Goal: Task Accomplishment & Management: Manage account settings

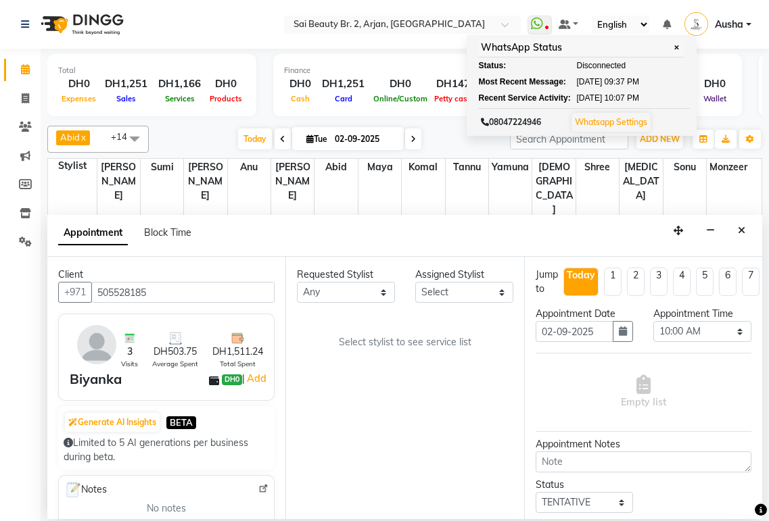
select select "600"
select select "tentative"
click at [389, 302] on select "Any [PERSON_NAME][MEDICAL_DATA] [PERSON_NAME] [PERSON_NAME] [PERSON_NAME] Gita …" at bounding box center [346, 292] width 98 height 21
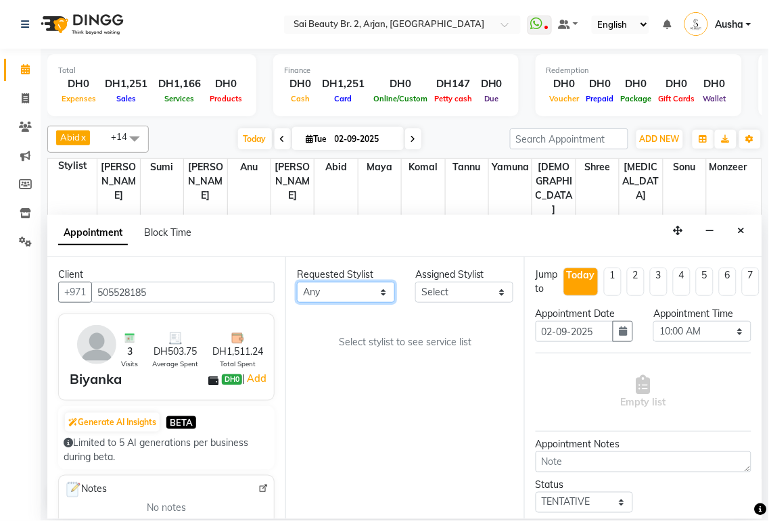
select select "82917"
click at [297, 282] on select "Any [PERSON_NAME][MEDICAL_DATA] [PERSON_NAME] [PERSON_NAME] [PERSON_NAME] Gita …" at bounding box center [346, 292] width 98 height 21
select select "82917"
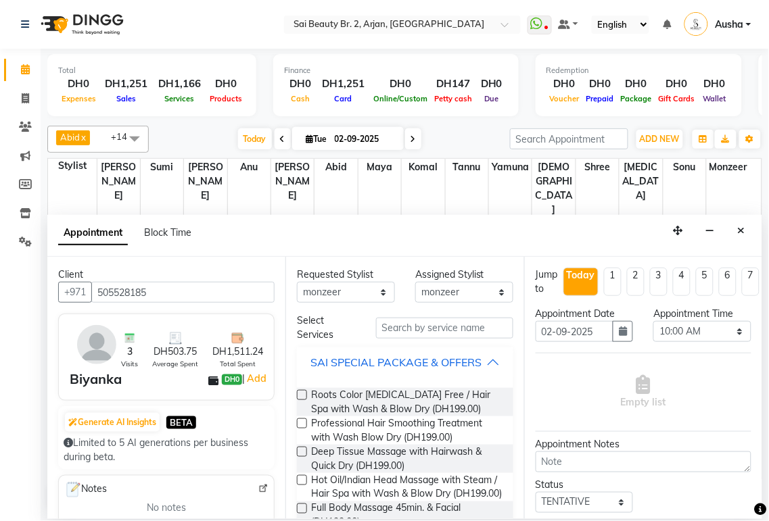
click at [487, 375] on button "SAI SPECIAL PACKAGE & OFFERS" at bounding box center [404, 362] width 205 height 24
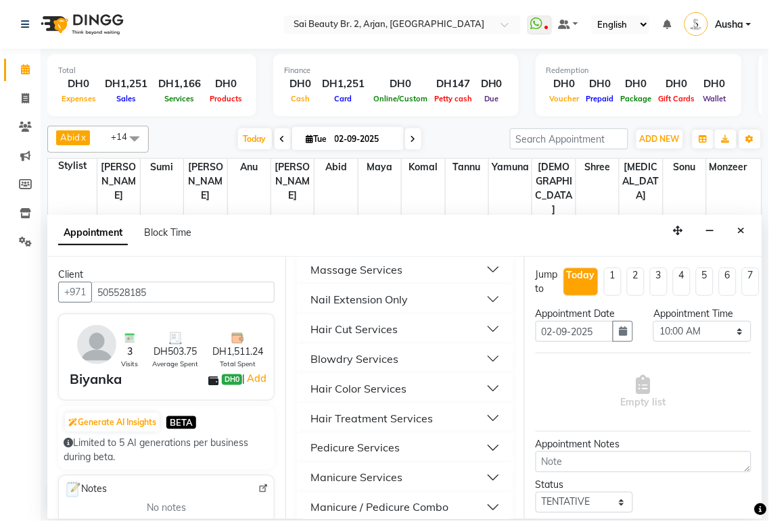
scroll to position [306, 0]
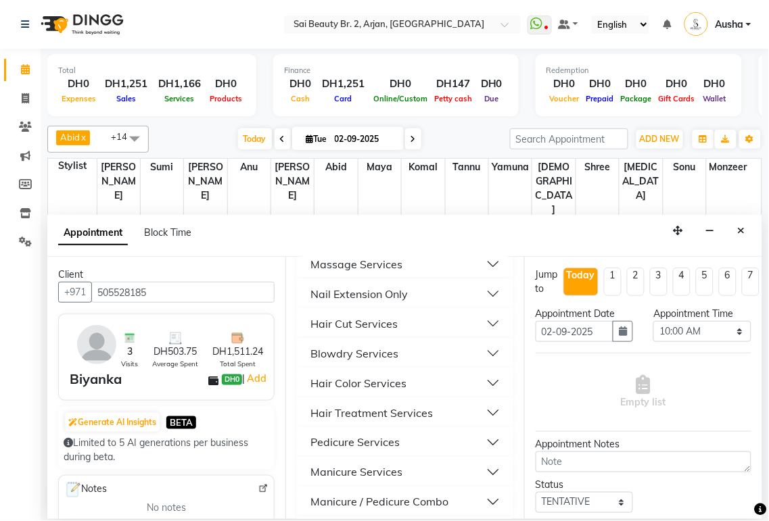
click at [448, 396] on button "Hair Color Services" at bounding box center [404, 383] width 205 height 24
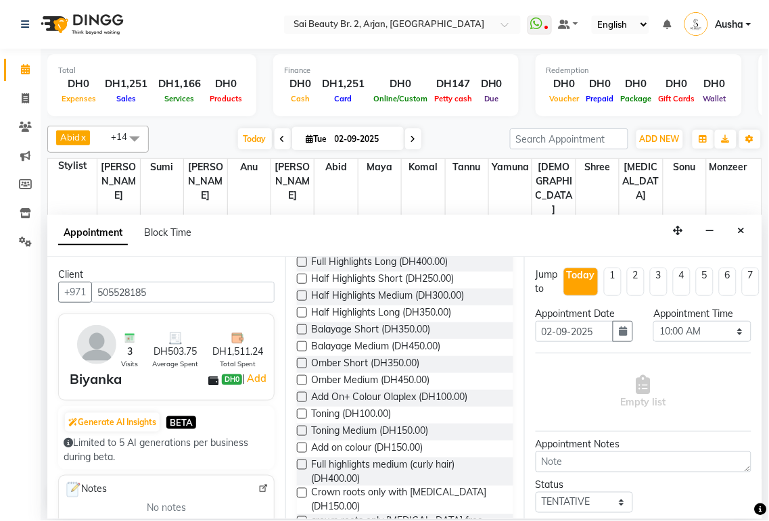
scroll to position [711, 0]
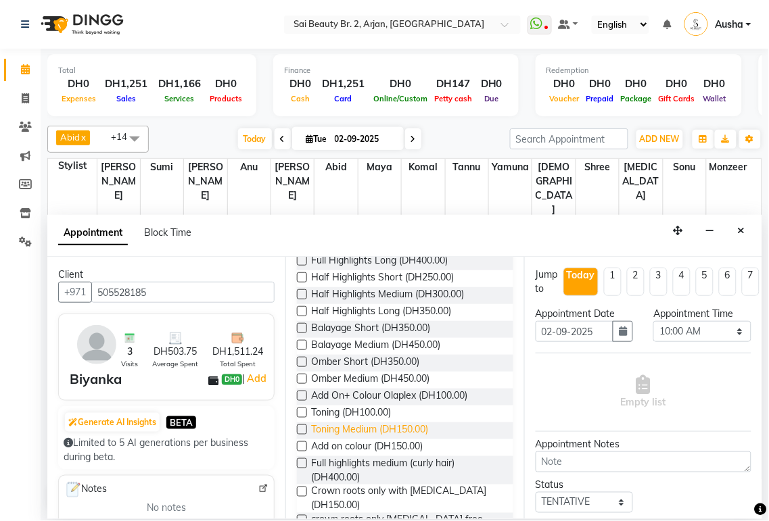
click at [316, 439] on span "Toning Medium (DH150.00)" at bounding box center [369, 431] width 117 height 17
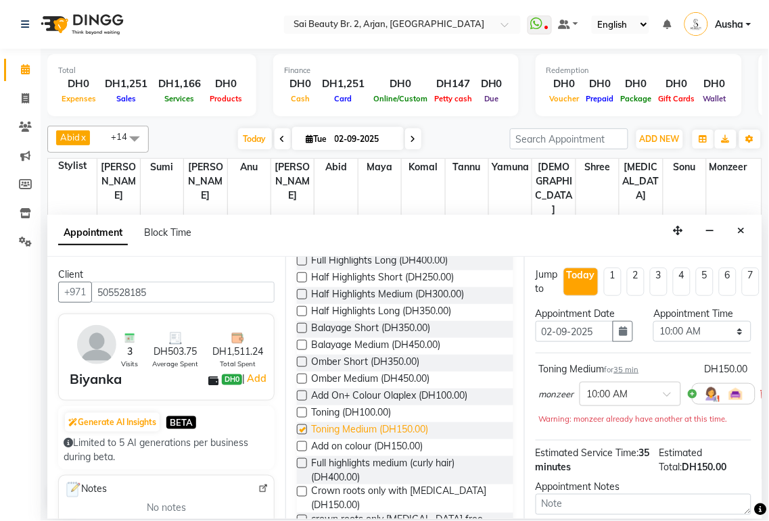
checkbox input "false"
click at [723, 337] on select "Select 10:00 AM 10:05 AM 10:10 AM 10:15 AM 10:20 AM 10:25 AM 10:30 AM 10:35 AM …" at bounding box center [702, 331] width 98 height 21
select select "1080"
click at [653, 321] on select "Select 10:00 AM 10:05 AM 10:10 AM 10:15 AM 10:20 AM 10:25 AM 10:30 AM 10:35 AM …" at bounding box center [702, 331] width 98 height 21
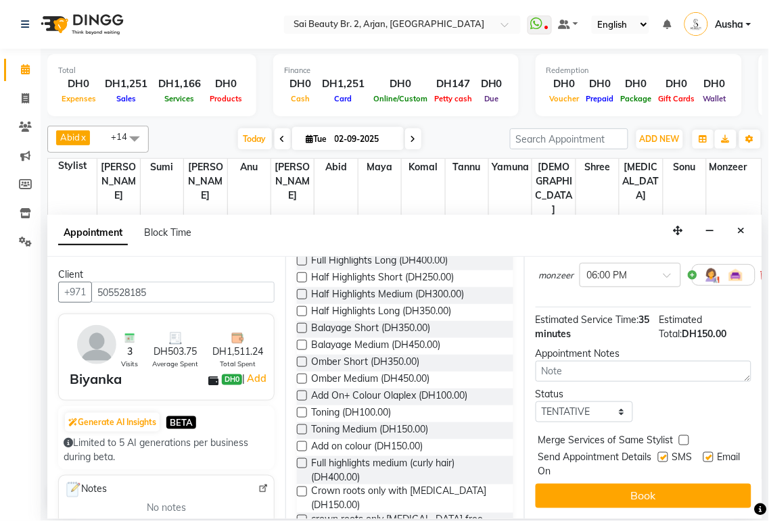
scroll to position [130, 0]
click at [679, 435] on label at bounding box center [684, 440] width 10 height 10
click at [679, 437] on input "checkbox" at bounding box center [683, 441] width 9 height 9
checkbox input "true"
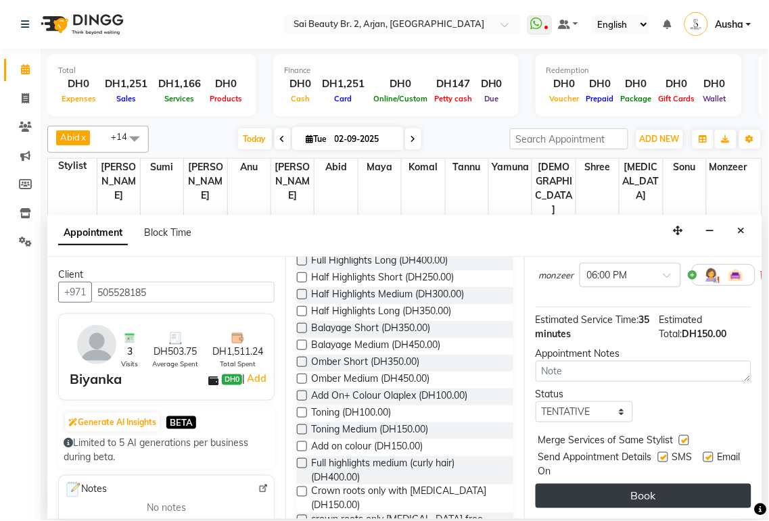
click at [670, 485] on button "Book" at bounding box center [643, 496] width 216 height 24
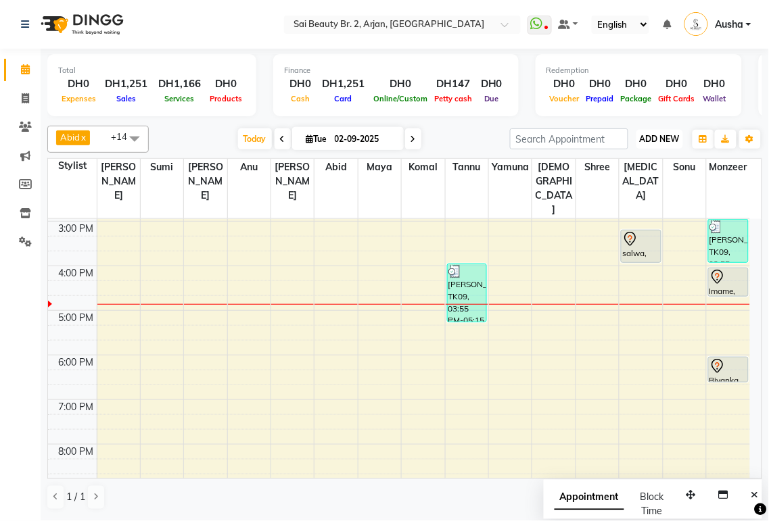
click at [664, 140] on span "ADD NEW" at bounding box center [660, 139] width 40 height 10
click at [641, 170] on button "Add Appointment" at bounding box center [629, 165] width 107 height 18
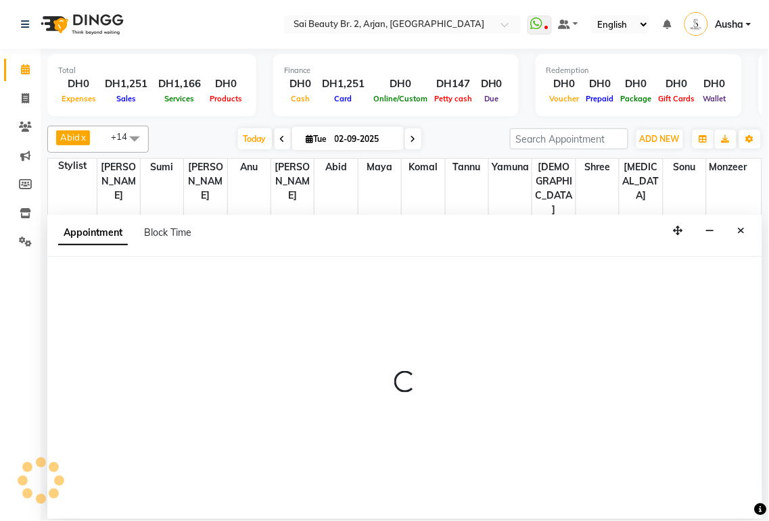
select select "600"
select select "tentative"
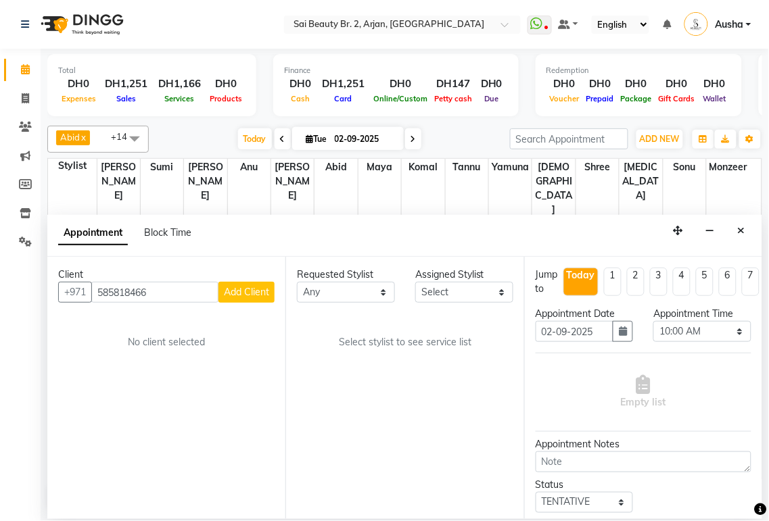
type input "585818466"
click at [255, 297] on span "Add Client" at bounding box center [246, 292] width 45 height 12
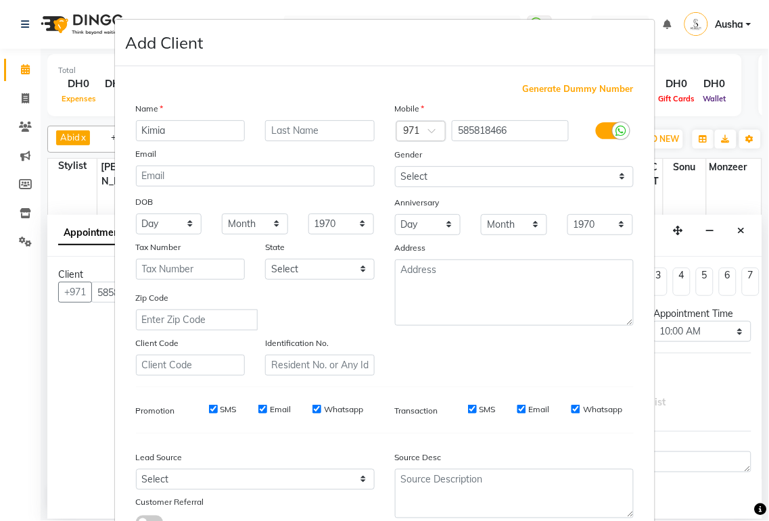
scroll to position [103, 0]
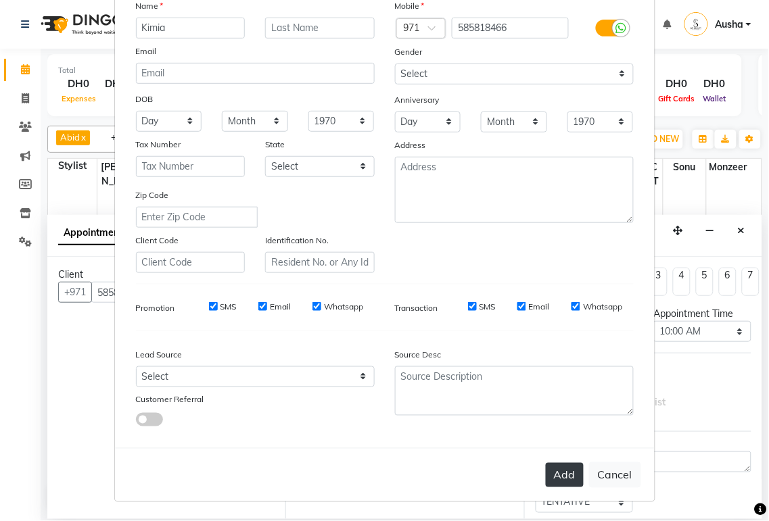
type input "Kimia"
click at [644, 258] on div "Generate Dummy Number Name Kimia Email DOB Day 01 02 03 04 05 06 07 08 09 10 11…" at bounding box center [385, 205] width 540 height 485
click at [569, 474] on button "Add" at bounding box center [565, 475] width 38 height 24
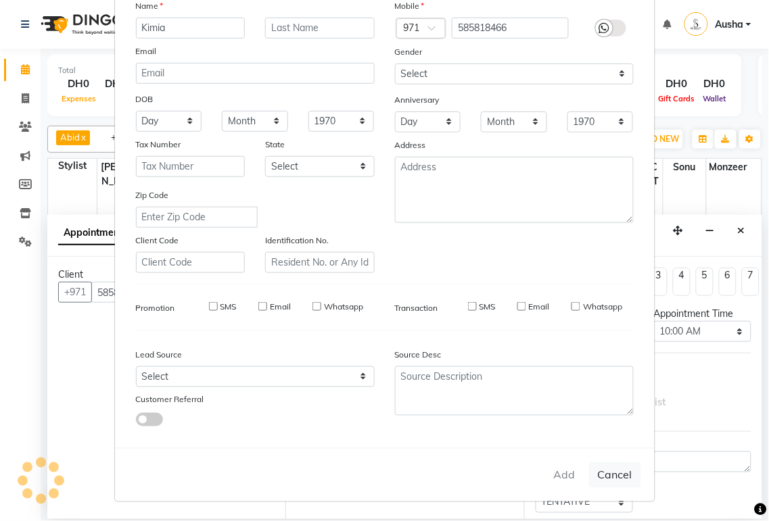
select select
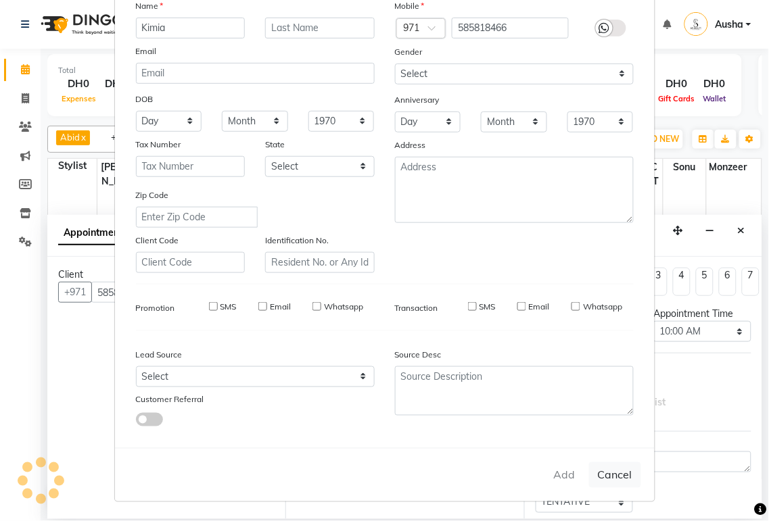
select select
checkbox input "false"
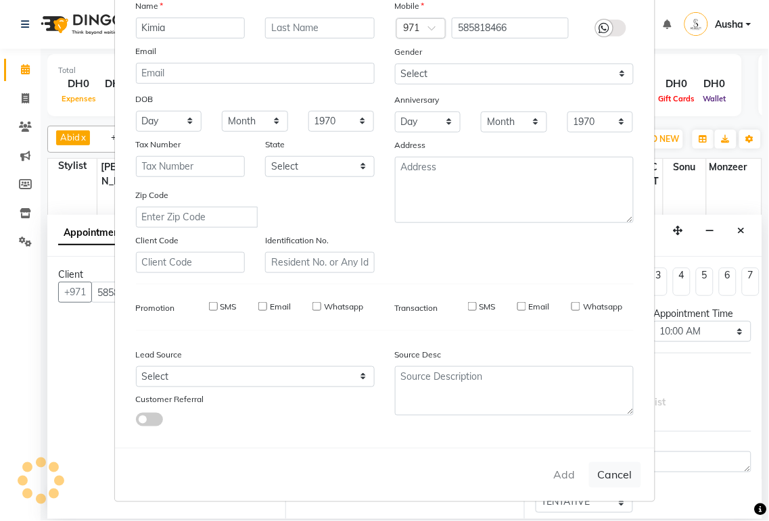
checkbox input "false"
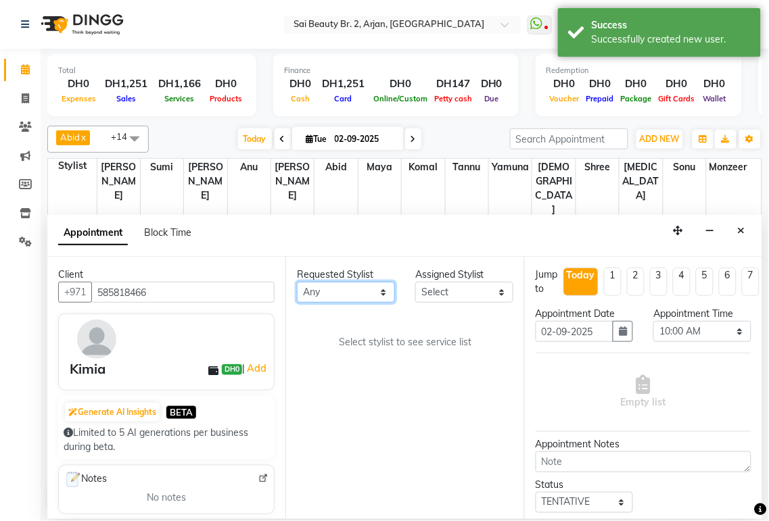
click at [386, 300] on select "Any [PERSON_NAME][MEDICAL_DATA] [PERSON_NAME] [PERSON_NAME] [PERSON_NAME] Gita …" at bounding box center [346, 292] width 98 height 21
select select "60066"
click at [297, 282] on select "Any [PERSON_NAME][MEDICAL_DATA] [PERSON_NAME] [PERSON_NAME] [PERSON_NAME] Gita …" at bounding box center [346, 292] width 98 height 21
select select "60066"
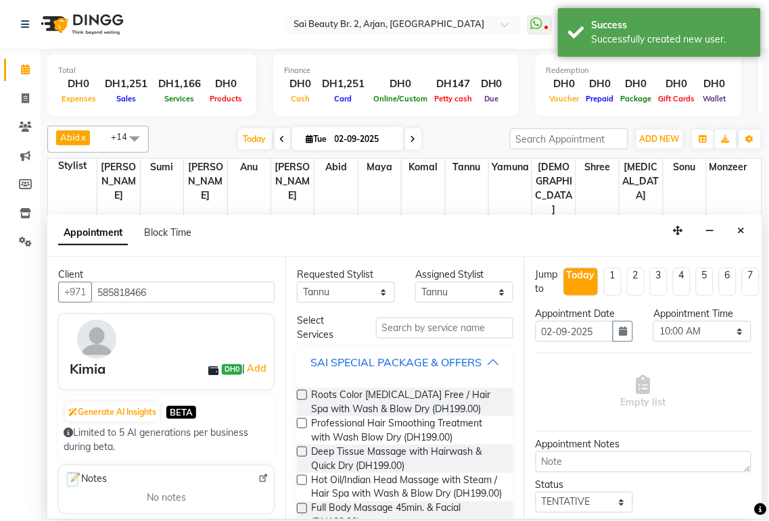
click at [473, 368] on div "SAI SPECIAL PACKAGE & OFFERS" at bounding box center [395, 362] width 171 height 16
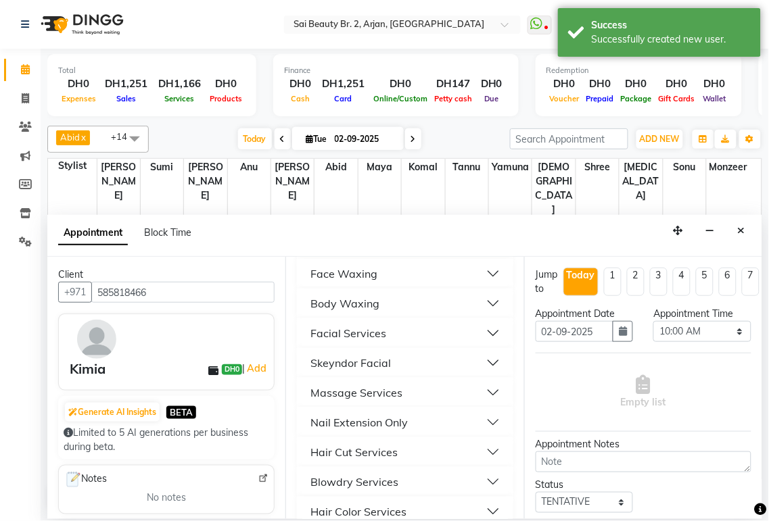
scroll to position [179, 0]
click at [450, 314] on button "Body Waxing" at bounding box center [404, 302] width 205 height 24
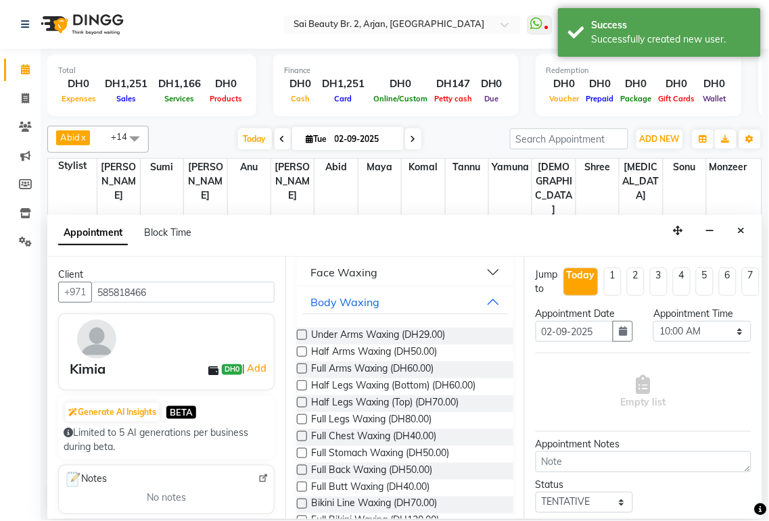
click at [302, 425] on label at bounding box center [302, 419] width 10 height 10
click at [302, 425] on input "checkbox" at bounding box center [301, 420] width 9 height 9
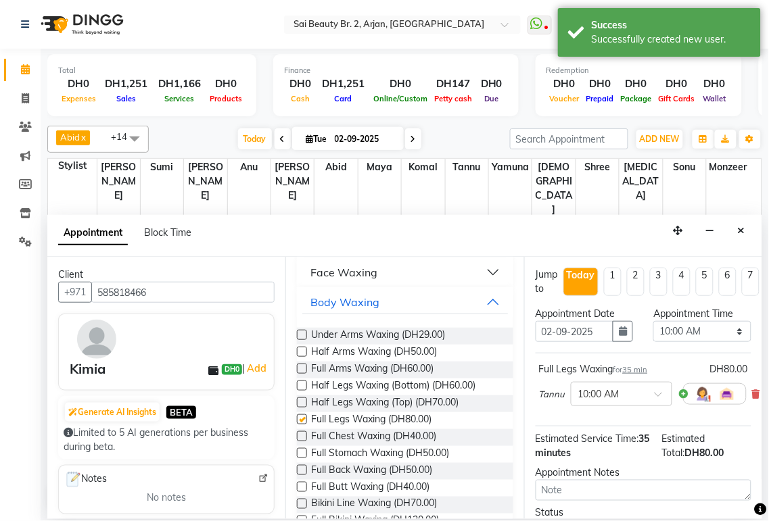
checkbox input "false"
click at [729, 330] on select "Select 10:00 AM 10:05 AM 10:10 AM 10:15 AM 10:20 AM 10:25 AM 10:30 AM 10:35 AM …" at bounding box center [702, 331] width 98 height 21
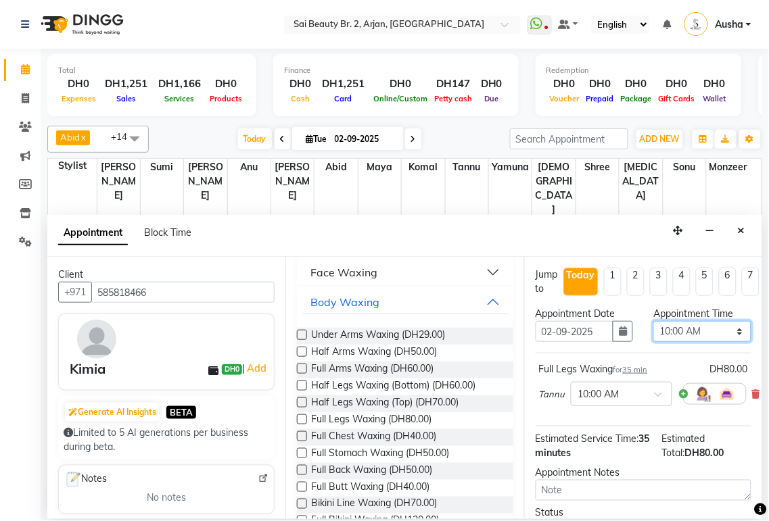
select select "1050"
click at [653, 321] on select "Select 10:00 AM 10:05 AM 10:10 AM 10:15 AM 10:20 AM 10:25 AM 10:30 AM 10:35 AM …" at bounding box center [702, 331] width 98 height 21
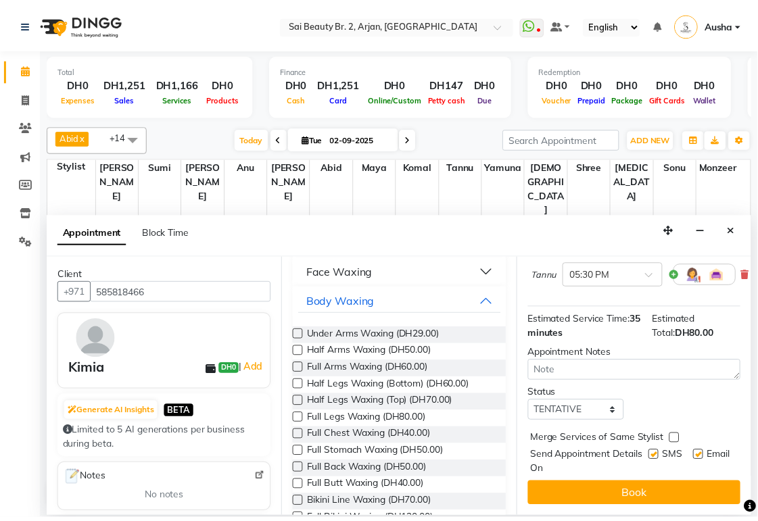
scroll to position [130, 0]
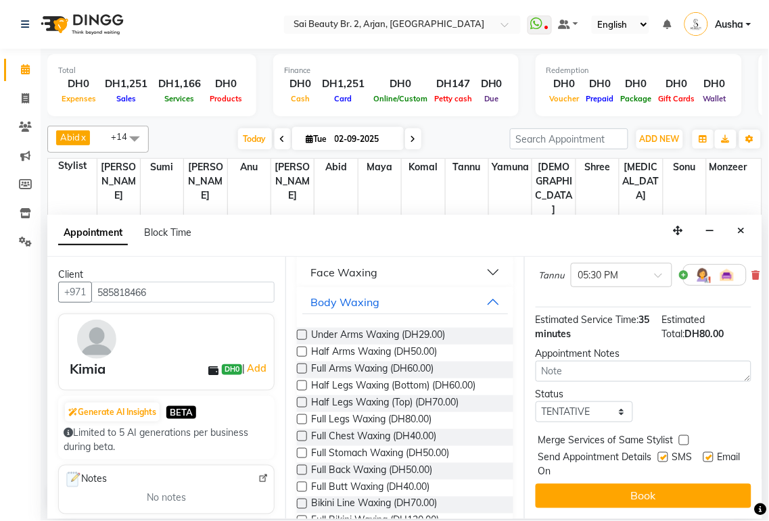
click at [683, 435] on label at bounding box center [684, 440] width 10 height 10
click at [683, 437] on input "checkbox" at bounding box center [683, 441] width 9 height 9
checkbox input "true"
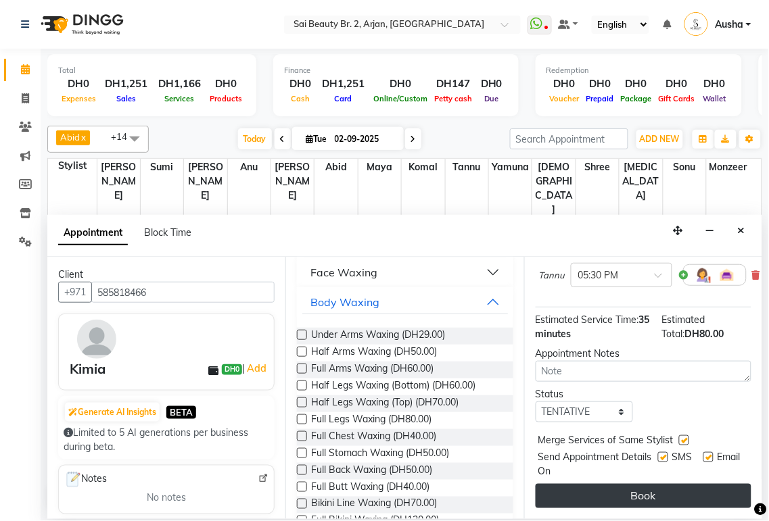
click at [674, 485] on button "Book" at bounding box center [643, 496] width 216 height 24
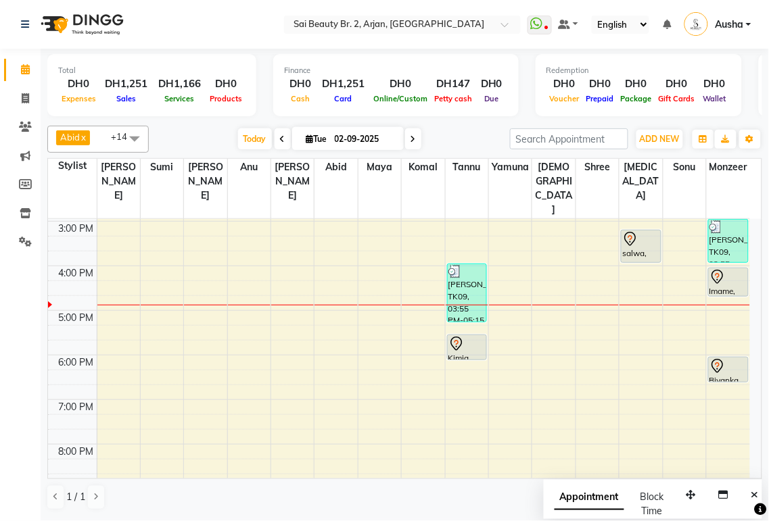
click at [727, 268] on div "Imame, TK07, 04:00 PM-04:40 PM, Little princess below 10 years haircut" at bounding box center [728, 282] width 39 height 28
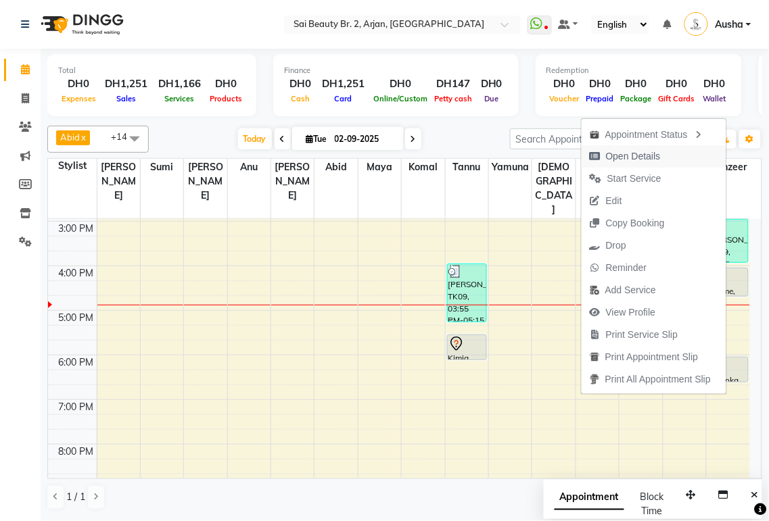
click at [636, 158] on span "Open Details" at bounding box center [633, 156] width 55 height 14
select select "7"
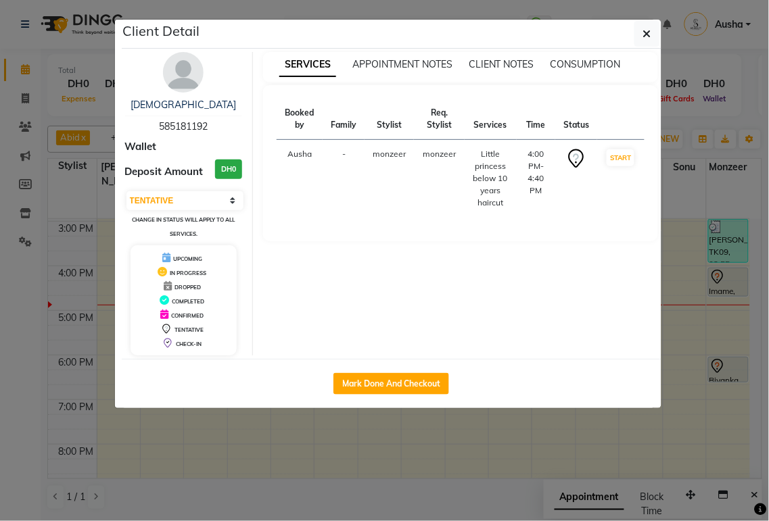
click at [498, 451] on ngb-modal-window "Client Detail Imame 585181192 Wallet Deposit Amount DH0 Select IN SERVICE CONFI…" at bounding box center [384, 260] width 769 height 521
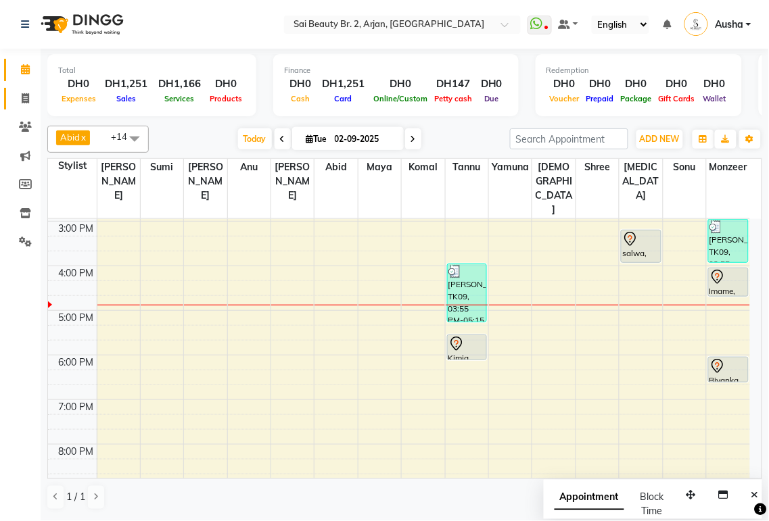
click at [24, 98] on icon at bounding box center [25, 98] width 7 height 10
select select "service"
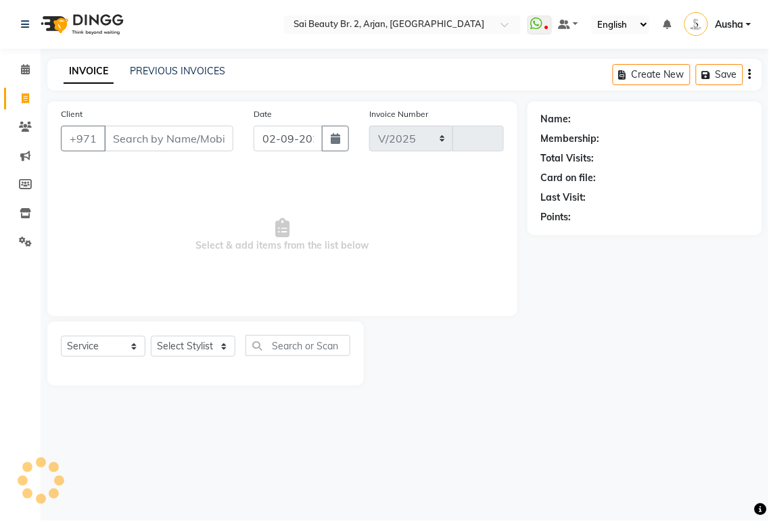
select select "6956"
type input "1901"
click at [231, 354] on select "Select Stylist [PERSON_NAME][MEDICAL_DATA] [PERSON_NAME] [PERSON_NAME] [PERSON_…" at bounding box center [193, 346] width 85 height 21
select select "82917"
click at [151, 337] on select "Select Stylist [PERSON_NAME][MEDICAL_DATA] [PERSON_NAME] [PERSON_NAME] [PERSON_…" at bounding box center [193, 346] width 85 height 21
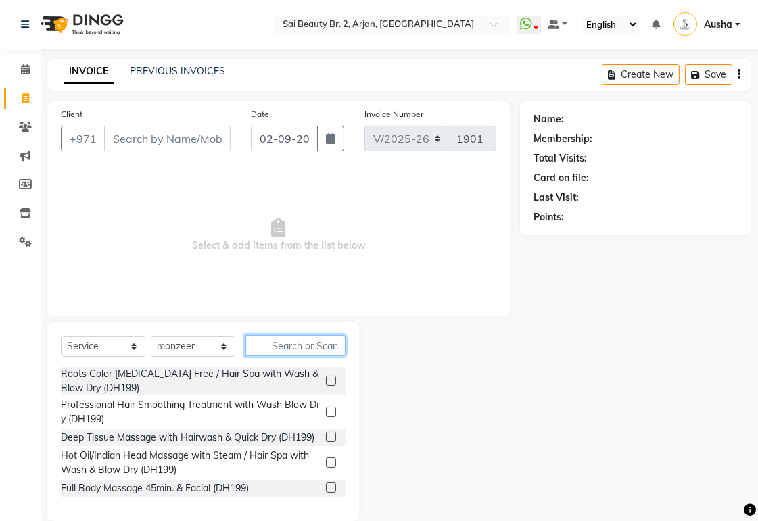
click at [301, 348] on input "text" at bounding box center [295, 345] width 100 height 21
click at [136, 141] on input "Client" at bounding box center [167, 139] width 126 height 26
type input "5"
click at [312, 346] on input "text" at bounding box center [295, 345] width 100 height 21
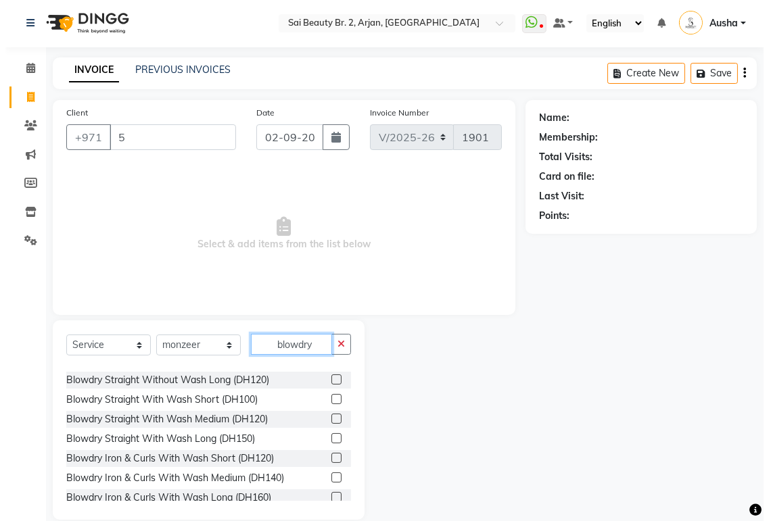
scroll to position [151, 0]
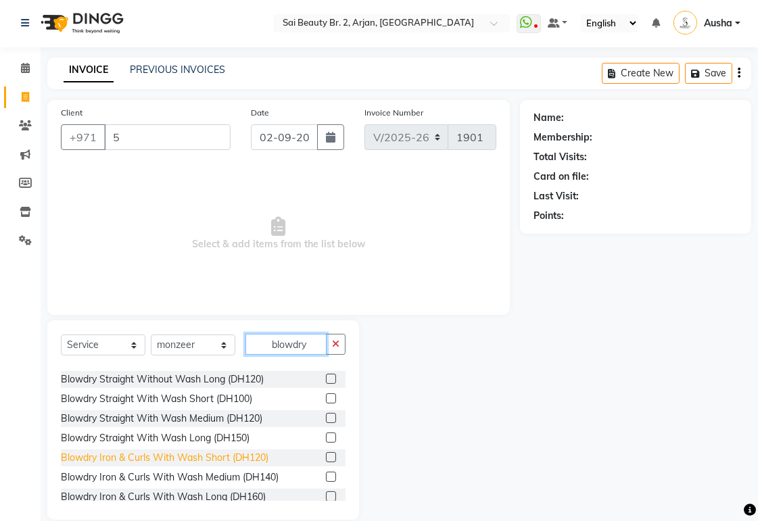
type input "blowdry"
click at [81, 461] on div "Blowdry Iron & Curls With Wash Short (DH120)" at bounding box center [165, 458] width 208 height 14
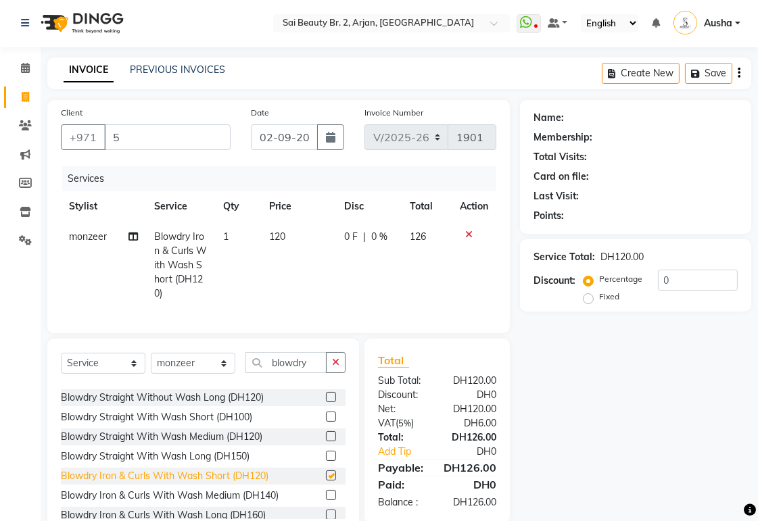
checkbox input "false"
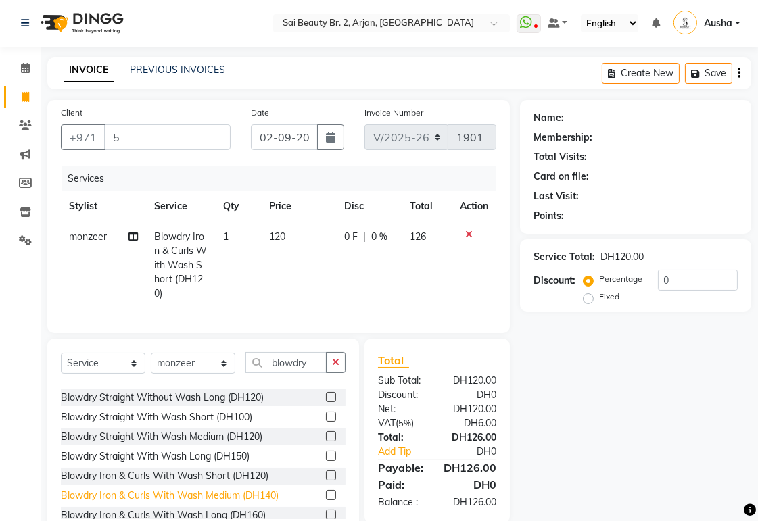
click at [82, 503] on div "Blowdry Iron & Curls With Wash Medium (DH140)" at bounding box center [170, 496] width 218 height 14
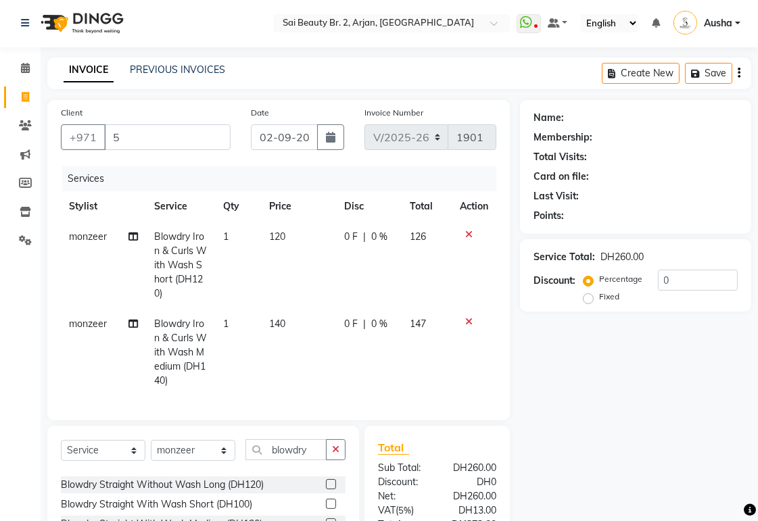
checkbox input "false"
click at [469, 237] on icon at bounding box center [468, 234] width 7 height 9
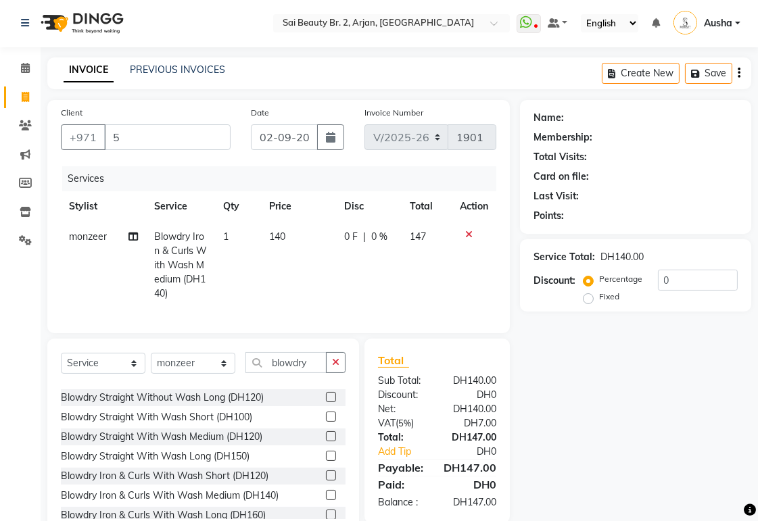
click at [358, 237] on div "0 F | 0 %" at bounding box center [368, 237] width 49 height 14
select select "82917"
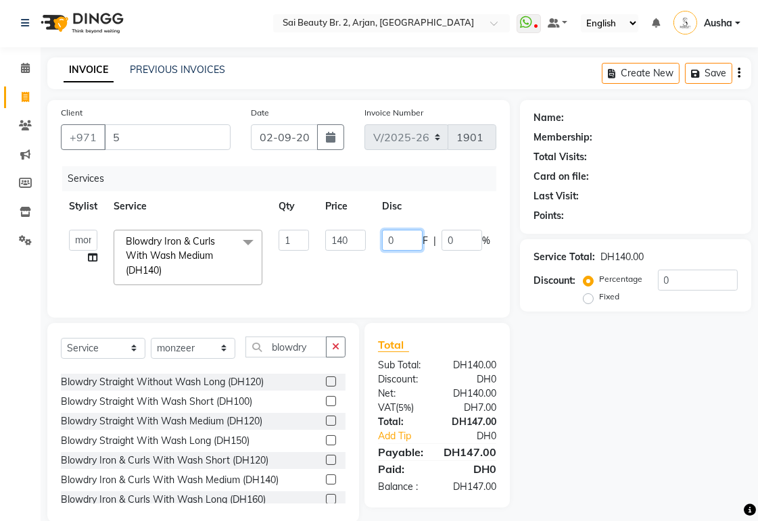
click at [407, 240] on input "0" at bounding box center [402, 240] width 41 height 21
type input "40"
click at [461, 200] on tr "Stylist Service Qty Price Disc Total Action" at bounding box center [321, 206] width 521 height 30
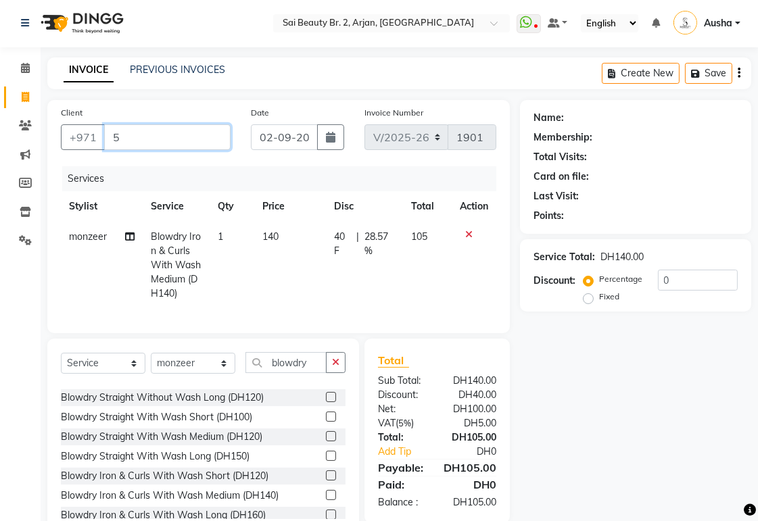
click at [198, 139] on input "5" at bounding box center [167, 137] width 126 height 26
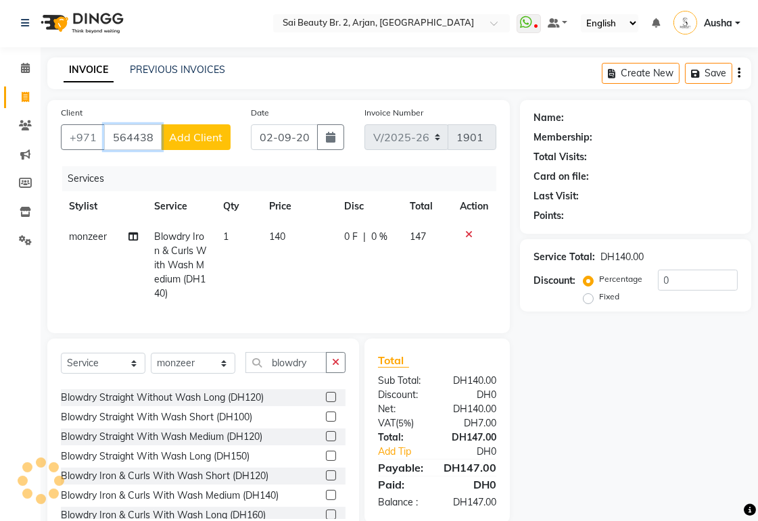
type input "564438688"
click at [204, 140] on span "Add Client" at bounding box center [195, 137] width 53 height 14
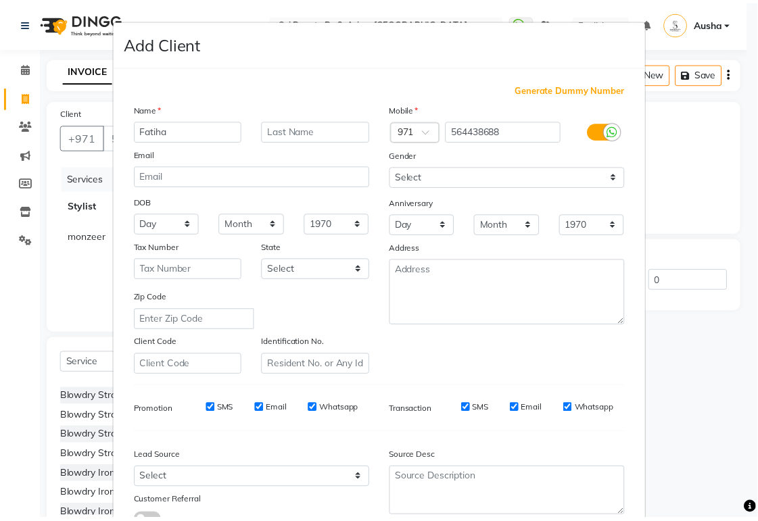
scroll to position [103, 0]
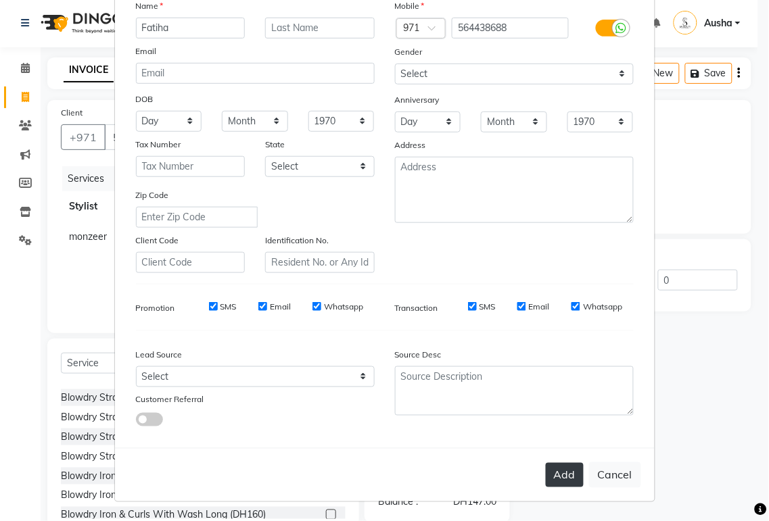
type input "Fatiha"
click at [562, 485] on button "Add" at bounding box center [565, 475] width 38 height 24
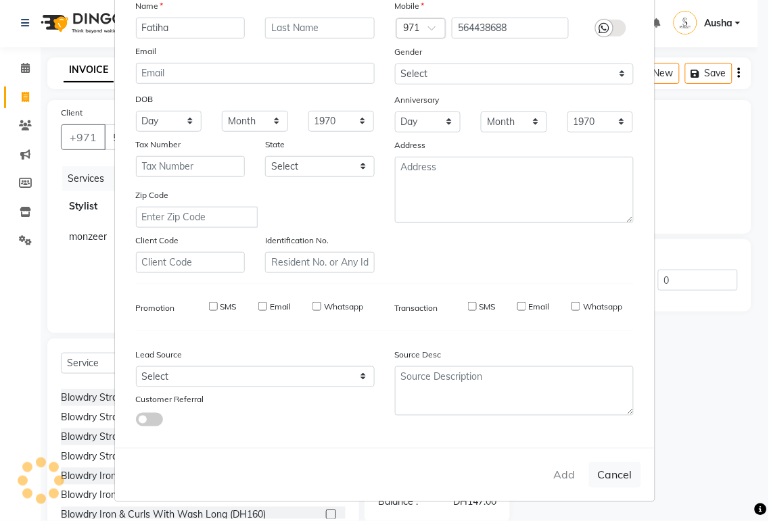
select select
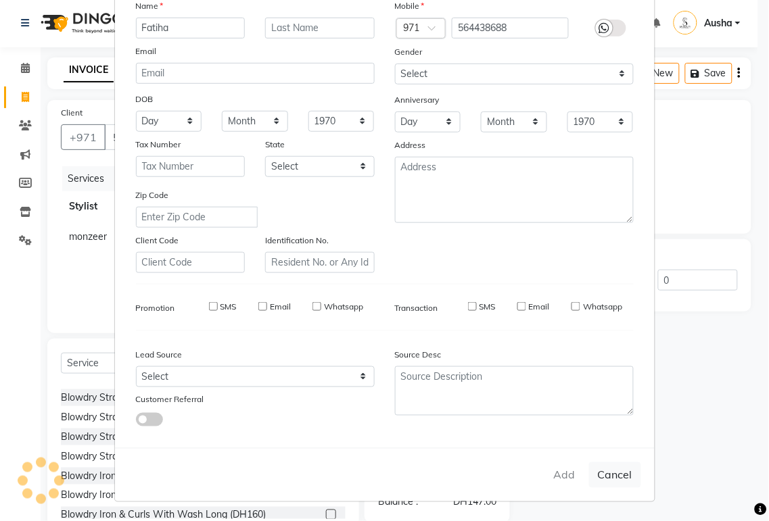
select select
checkbox input "false"
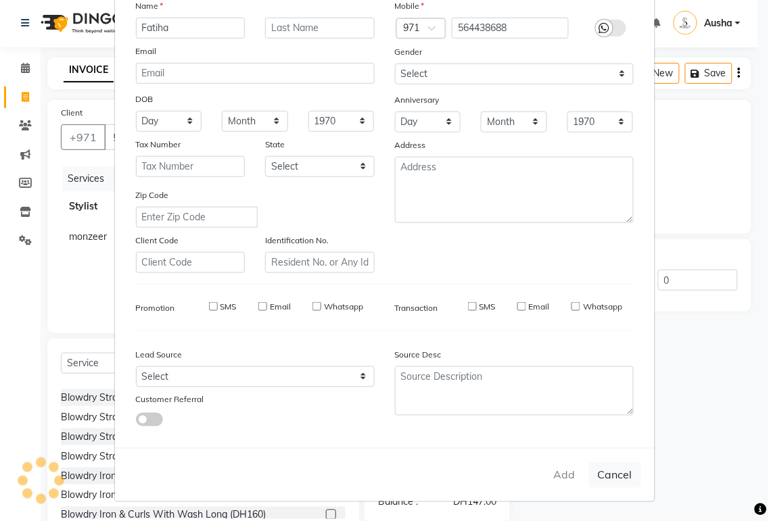
checkbox input "false"
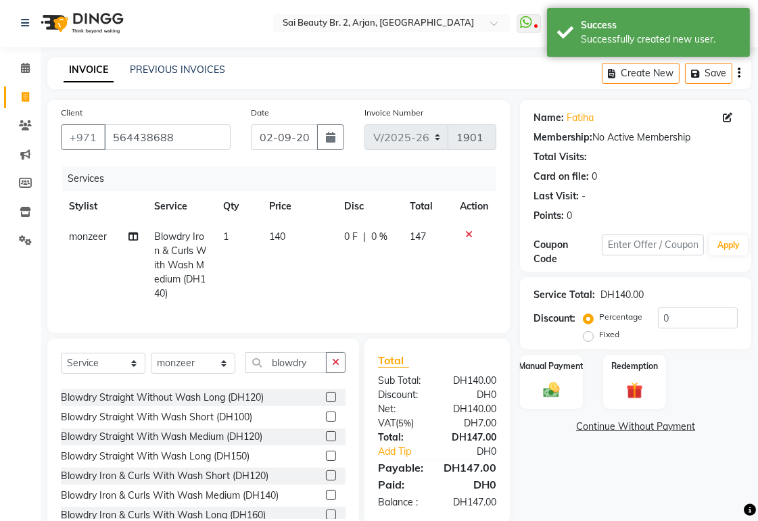
click at [355, 250] on td "0 F | 0 %" at bounding box center [369, 265] width 66 height 87
select select "82917"
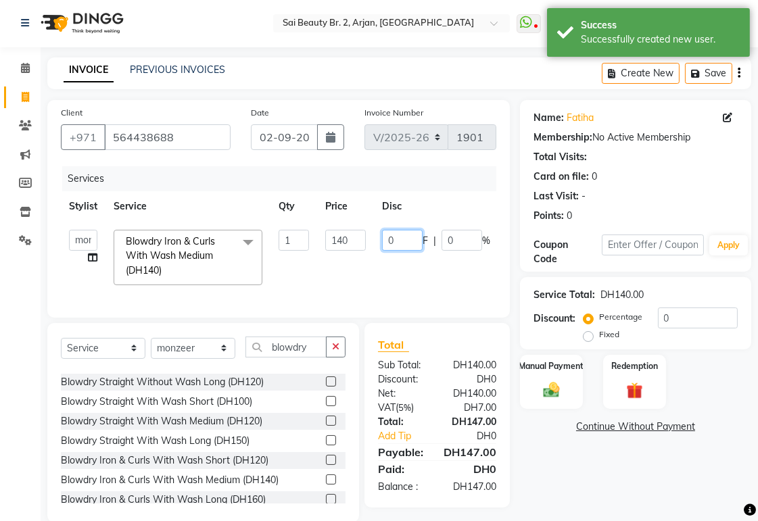
click at [408, 241] on input "0" at bounding box center [402, 240] width 41 height 21
type input "40"
click at [482, 176] on div "Services" at bounding box center [284, 178] width 444 height 25
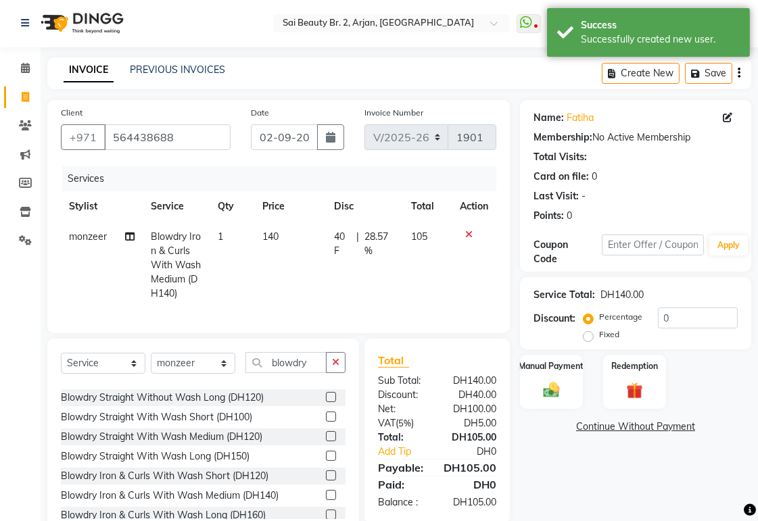
scroll to position [49, 0]
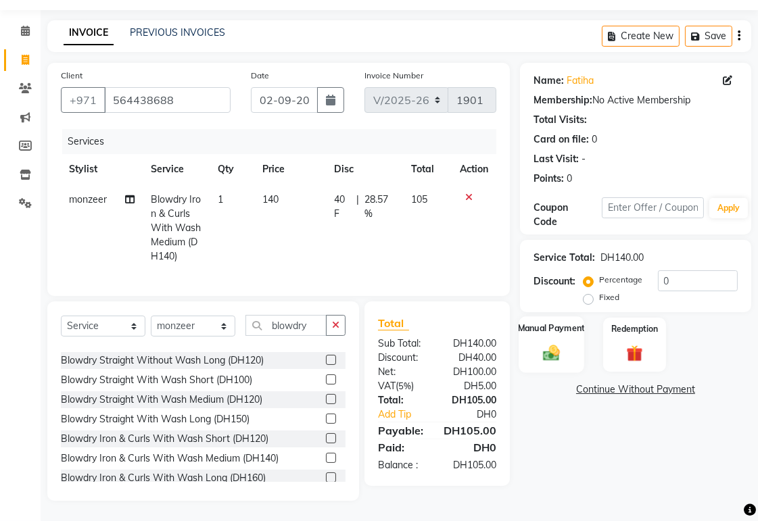
click at [552, 346] on img at bounding box center [551, 353] width 28 height 20
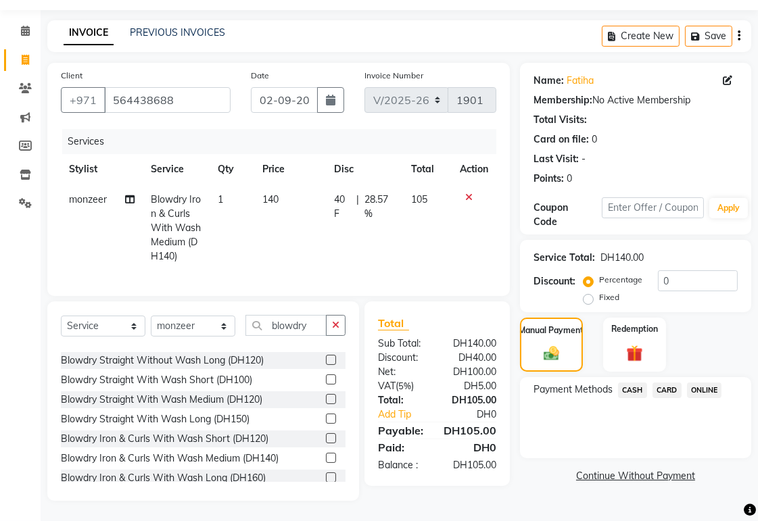
click at [667, 383] on span "CARD" at bounding box center [666, 391] width 29 height 16
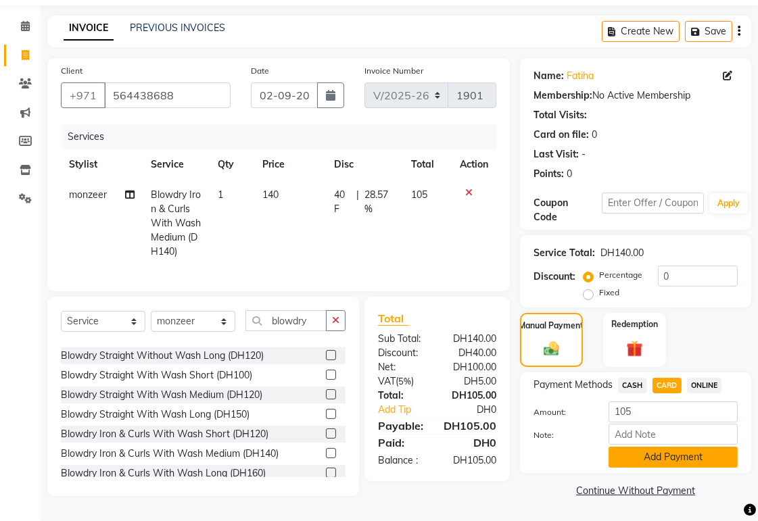
click at [682, 453] on button "Add Payment" at bounding box center [672, 457] width 129 height 21
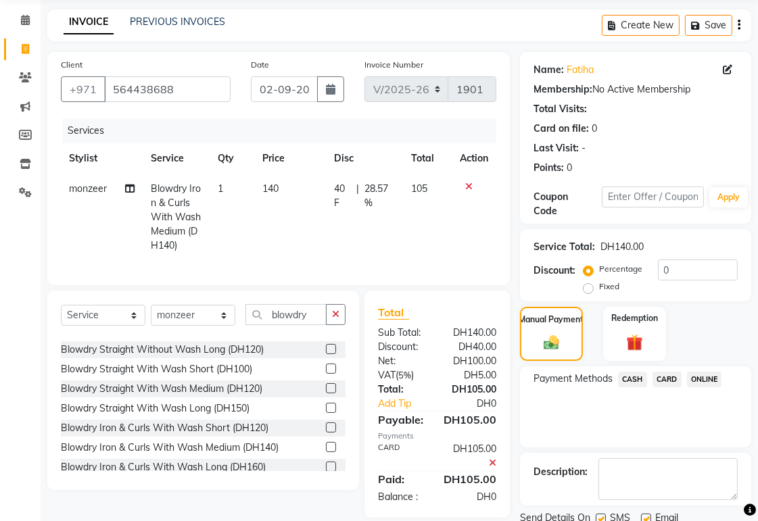
scroll to position [99, 0]
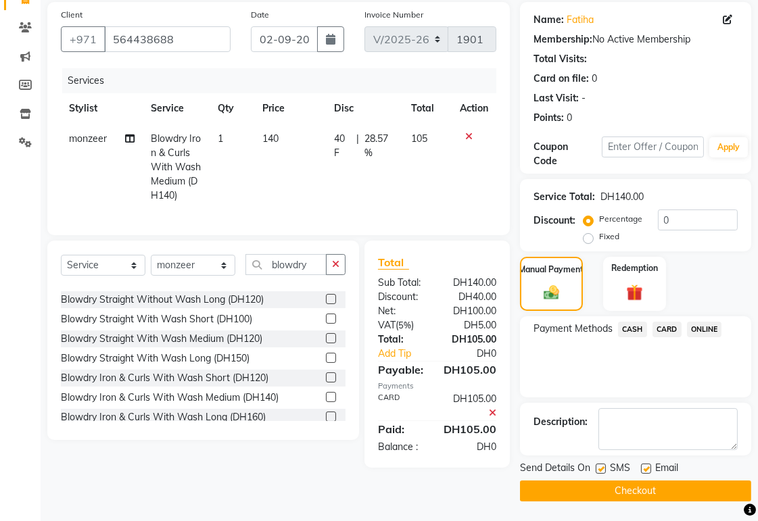
click at [685, 490] on button "Checkout" at bounding box center [635, 491] width 231 height 21
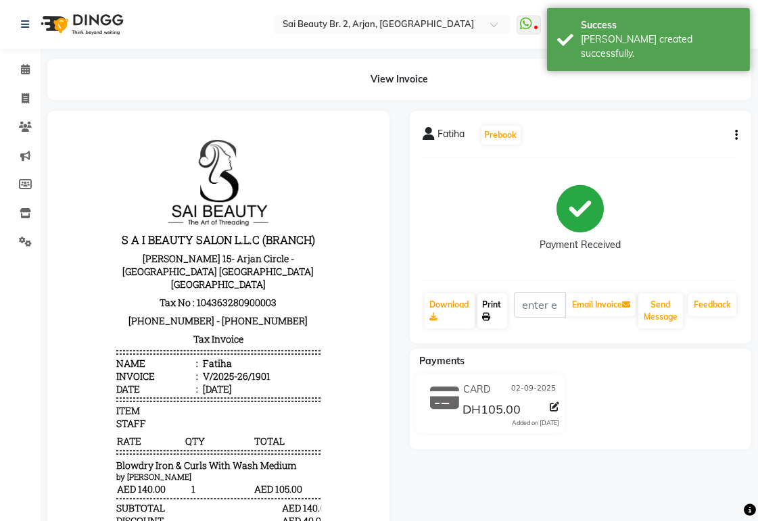
click at [485, 308] on link "Print" at bounding box center [492, 310] width 30 height 35
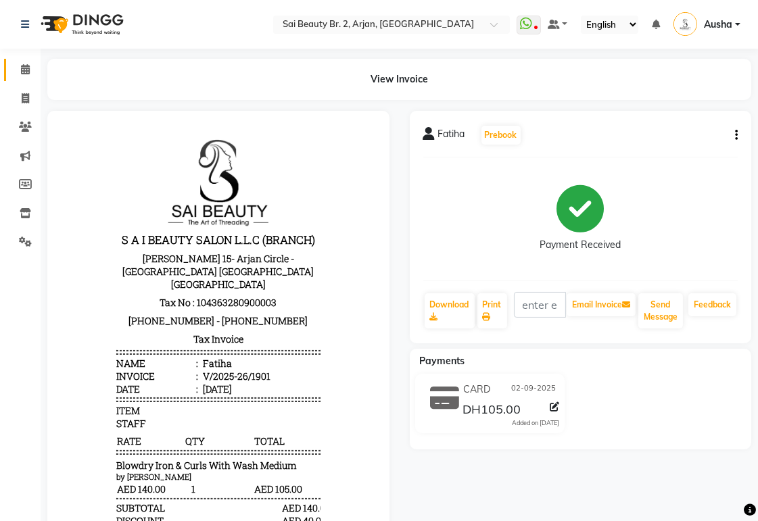
click at [22, 74] on icon at bounding box center [25, 69] width 9 height 10
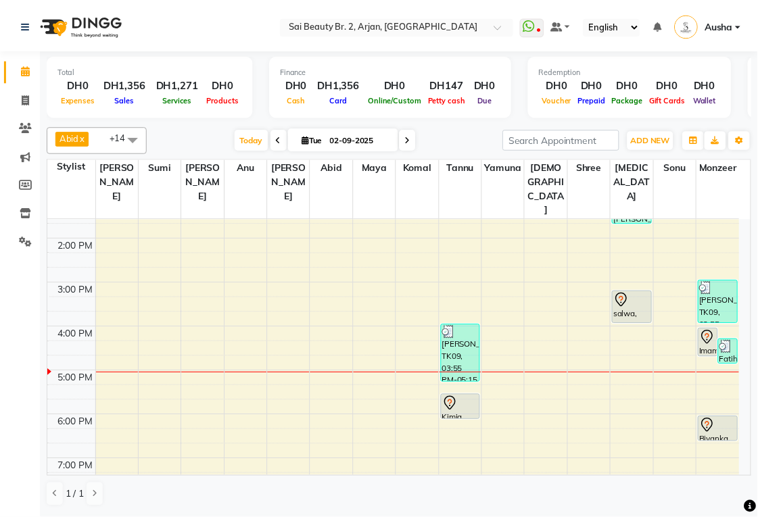
scroll to position [196, 0]
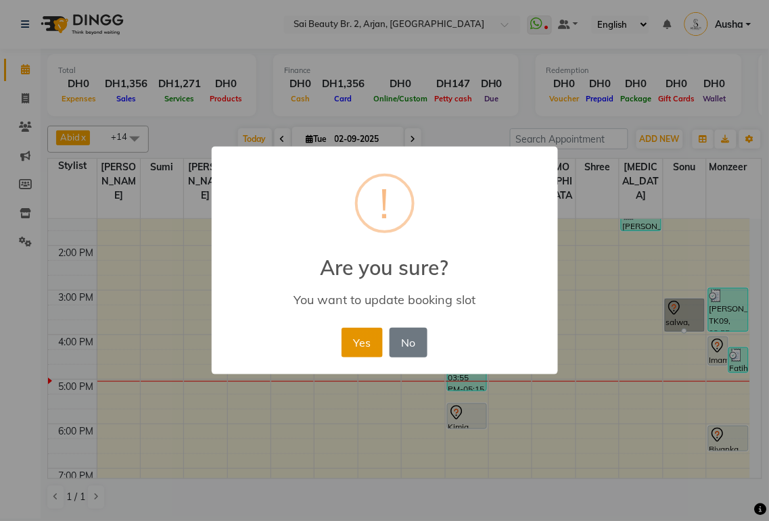
click at [361, 356] on button "Yes" at bounding box center [361, 343] width 41 height 30
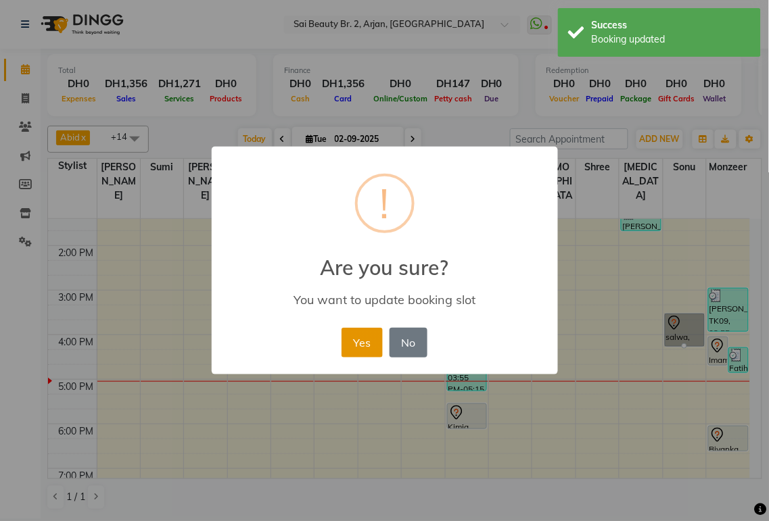
click at [356, 350] on button "Yes" at bounding box center [361, 343] width 41 height 30
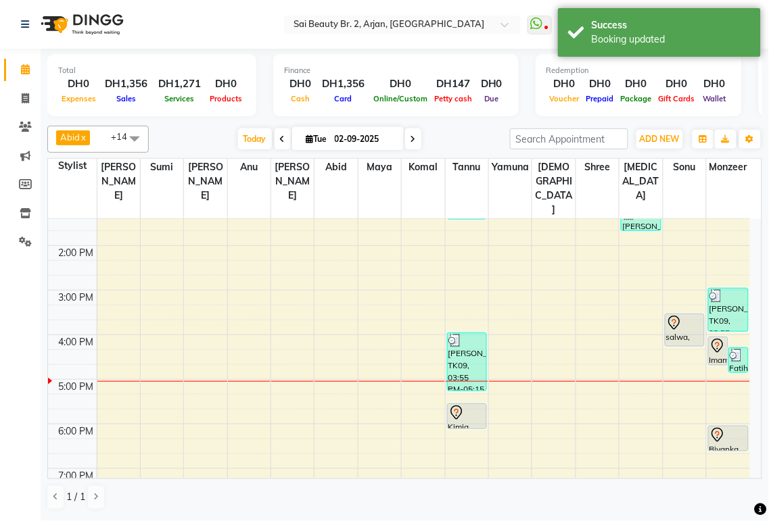
click at [677, 314] on div "salwa, TK08, 03:30 PM-04:15 PM, Mani/Pedi (With Normal Color)" at bounding box center [684, 330] width 39 height 32
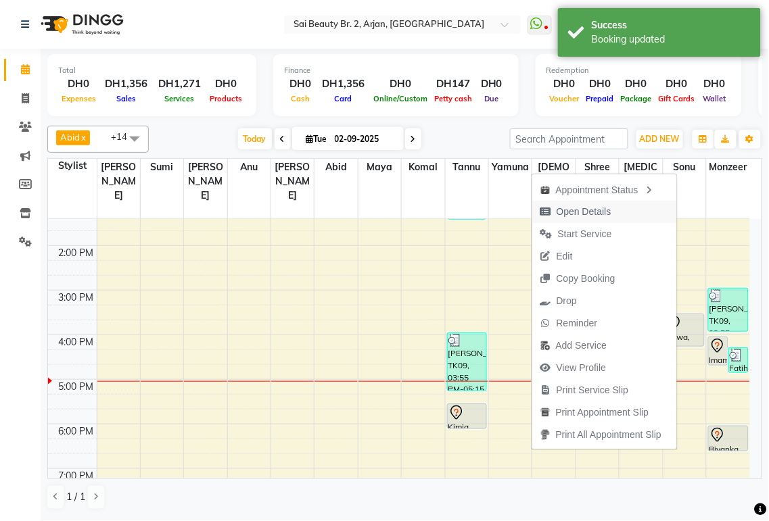
click at [597, 211] on span "Open Details" at bounding box center [583, 212] width 55 height 14
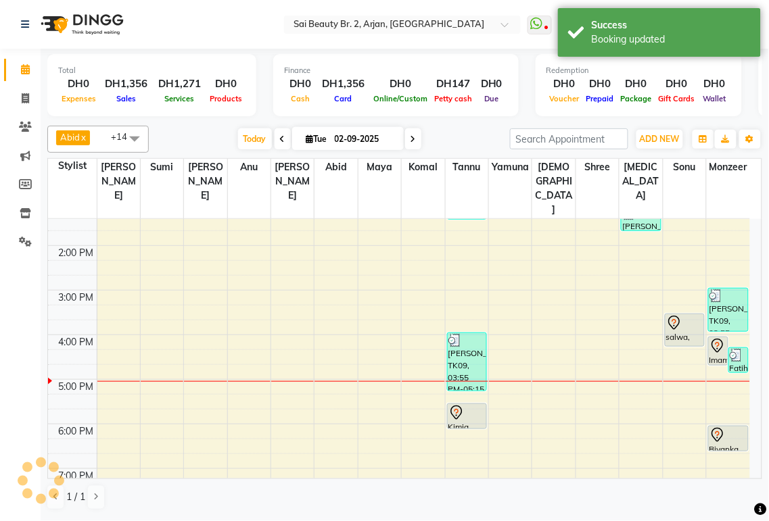
click at [684, 314] on div "salwa, TK08, 03:30 PM-04:15 PM, Mani/Pedi (With Normal Color)" at bounding box center [684, 330] width 39 height 32
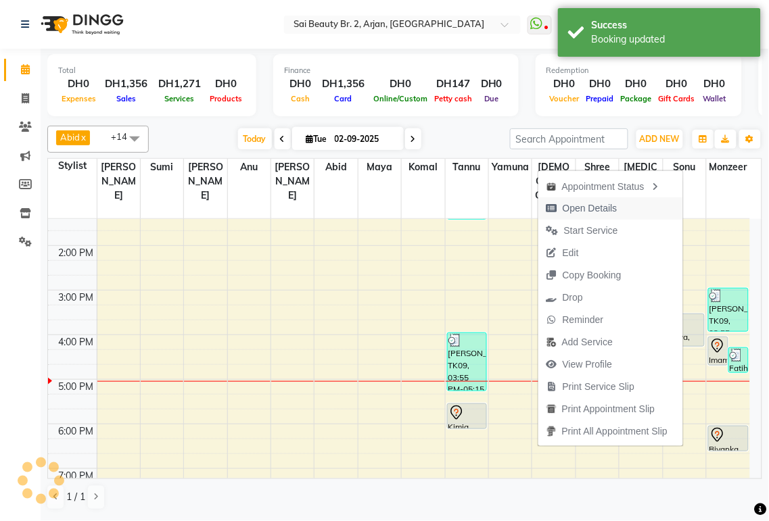
click at [546, 208] on icon "button" at bounding box center [551, 208] width 11 height 9
select select "7"
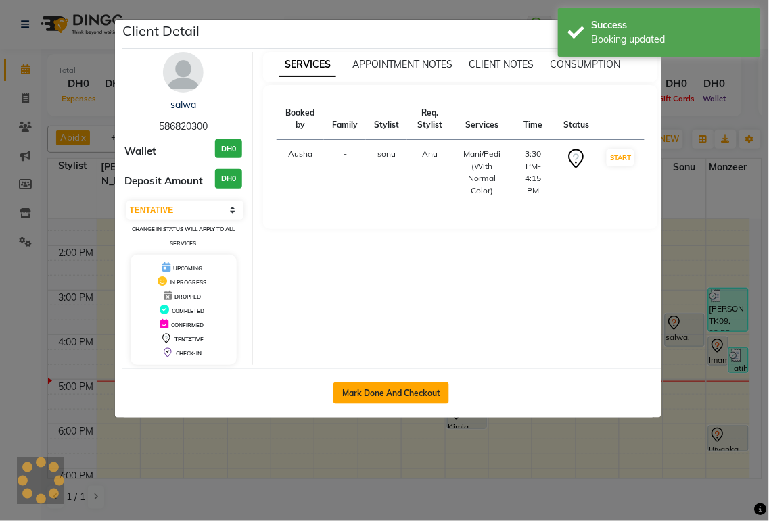
click at [415, 395] on button "Mark Done And Checkout" at bounding box center [391, 394] width 116 height 22
select select "service"
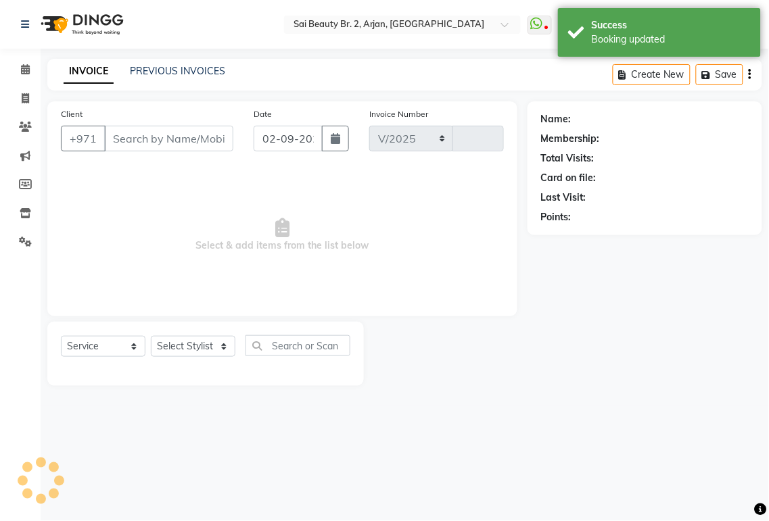
select select "6956"
type input "1902"
type input "586820300"
select select "72771"
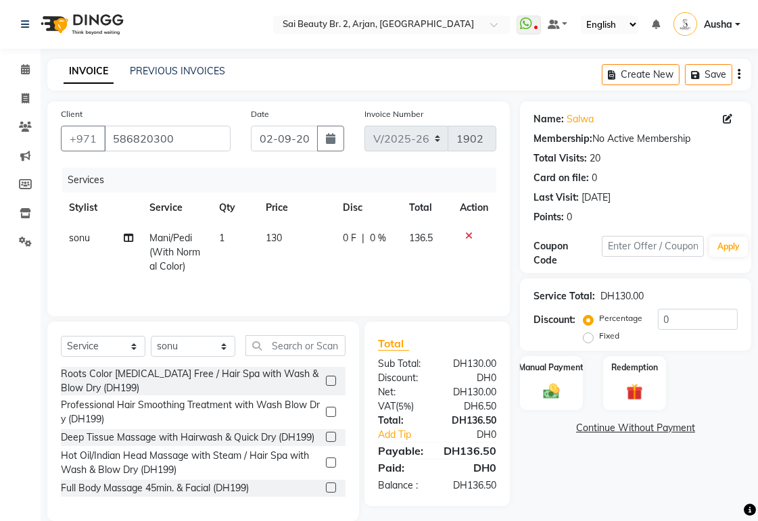
click at [468, 235] on icon at bounding box center [468, 235] width 7 height 9
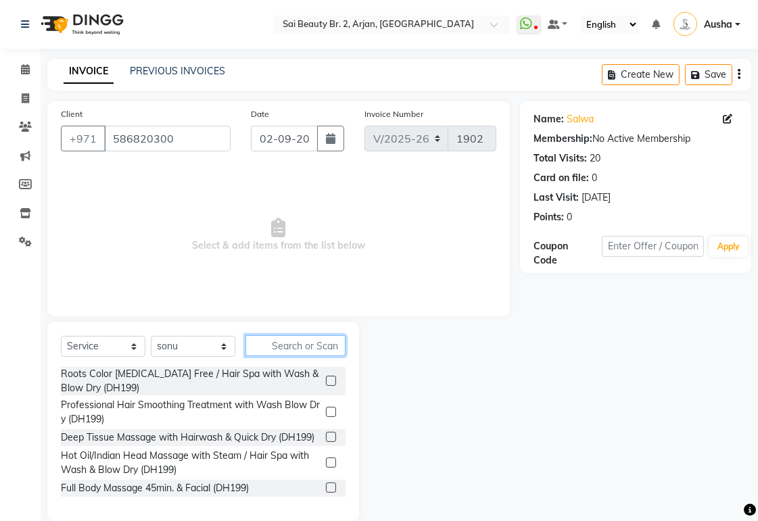
click at [315, 345] on input "text" at bounding box center [295, 345] width 100 height 21
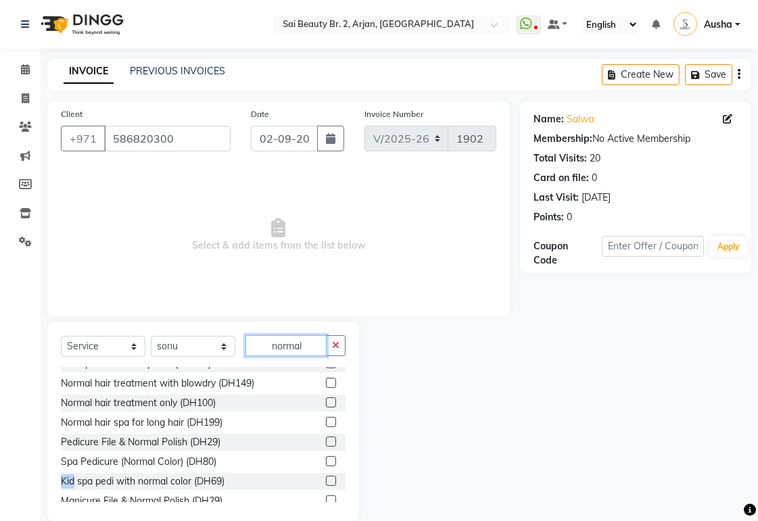
scroll to position [14, 0]
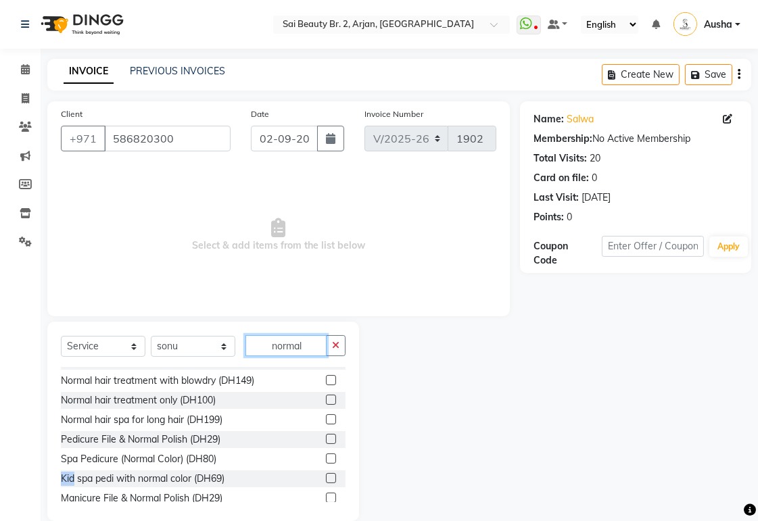
type input "normal"
click at [286, 435] on div "Pedicure File & Normal Polish (DH29)" at bounding box center [203, 439] width 285 height 17
click at [285, 431] on div "Pedicure File & Normal Polish (DH29)" at bounding box center [203, 439] width 285 height 17
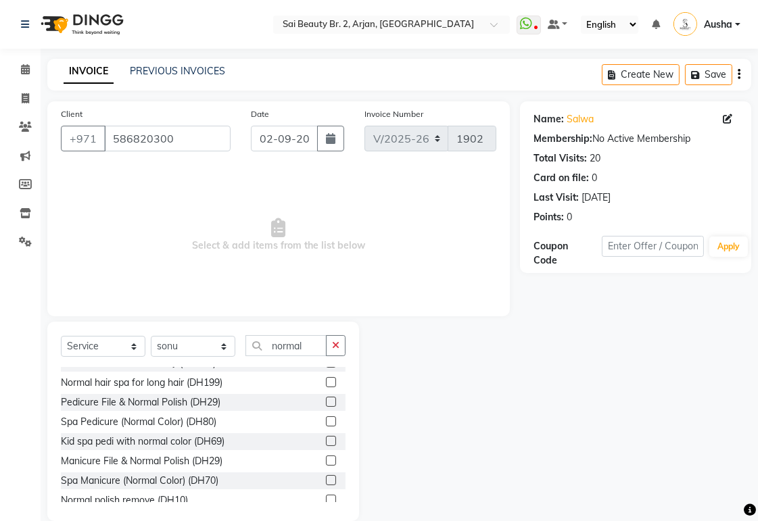
scroll to position [59, 0]
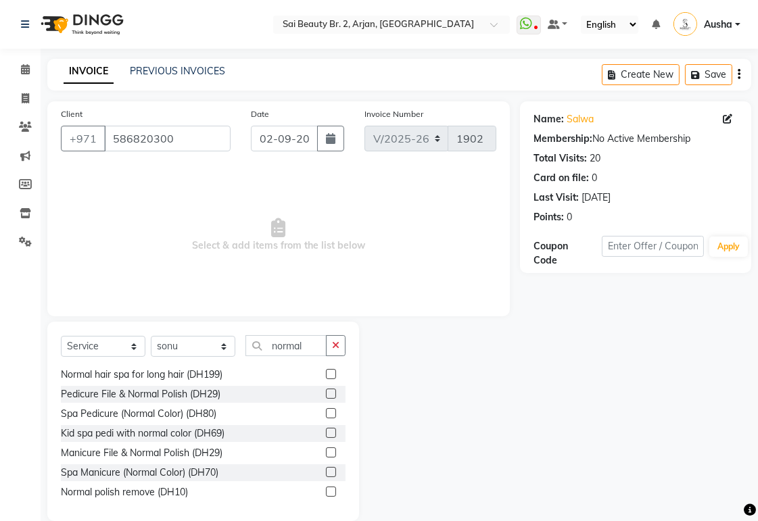
click at [326, 452] on label at bounding box center [331, 453] width 10 height 10
click at [326, 452] on input "checkbox" at bounding box center [330, 453] width 9 height 9
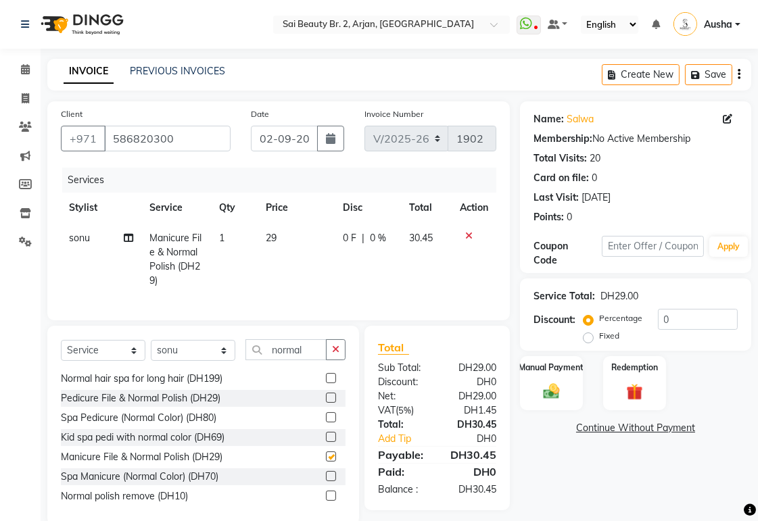
checkbox input "false"
click at [556, 409] on div "Manual Payment" at bounding box center [552, 383] width 66 height 57
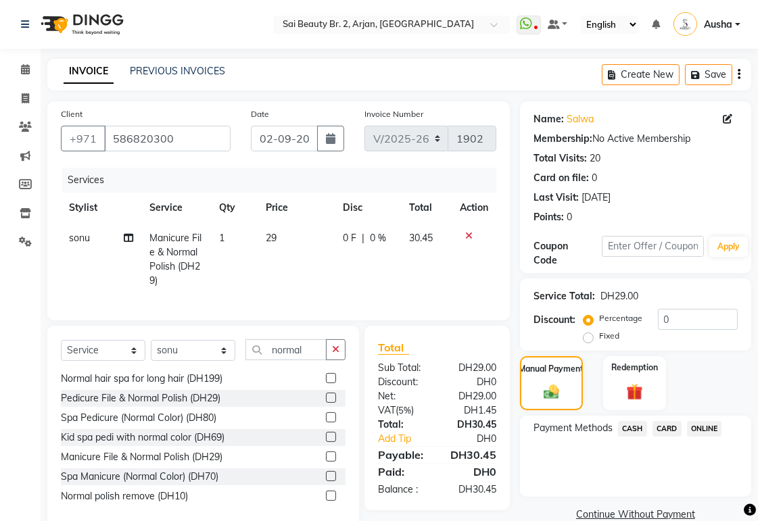
click at [673, 430] on span "CARD" at bounding box center [666, 429] width 29 height 16
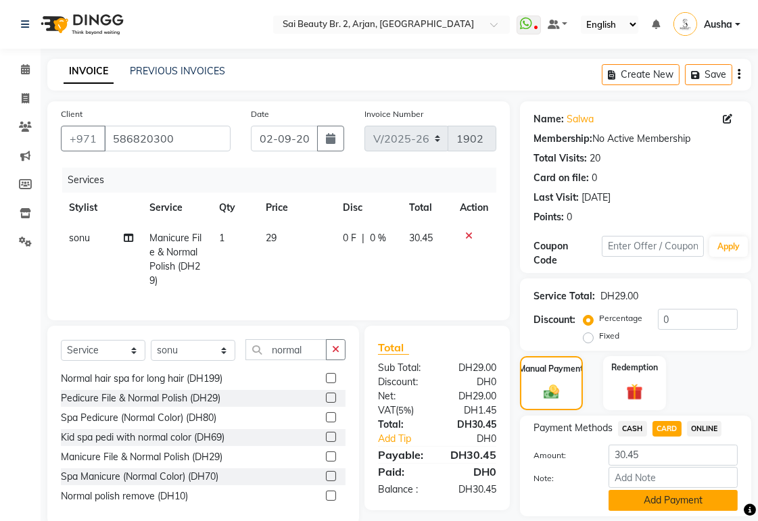
click at [679, 501] on button "Add Payment" at bounding box center [672, 500] width 129 height 21
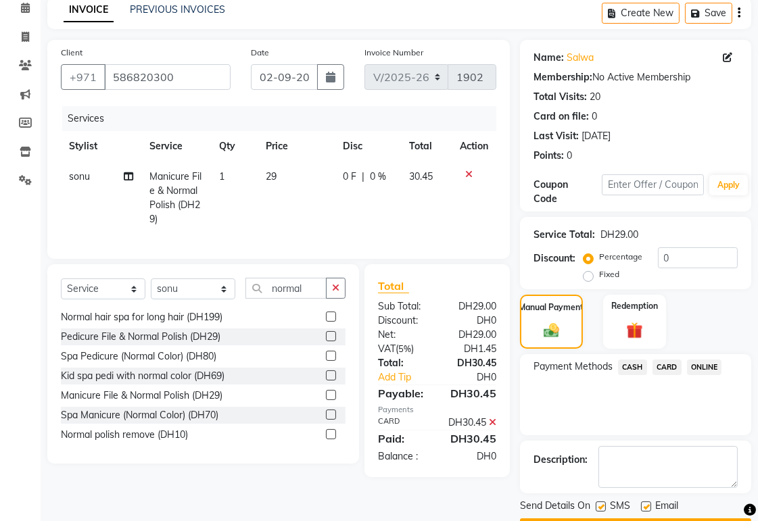
scroll to position [99, 0]
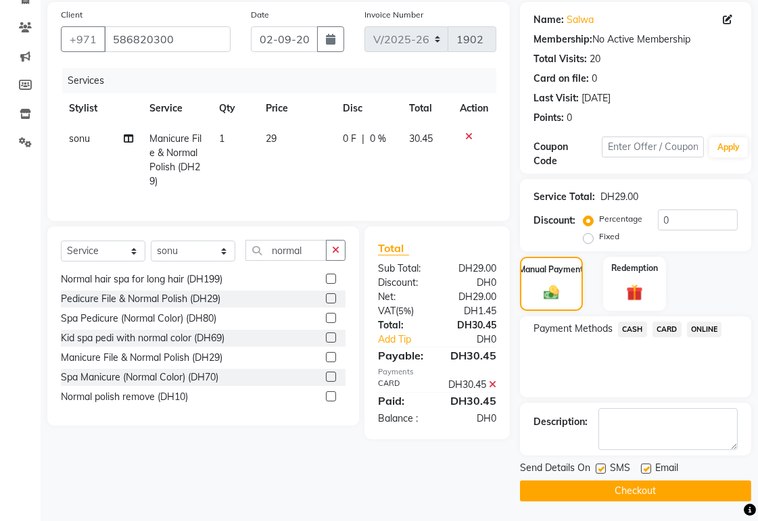
click at [698, 496] on button "Checkout" at bounding box center [635, 491] width 231 height 21
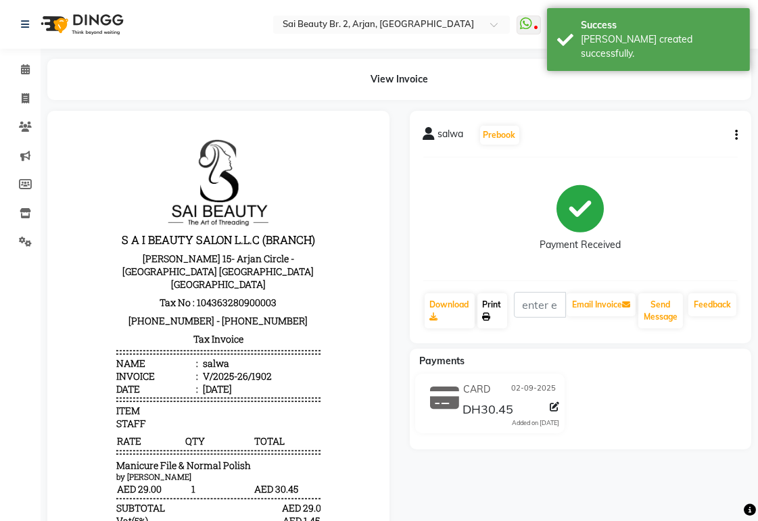
click at [502, 313] on link "Print" at bounding box center [492, 310] width 30 height 35
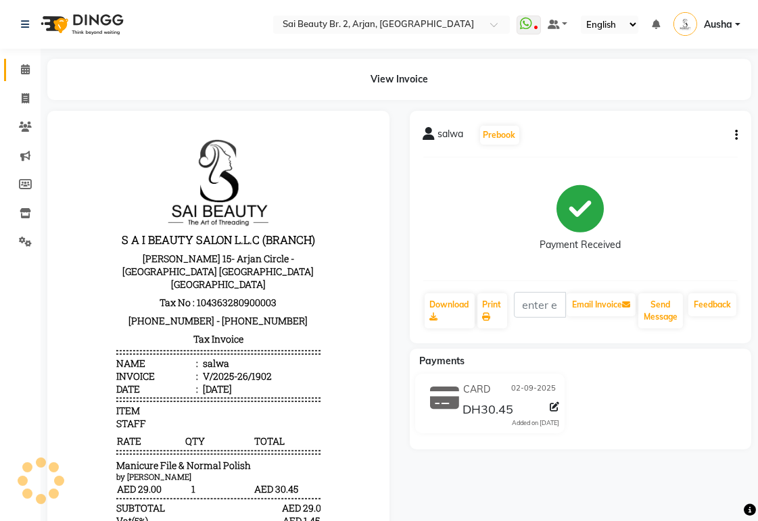
click at [25, 74] on icon at bounding box center [25, 69] width 9 height 10
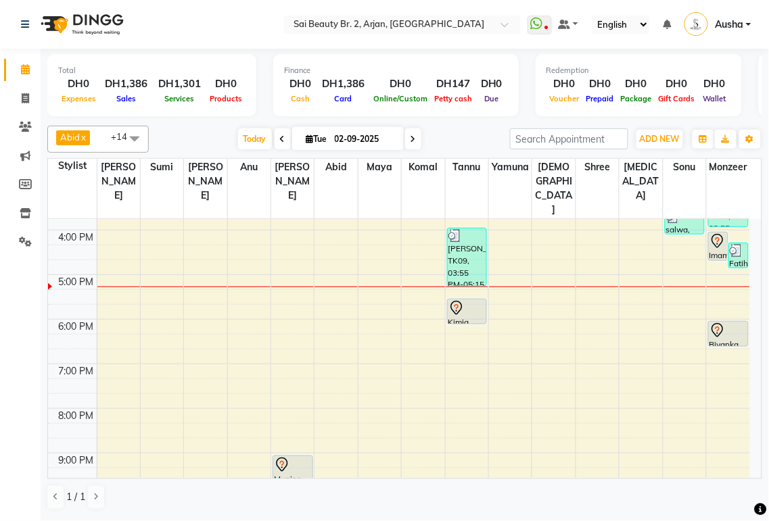
scroll to position [339, 0]
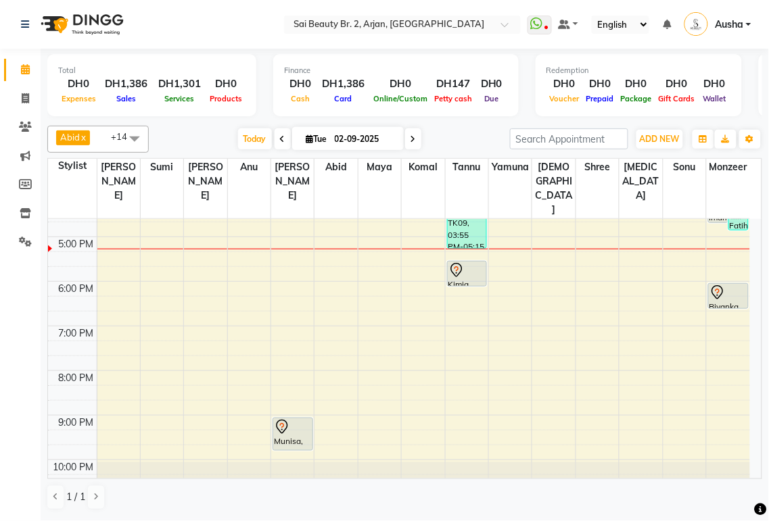
click at [717, 295] on icon at bounding box center [717, 295] width 1 height 1
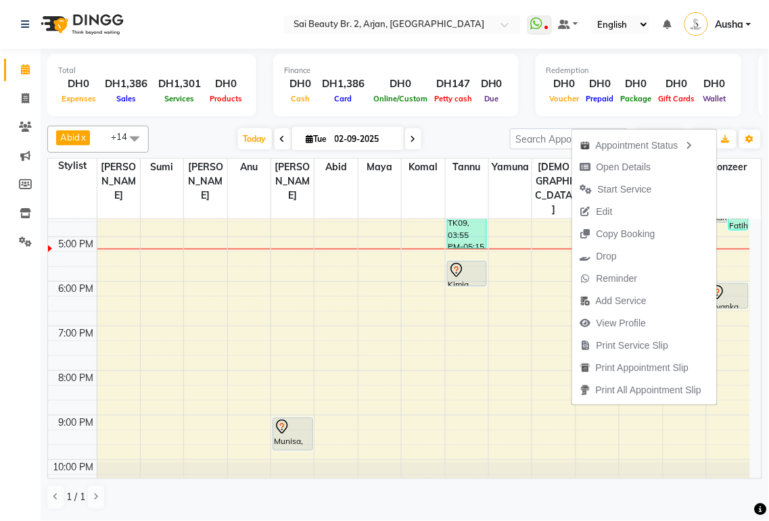
click at [541, 385] on td at bounding box center [423, 392] width 653 height 15
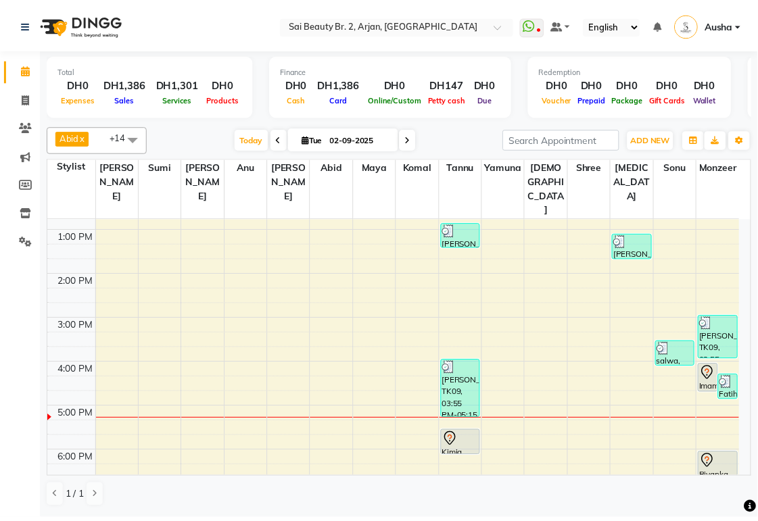
scroll to position [144, 0]
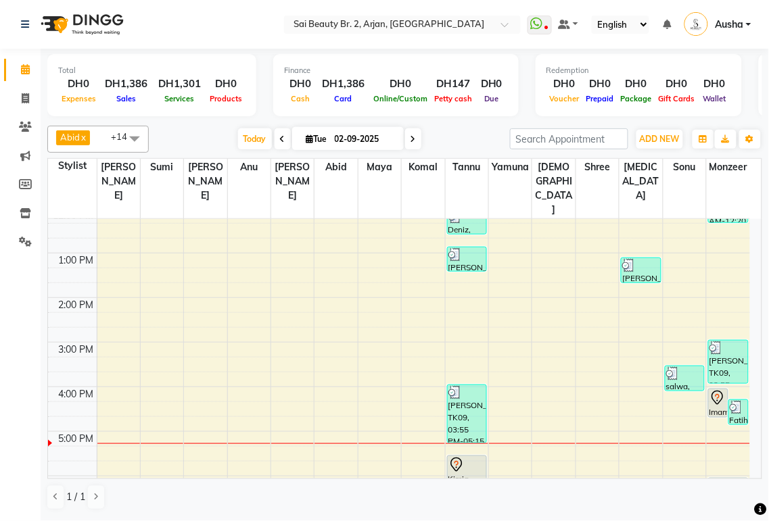
click at [717, 390] on icon at bounding box center [717, 398] width 16 height 16
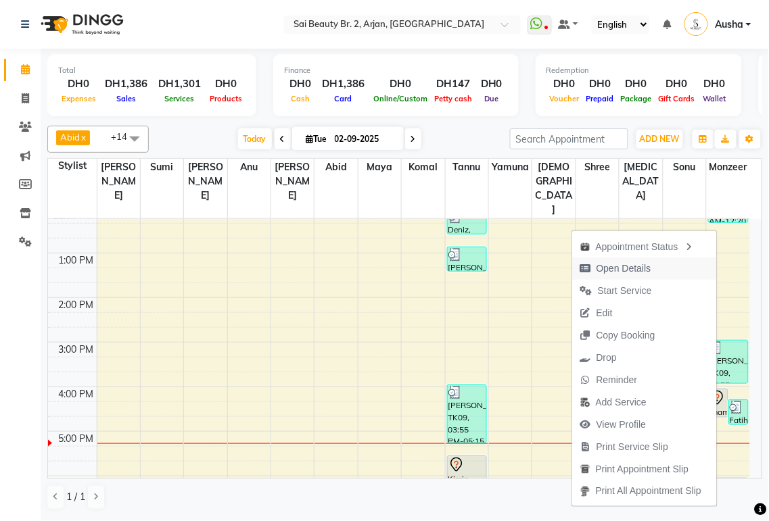
click at [596, 274] on span "Open Details" at bounding box center [623, 269] width 55 height 14
select select "7"
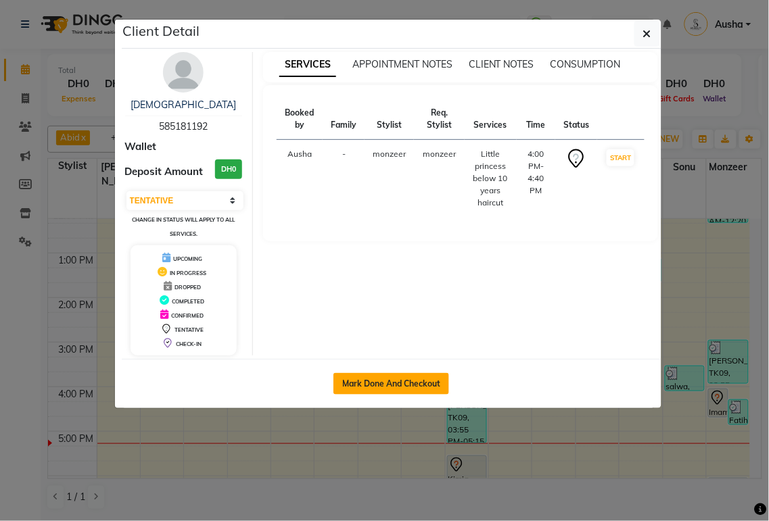
click at [395, 387] on button "Mark Done And Checkout" at bounding box center [391, 384] width 116 height 22
select select "service"
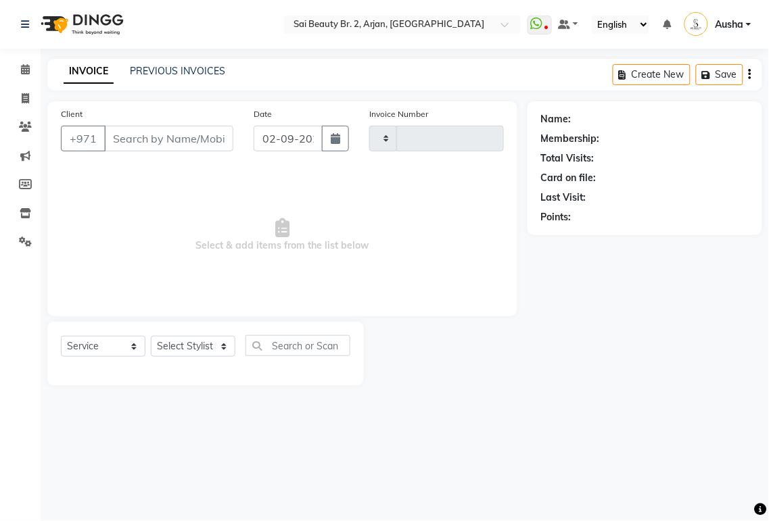
type input "1903"
select select "6956"
type input "585181192"
select select "82917"
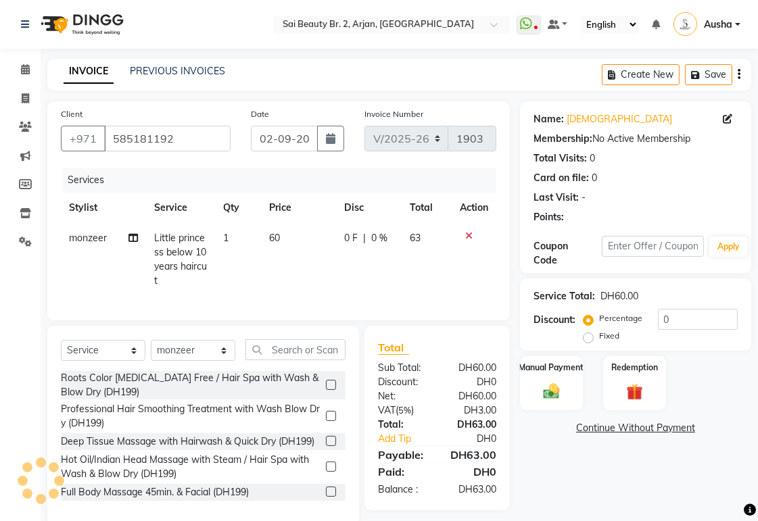
click at [469, 237] on icon at bounding box center [468, 235] width 7 height 9
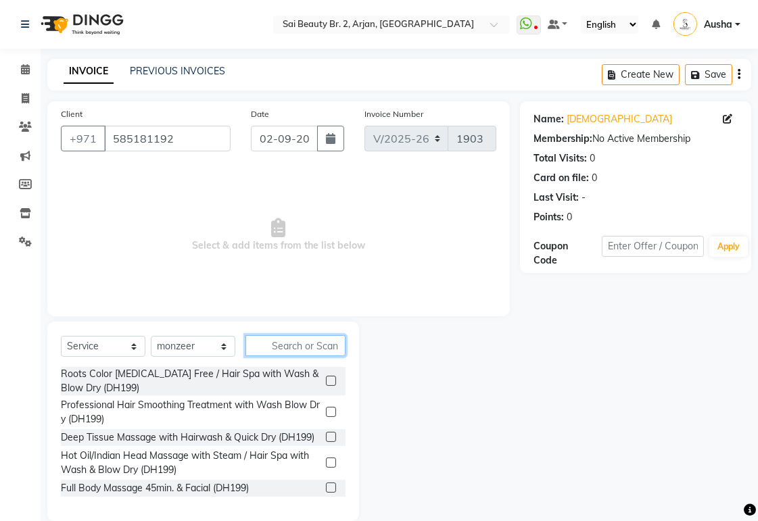
click at [288, 346] on input "text" at bounding box center [295, 345] width 100 height 21
click at [489, 485] on div at bounding box center [439, 421] width 161 height 199
click at [327, 350] on input "text" at bounding box center [295, 345] width 100 height 21
click at [458, 494] on div at bounding box center [439, 421] width 161 height 199
click at [309, 345] on input "text" at bounding box center [295, 345] width 100 height 21
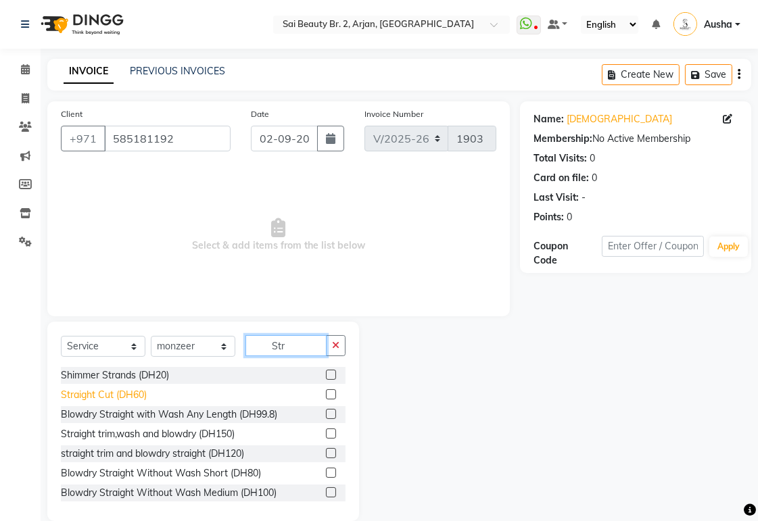
type input "Str"
click at [82, 397] on div "Straight Cut (DH60)" at bounding box center [104, 395] width 86 height 14
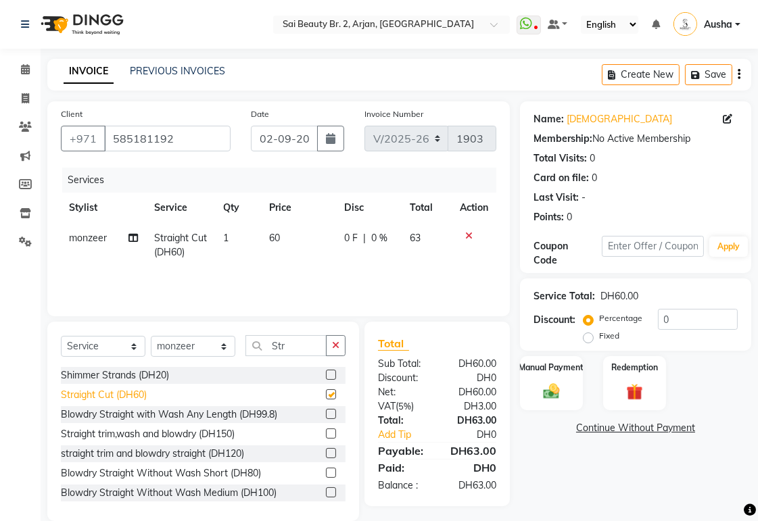
checkbox input "false"
click at [216, 354] on select "Select Stylist [PERSON_NAME][MEDICAL_DATA] [PERSON_NAME] [PERSON_NAME] [PERSON_…" at bounding box center [193, 346] width 85 height 21
select select "60066"
click at [151, 337] on select "Select Stylist [PERSON_NAME][MEDICAL_DATA] [PERSON_NAME] [PERSON_NAME] [PERSON_…" at bounding box center [193, 346] width 85 height 21
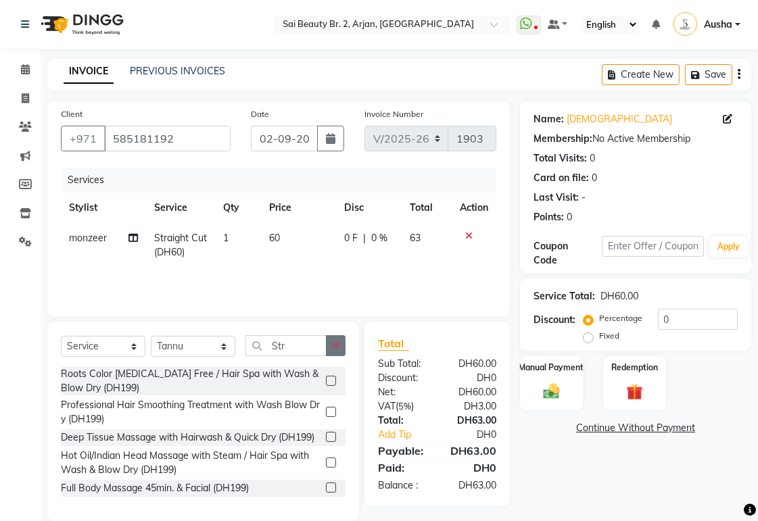
click at [342, 345] on button "button" at bounding box center [336, 345] width 20 height 21
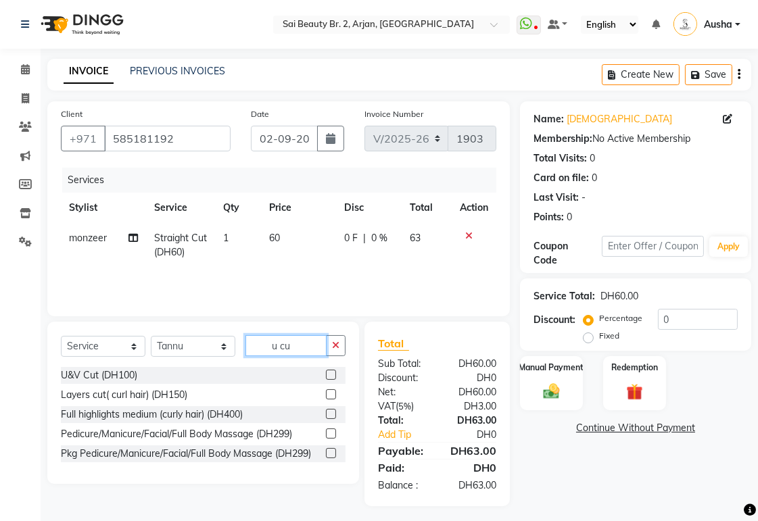
type input "u cu"
click at [488, 510] on main "INVOICE PREVIOUS INVOICES Create New Save Client [PHONE_NUMBER] Date [DATE] Inv…" at bounding box center [399, 293] width 717 height 468
click at [335, 346] on icon "button" at bounding box center [335, 345] width 7 height 9
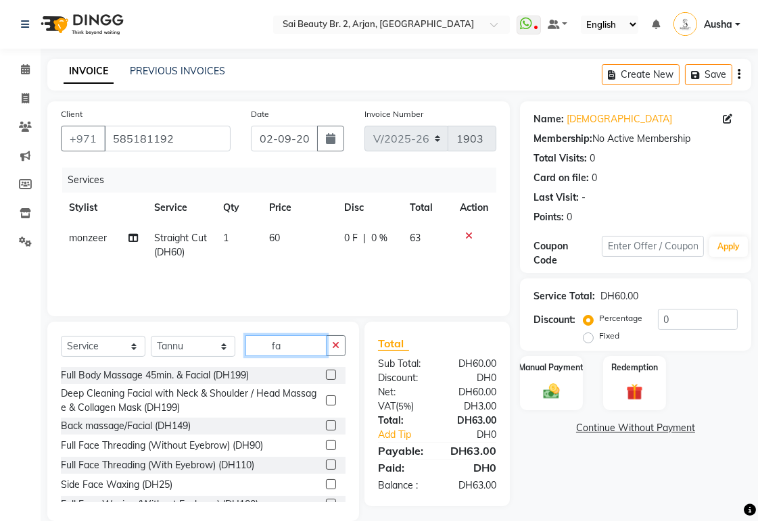
type input "f"
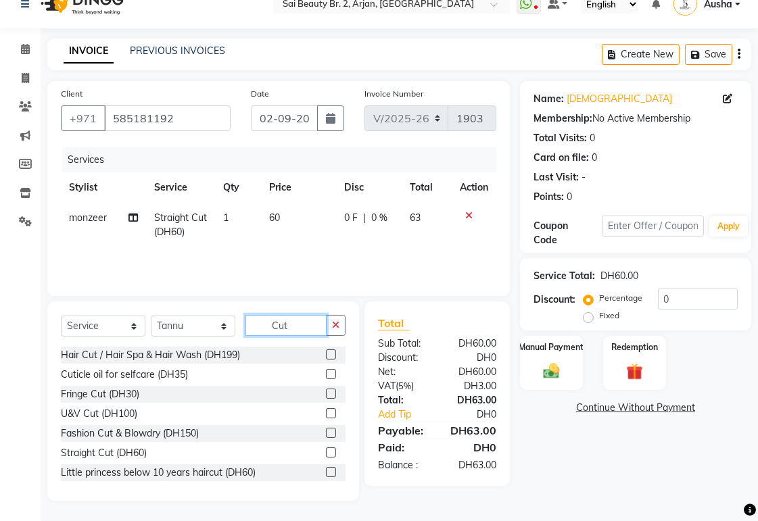
scroll to position [18, 0]
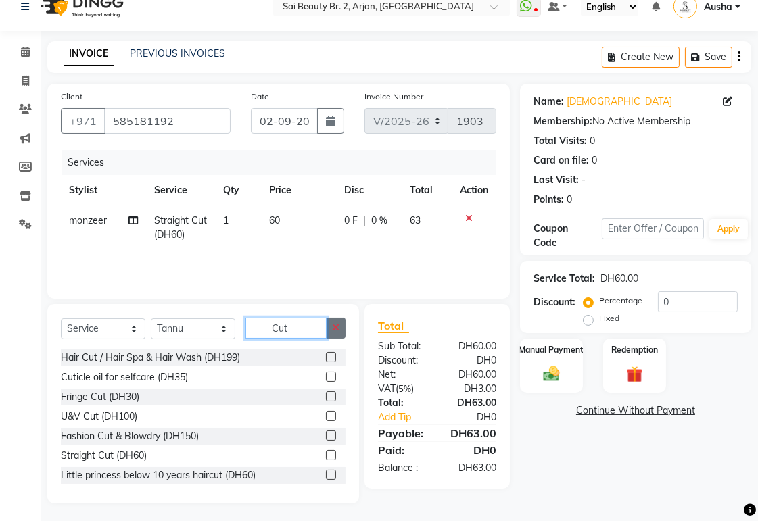
type input "Cut"
click at [335, 328] on icon "button" at bounding box center [335, 327] width 7 height 9
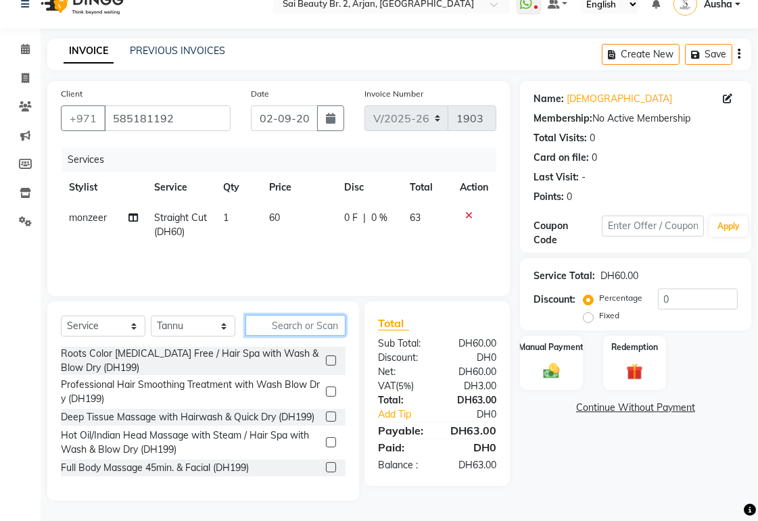
scroll to position [0, 0]
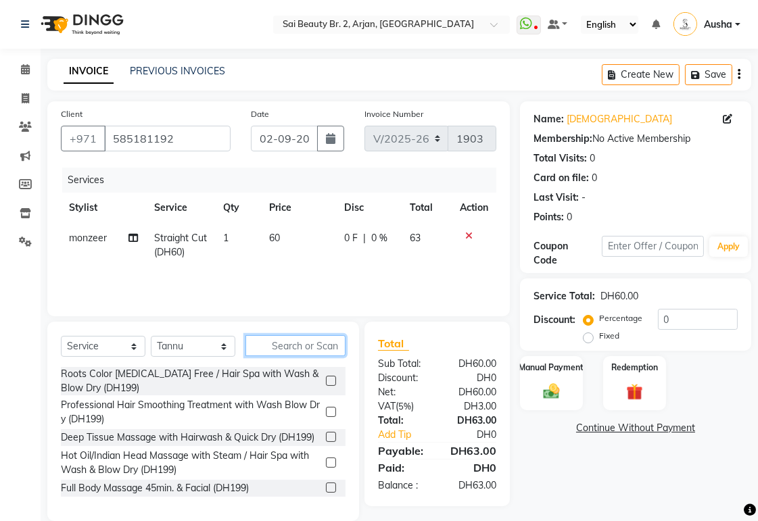
click at [327, 347] on input "text" at bounding box center [295, 345] width 100 height 21
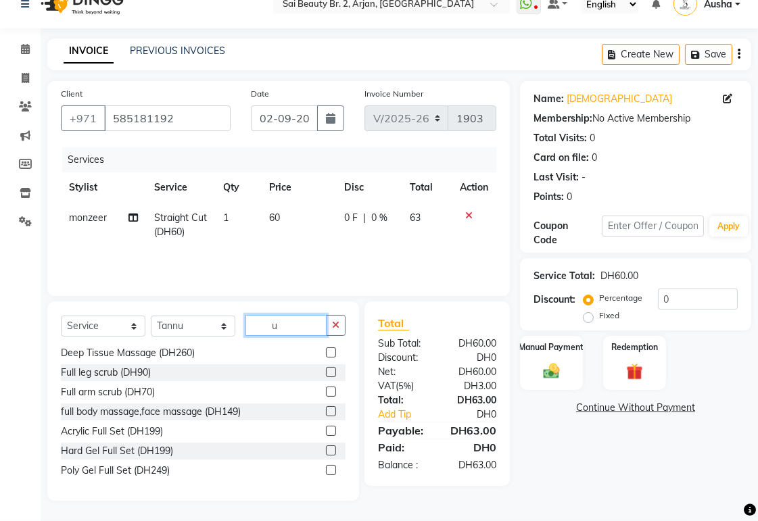
scroll to position [19, 0]
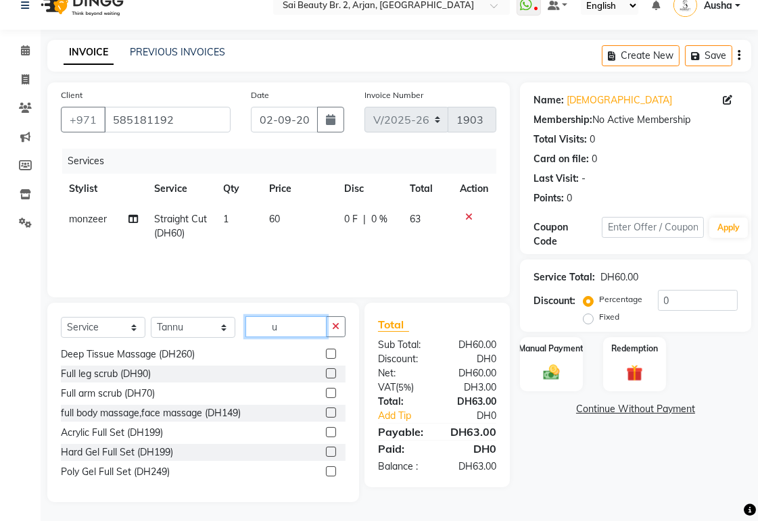
type input "u"
click at [341, 328] on button "button" at bounding box center [336, 326] width 20 height 21
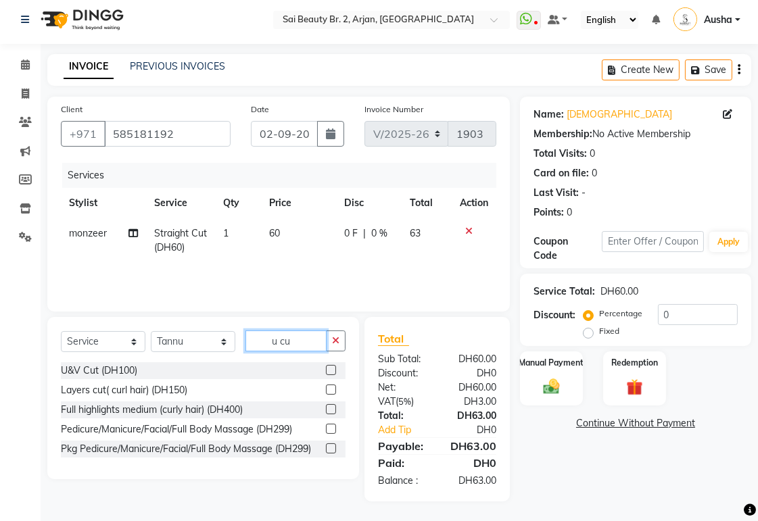
scroll to position [0, 0]
type input "u cu"
click at [485, 494] on div "Total Sub Total: DH60.00 Discount: DH0 Net: DH60.00 Vat ( 5% ) DH3.00 Total: DH…" at bounding box center [436, 409] width 145 height 185
click at [336, 341] on icon "button" at bounding box center [335, 340] width 7 height 9
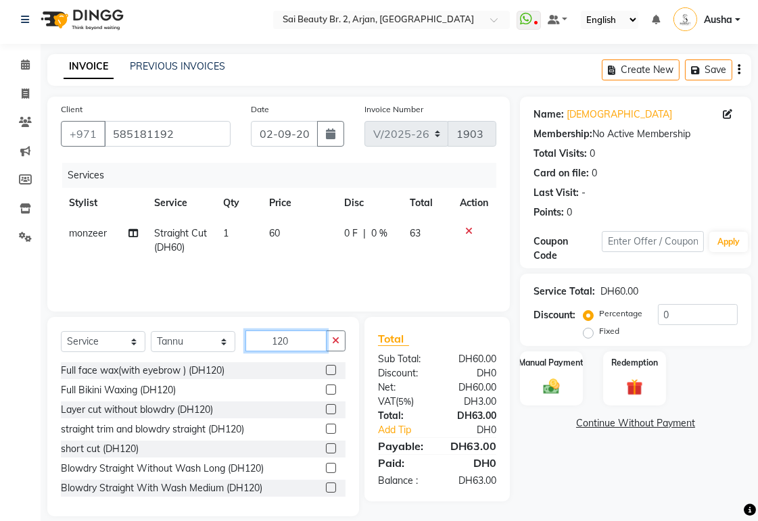
type input "120"
click at [337, 345] on icon "button" at bounding box center [335, 340] width 7 height 9
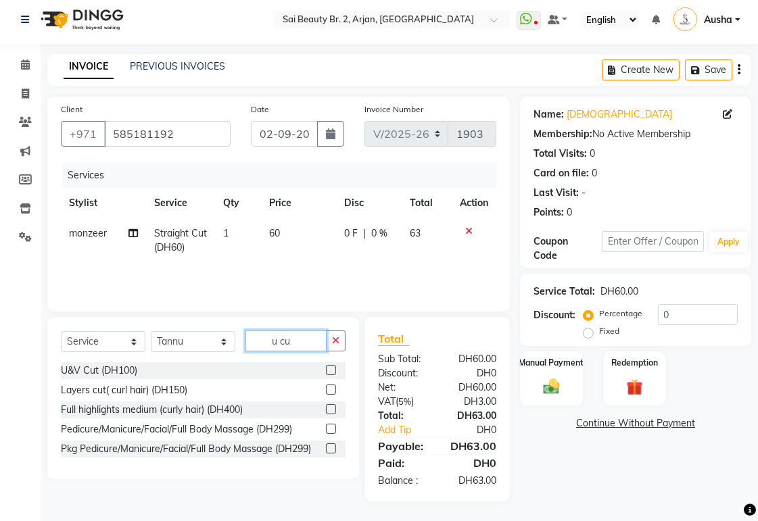
type input "u cu"
click at [73, 373] on div "U&V Cut (DH100)" at bounding box center [99, 371] width 76 height 14
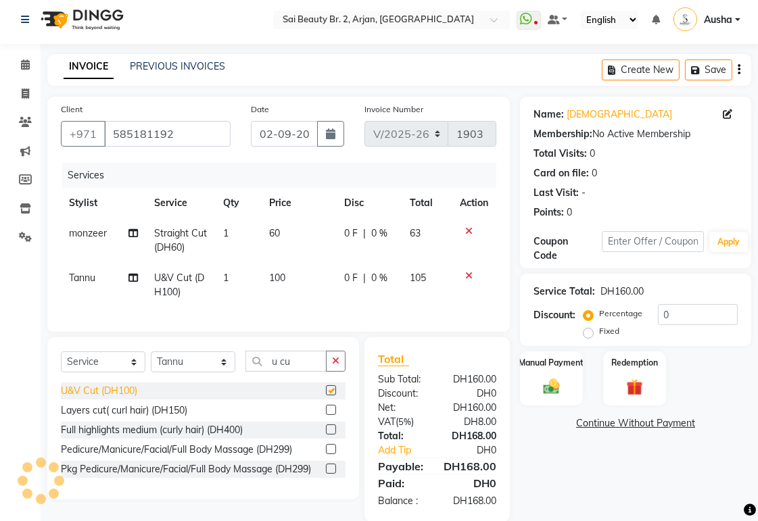
checkbox input "false"
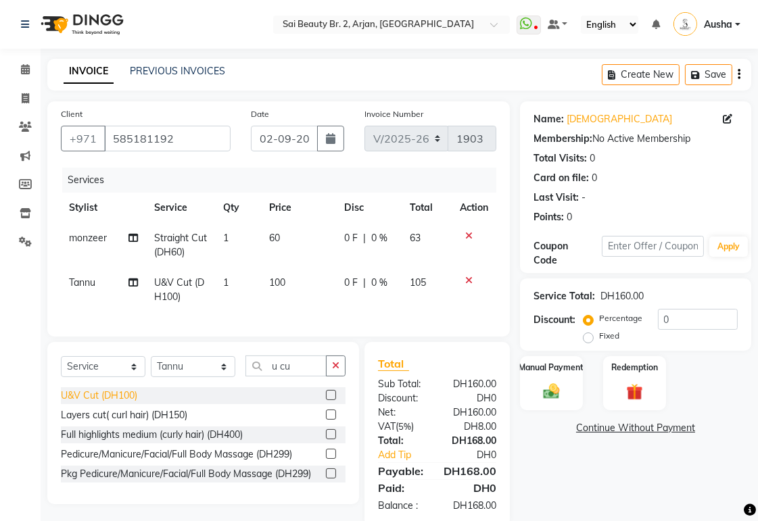
scroll to position [37, 0]
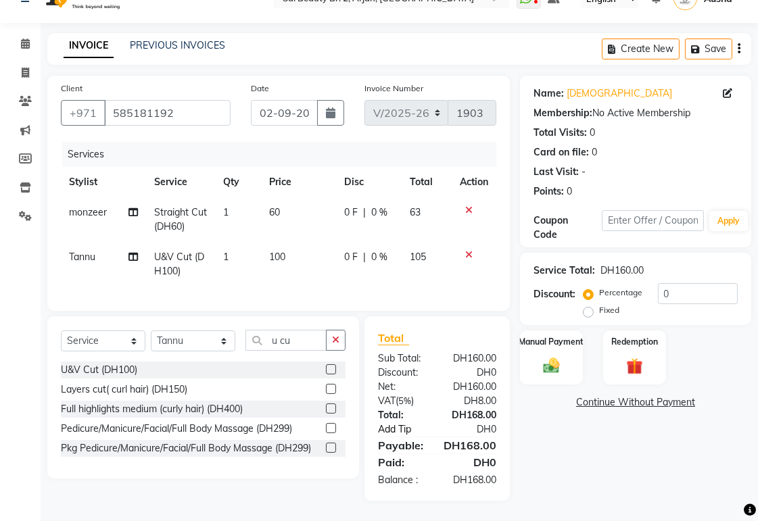
click at [402, 433] on link "Add Tip" at bounding box center [408, 430] width 81 height 14
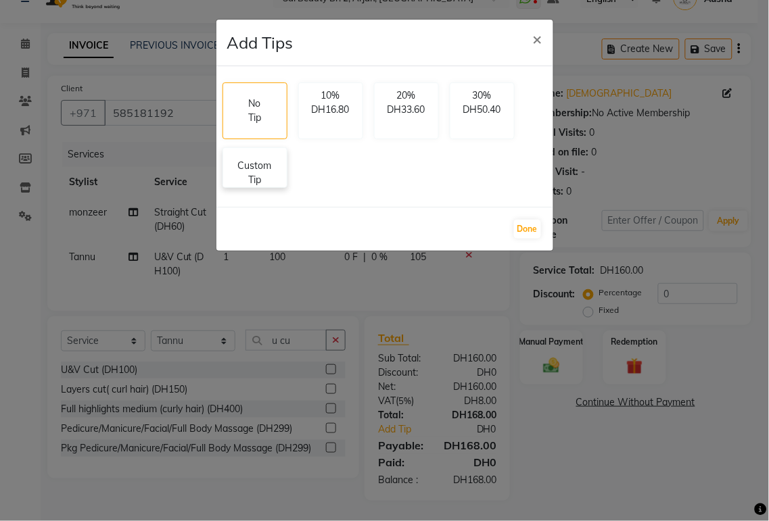
click at [274, 187] on p "Custom Tip" at bounding box center [254, 173] width 47 height 28
select select "82917"
select select "60066"
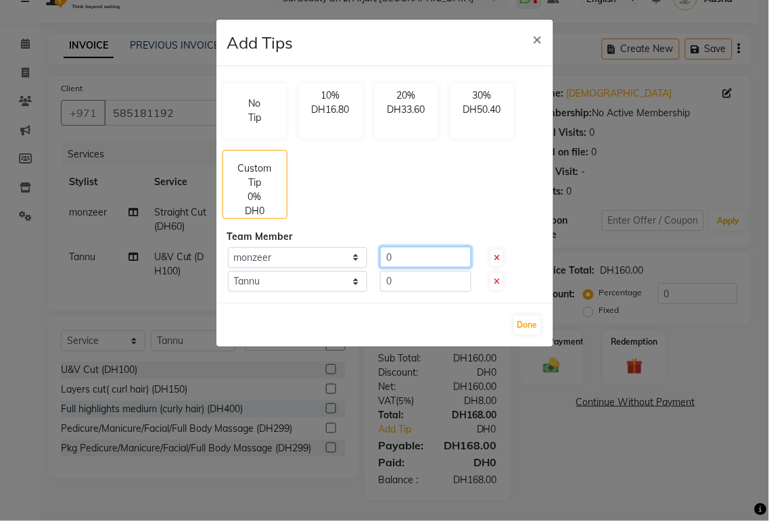
click at [425, 252] on input "0" at bounding box center [425, 257] width 91 height 21
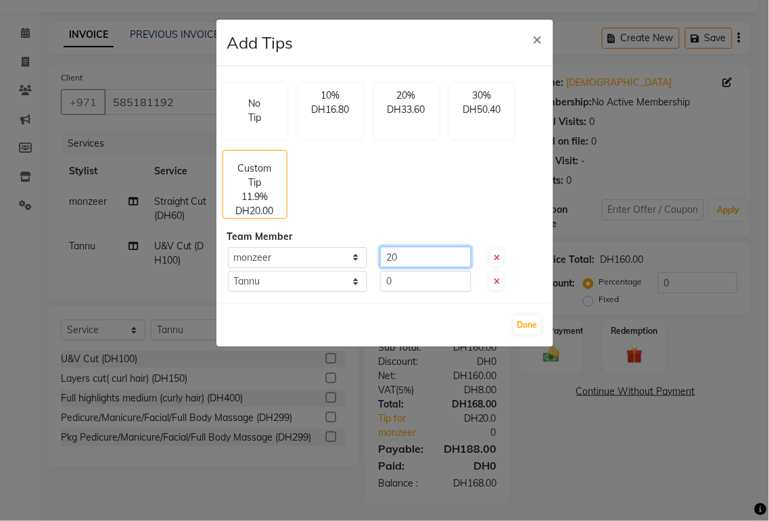
type input "20"
click at [515, 200] on div "No Tip 10% DH16.80 20% DH33.60 30% DH50.40 Custom Tip 11.9% DH20.00" at bounding box center [384, 150] width 335 height 147
click at [423, 281] on input "0" at bounding box center [425, 281] width 91 height 21
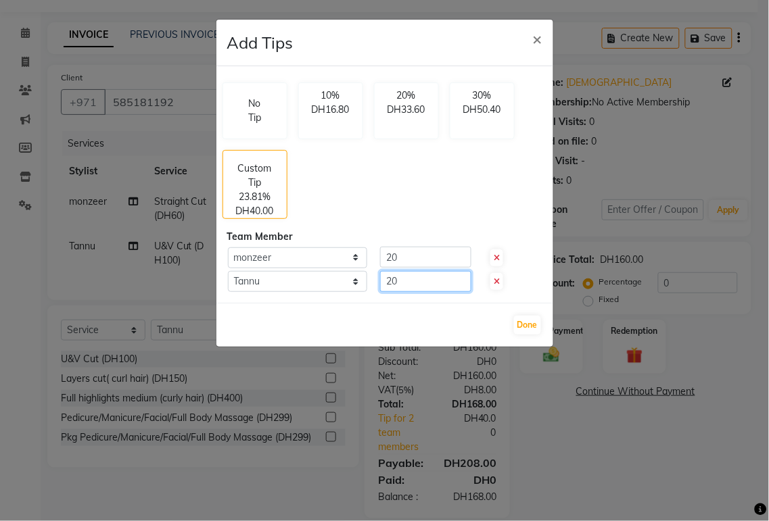
type input "20"
click at [523, 197] on div "No Tip 10% DH16.80 20% DH33.60 30% DH50.40 Custom Tip 23.81% DH40.00" at bounding box center [384, 150] width 335 height 147
click at [531, 326] on button "Done" at bounding box center [527, 325] width 27 height 19
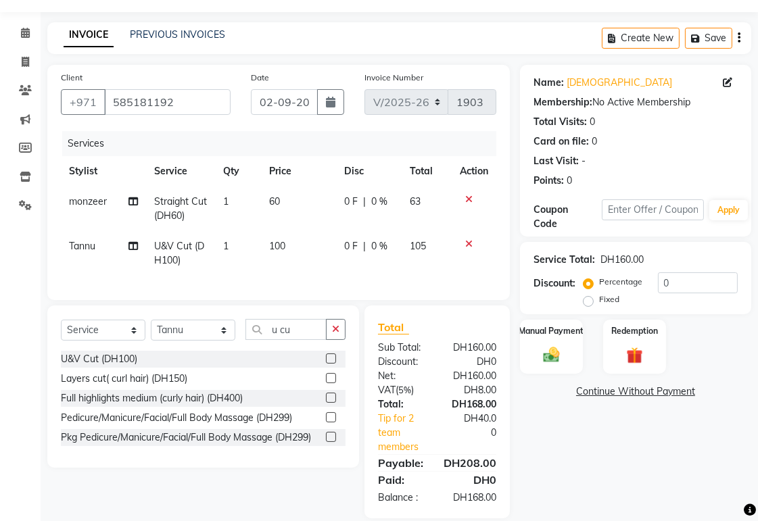
scroll to position [65, 0]
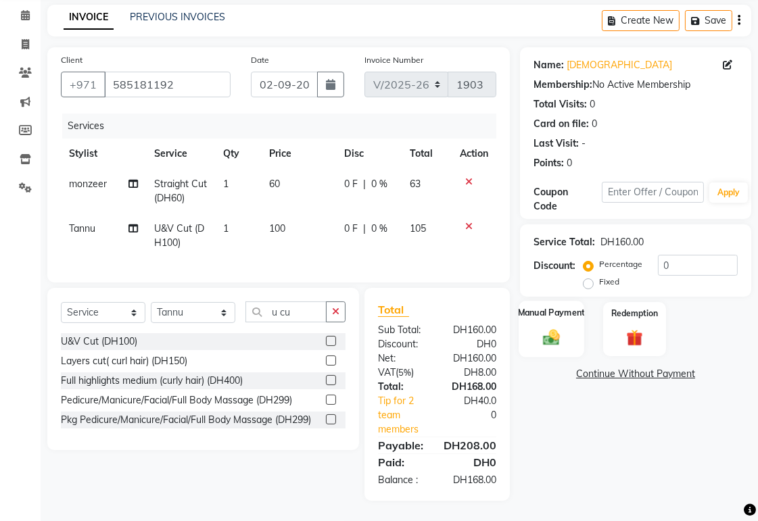
click at [553, 327] on img at bounding box center [551, 337] width 28 height 20
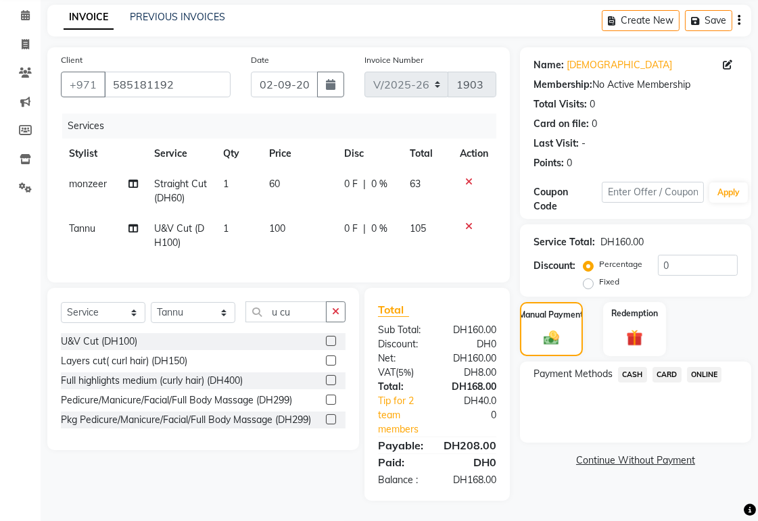
click at [679, 369] on span "CARD" at bounding box center [666, 375] width 29 height 16
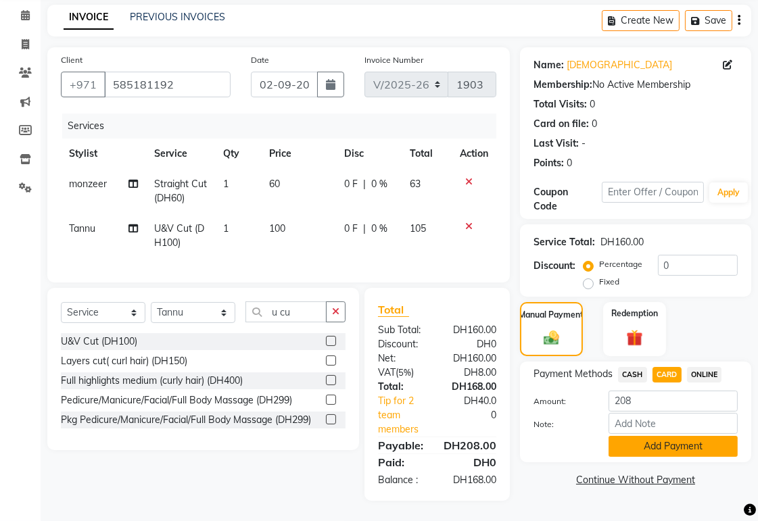
click at [667, 437] on button "Add Payment" at bounding box center [672, 446] width 129 height 21
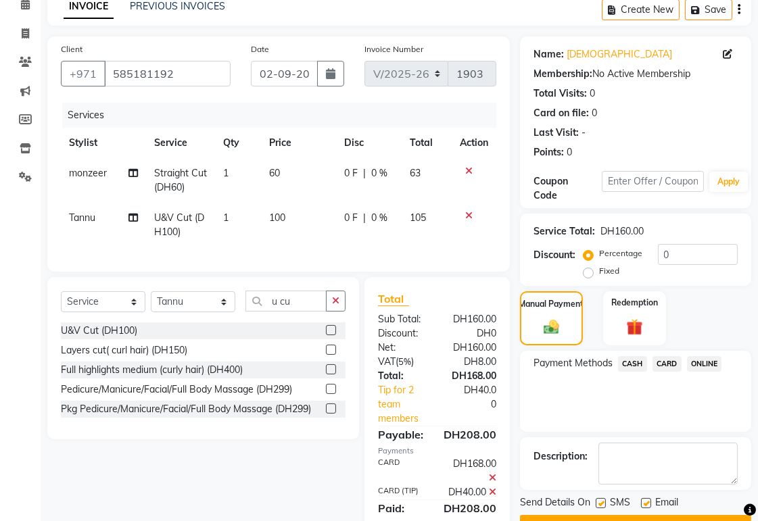
scroll to position [136, 0]
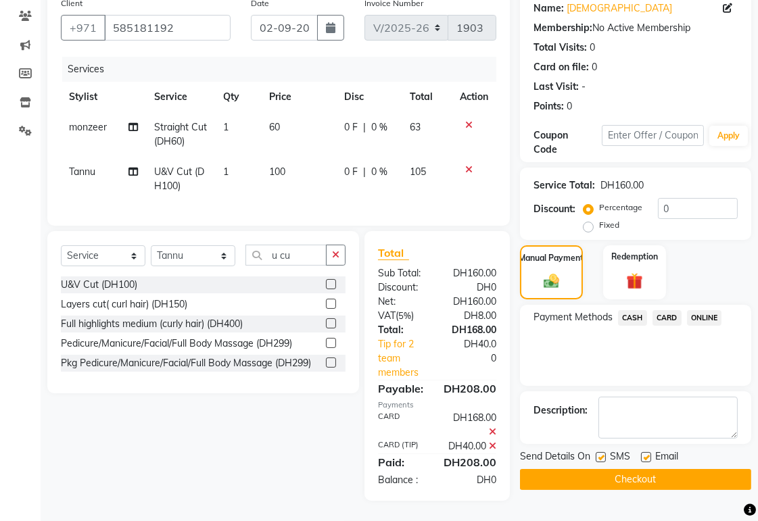
click at [690, 469] on button "Checkout" at bounding box center [635, 479] width 231 height 21
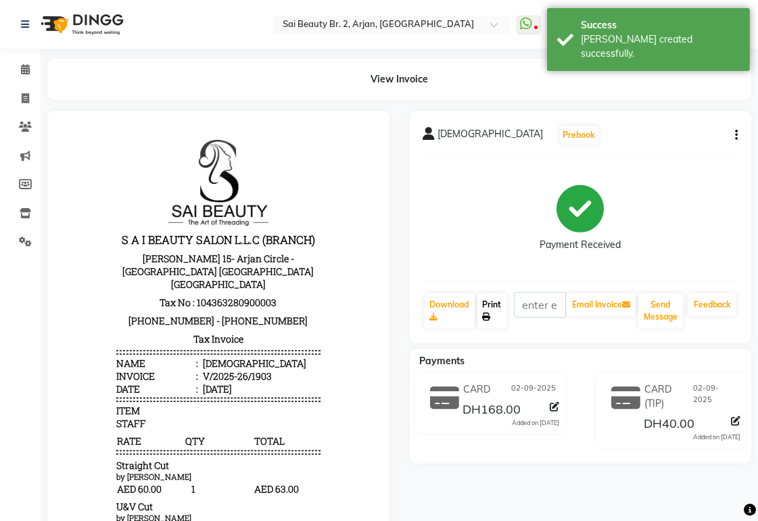
click at [487, 316] on icon at bounding box center [487, 317] width 8 height 8
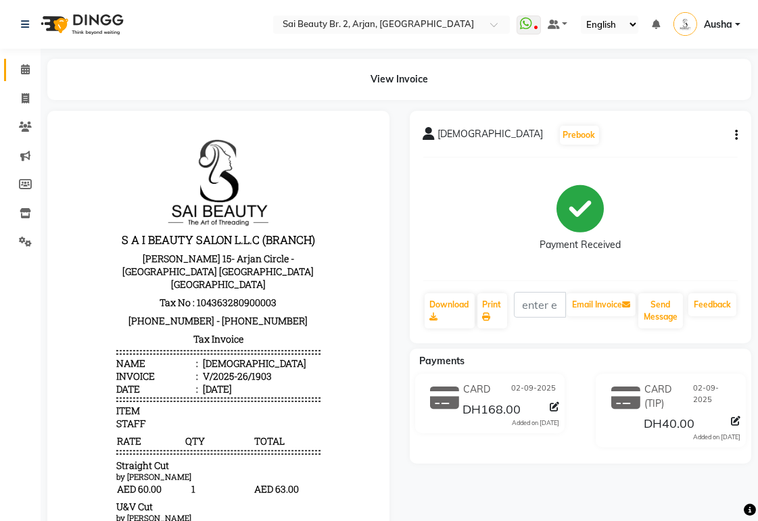
click at [24, 74] on icon at bounding box center [25, 69] width 9 height 10
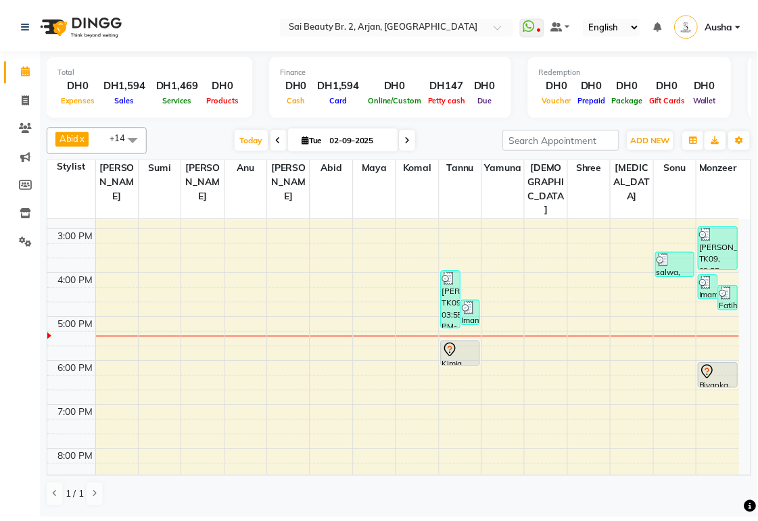
scroll to position [255, 0]
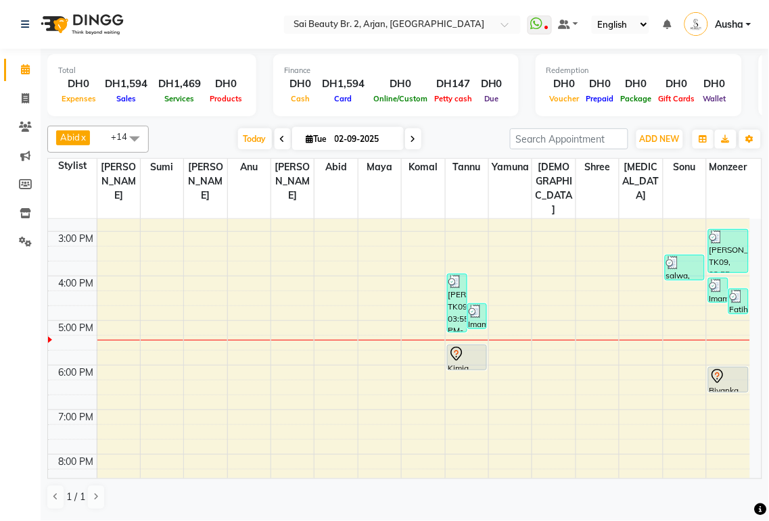
click at [732, 368] on div at bounding box center [728, 376] width 38 height 16
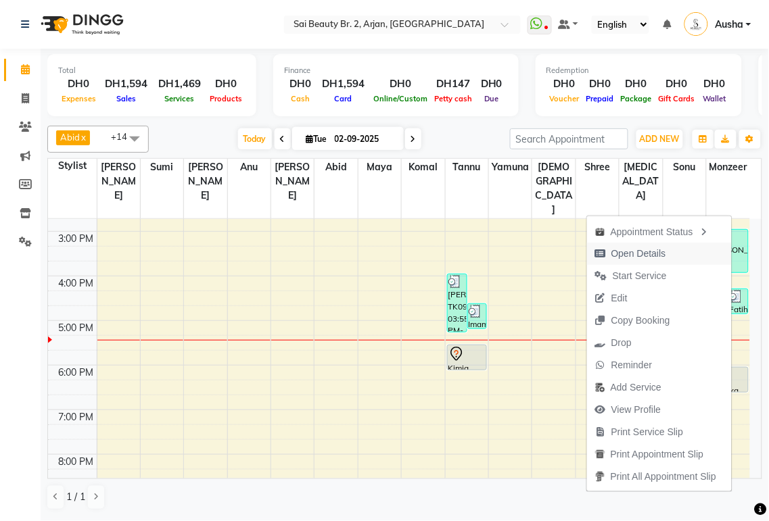
click at [631, 258] on span "Open Details" at bounding box center [638, 254] width 55 height 14
select select "7"
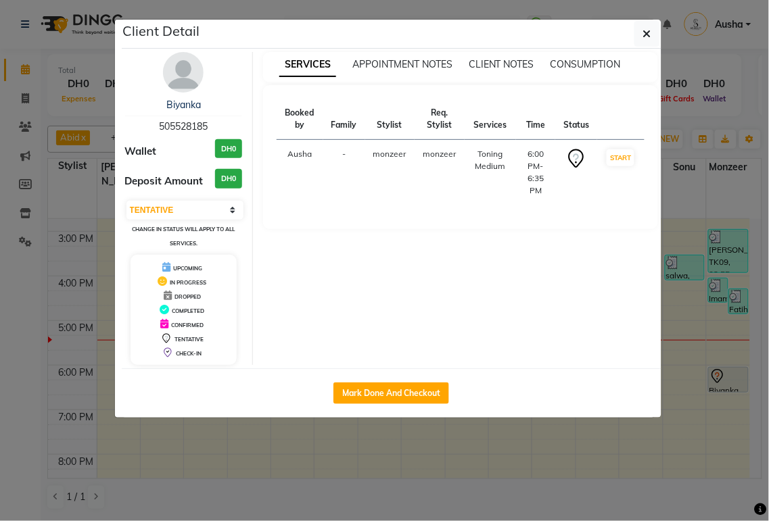
click at [416, 481] on ngb-modal-window "Client Detail Biyanka 505528185 Wallet DH0 Deposit Amount DH0 Select IN SERVICE…" at bounding box center [384, 260] width 769 height 521
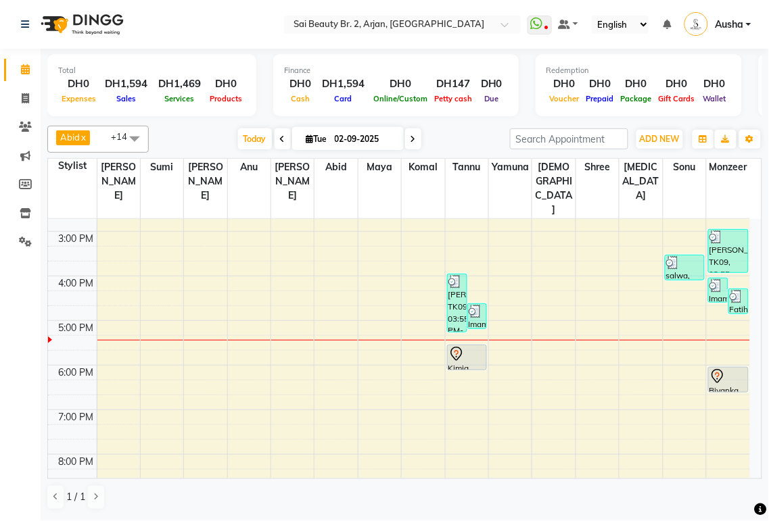
click at [717, 279] on div "Imame, TK07, 04:00 PM-04:35 PM, Straight Cut (DH60)" at bounding box center [718, 291] width 19 height 24
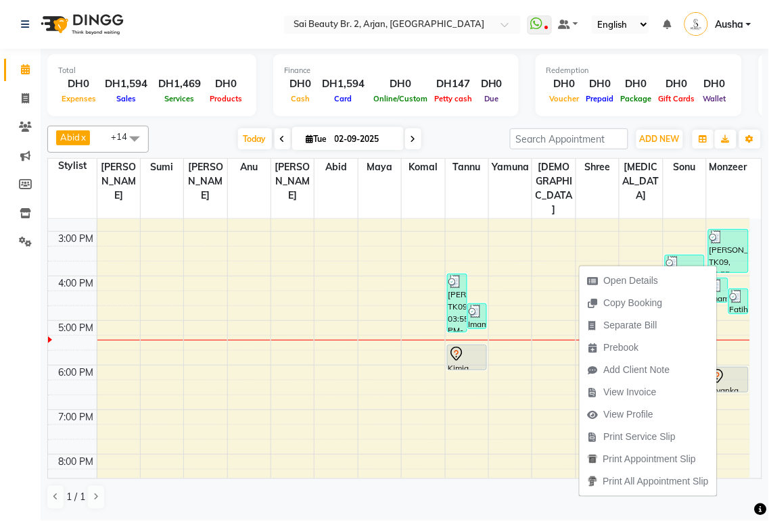
click at [507, 410] on td at bounding box center [423, 417] width 653 height 15
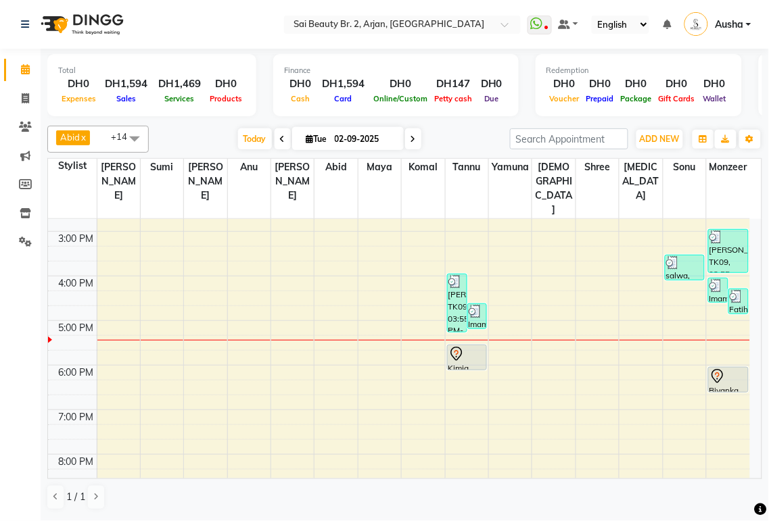
click at [744, 289] on link "Fatiha, TK12, 04:15 PM-04:50 PM, Blowdry Iron & Curls With Wash Medium (DH140)" at bounding box center [738, 302] width 20 height 26
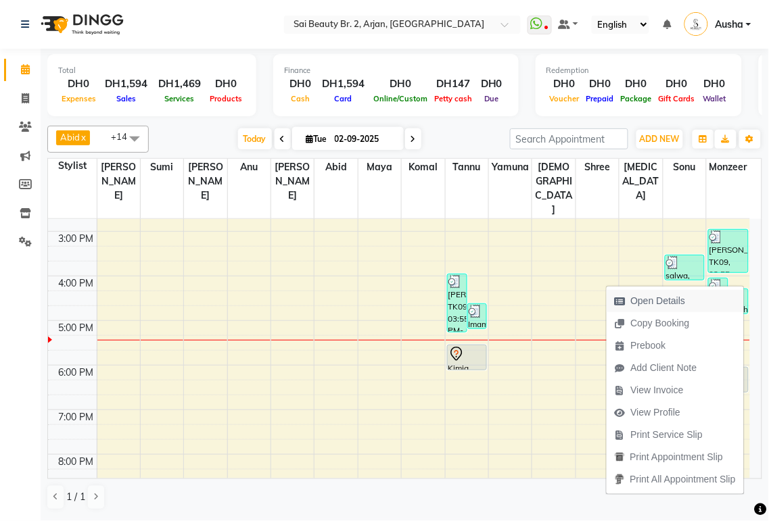
click at [671, 299] on span "Open Details" at bounding box center [658, 301] width 55 height 14
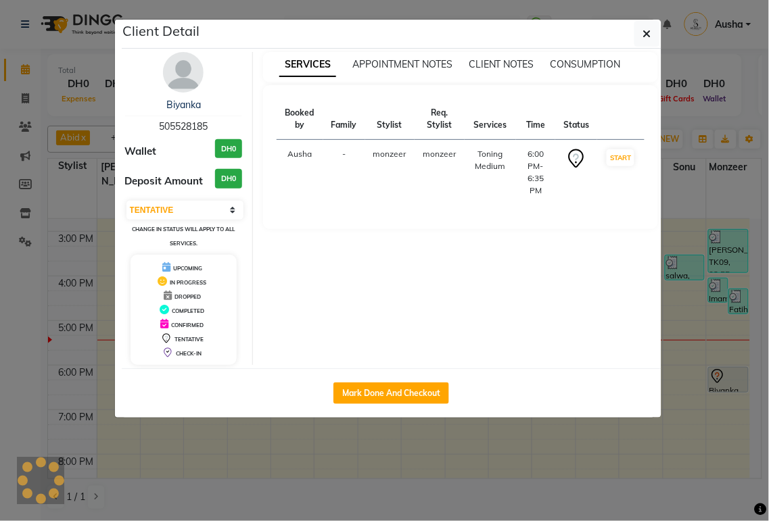
select select "3"
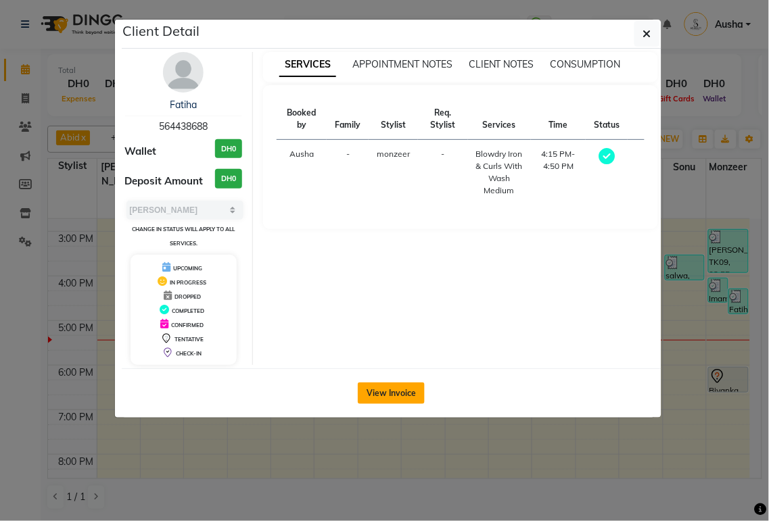
click at [395, 403] on button "View Invoice" at bounding box center [391, 394] width 67 height 22
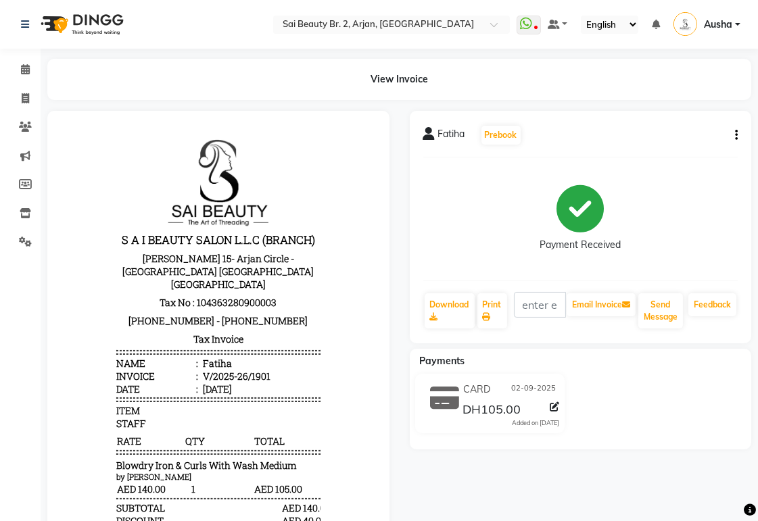
click at [43, 10] on img at bounding box center [80, 24] width 93 height 38
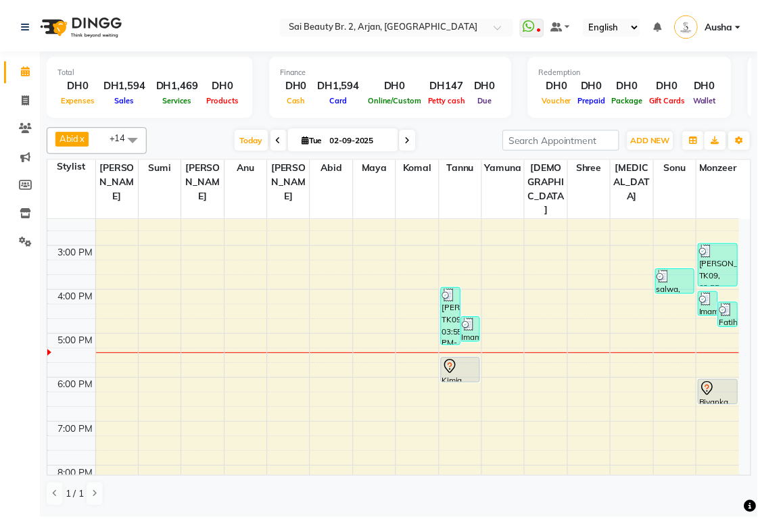
scroll to position [235, 0]
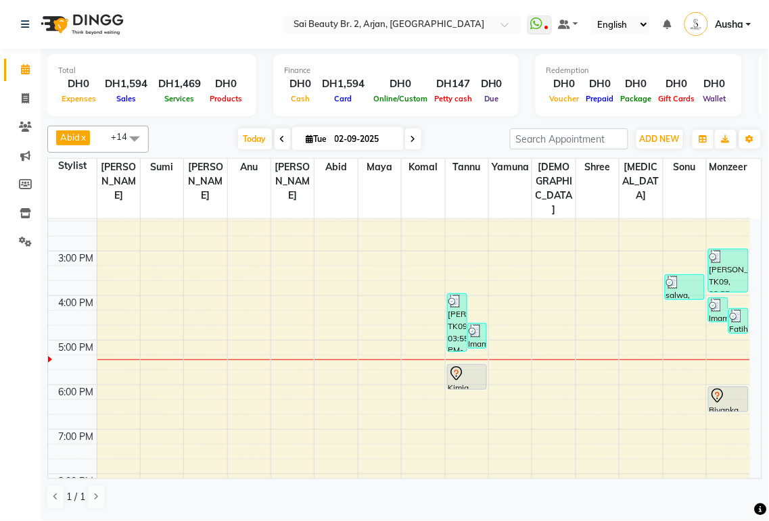
click at [738, 309] on div "Fatiha, TK12, 04:15 PM-04:50 PM, Blowdry Iron & Curls With Wash Medium (DH140)" at bounding box center [738, 321] width 19 height 24
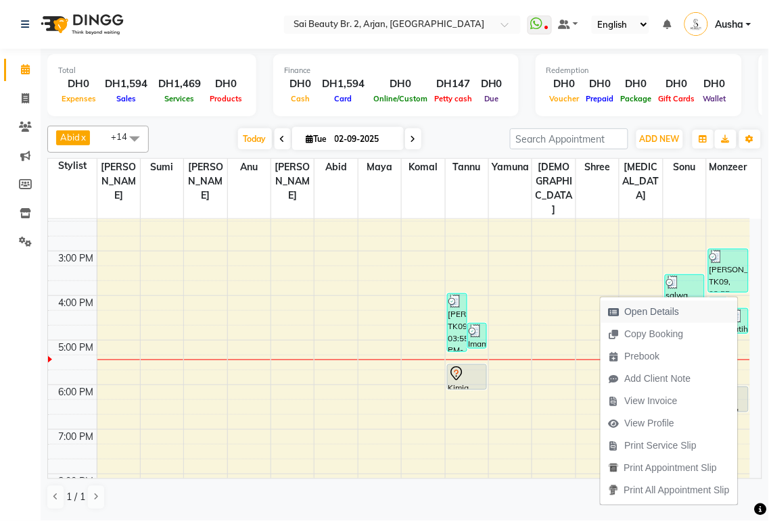
click at [659, 315] on span "Open Details" at bounding box center [652, 312] width 55 height 14
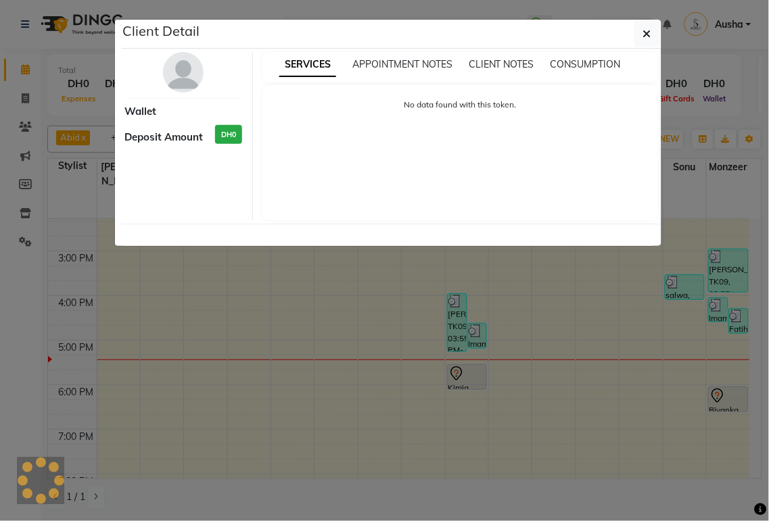
select select "3"
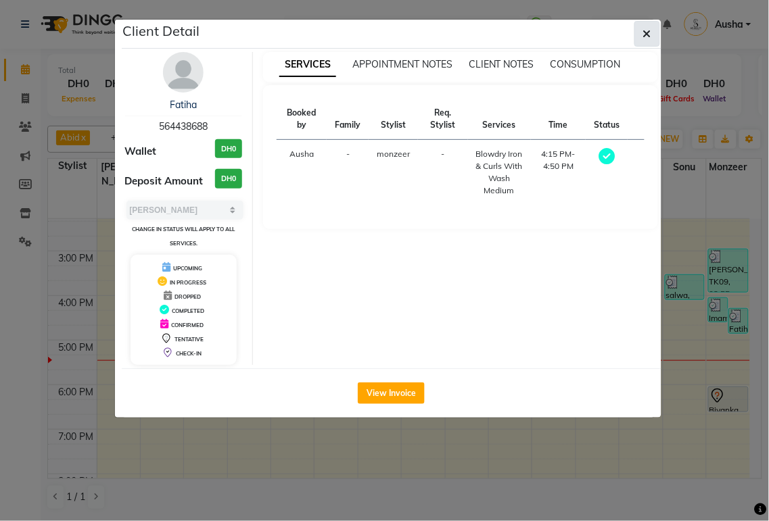
click at [643, 35] on icon "button" at bounding box center [647, 33] width 8 height 11
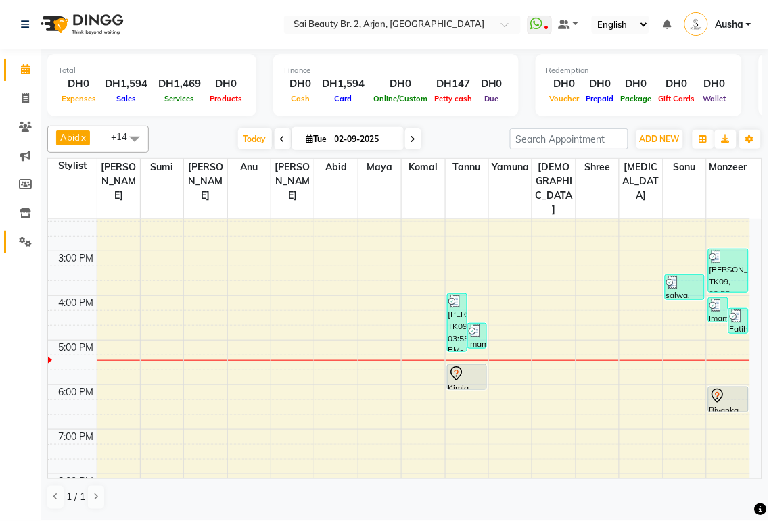
click at [20, 247] on icon at bounding box center [25, 242] width 13 height 10
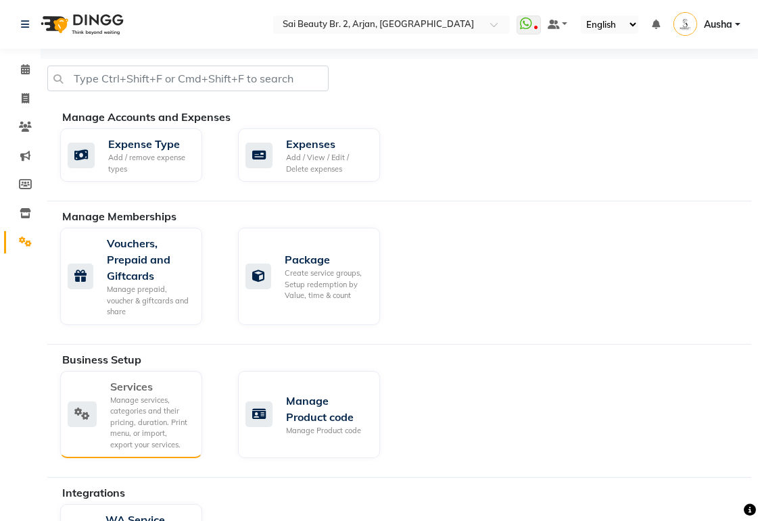
click at [157, 433] on div "Manage services, categories and their pricing, duration. Print menu, or import,…" at bounding box center [150, 423] width 81 height 56
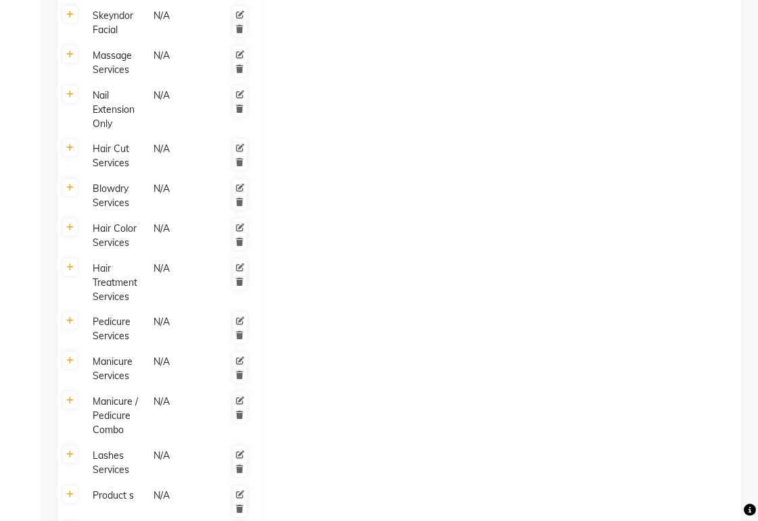
scroll to position [900, 0]
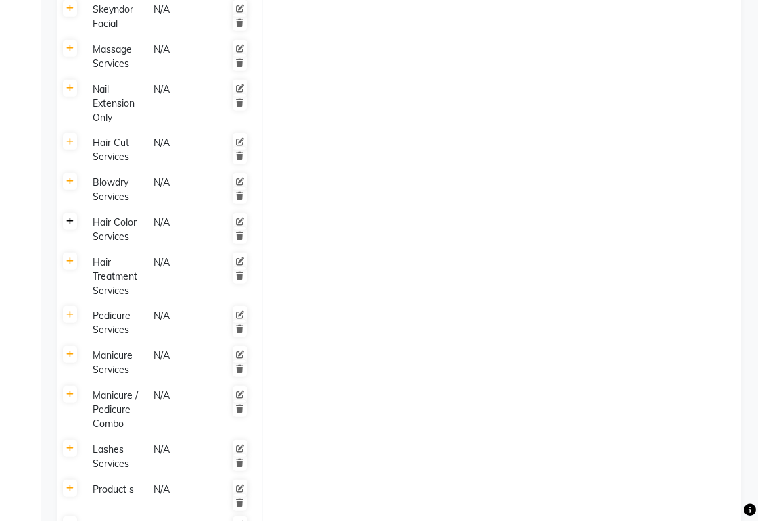
click at [69, 218] on icon at bounding box center [69, 222] width 7 height 8
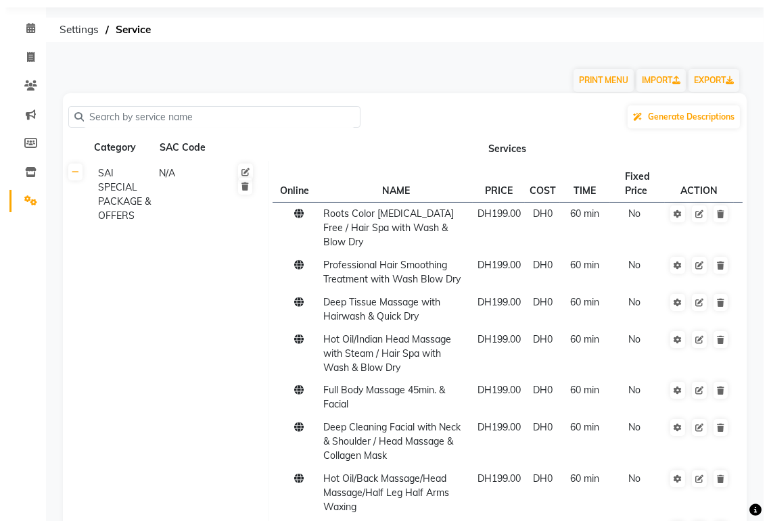
scroll to position [0, 0]
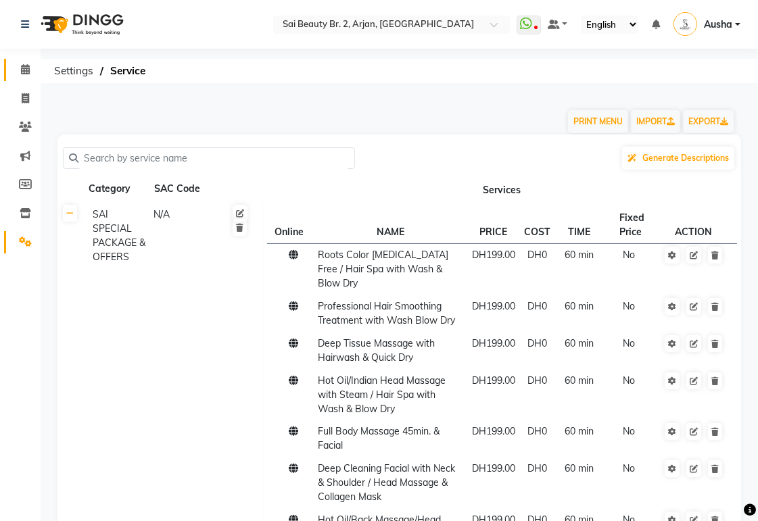
click at [24, 69] on icon at bounding box center [25, 69] width 9 height 10
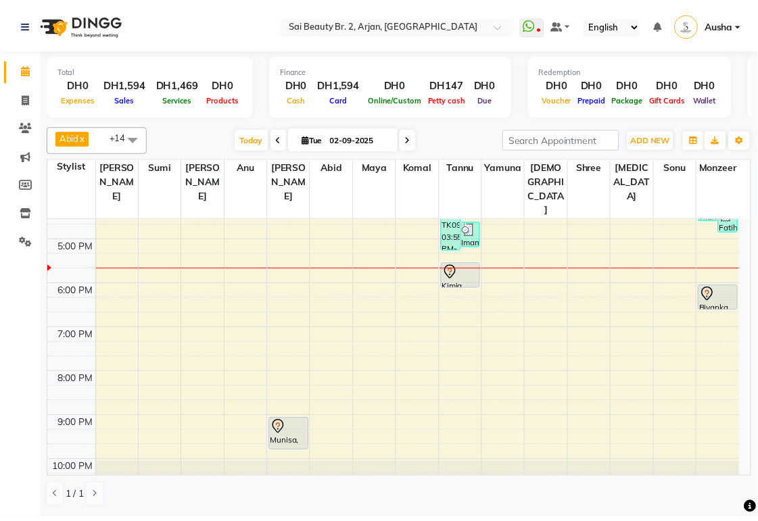
scroll to position [335, 0]
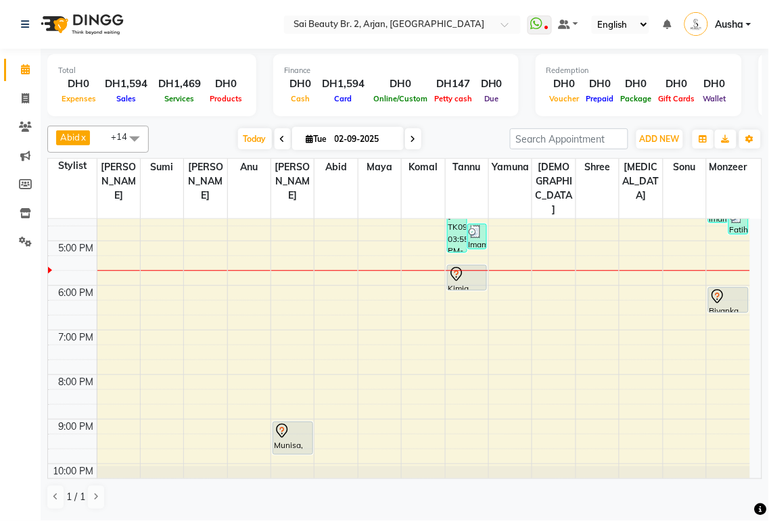
click at [457, 270] on icon at bounding box center [456, 272] width 5 height 5
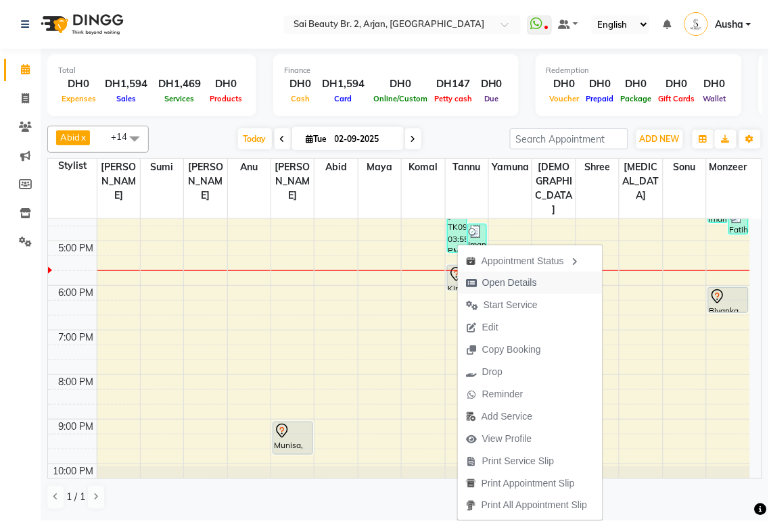
click at [529, 285] on span "Open Details" at bounding box center [509, 283] width 55 height 14
select select "7"
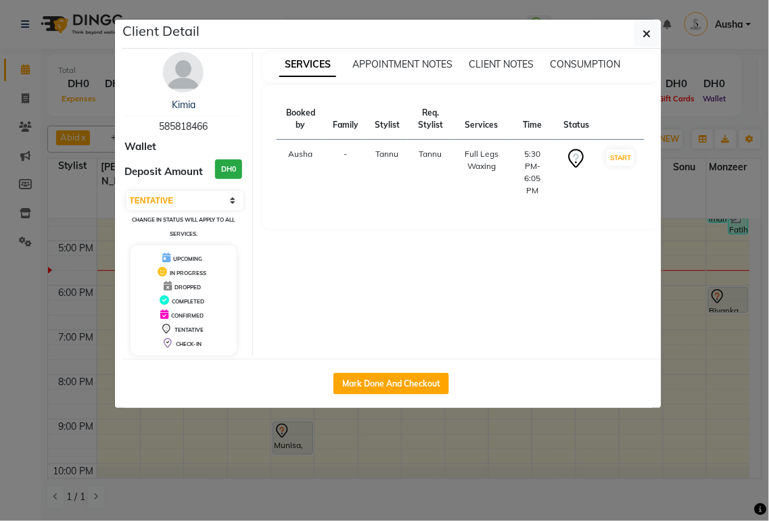
click at [416, 492] on ngb-modal-window "Client Detail Kimia 585818466 Wallet Deposit Amount DH0 Select IN SERVICE CONFI…" at bounding box center [384, 260] width 769 height 521
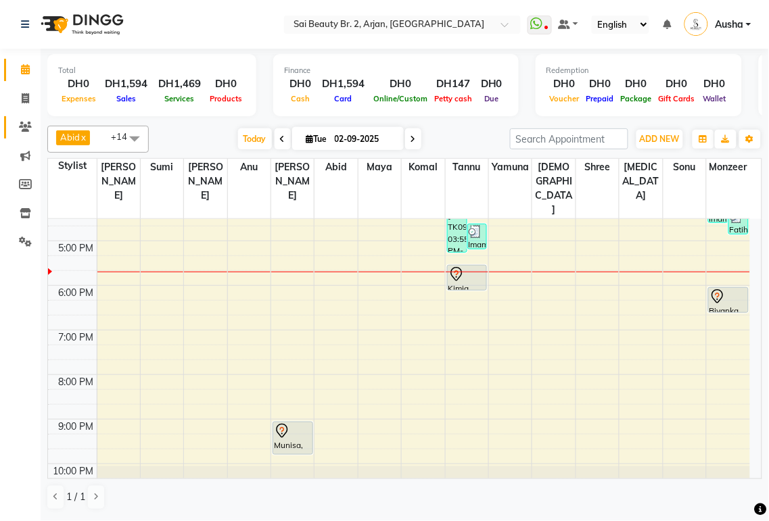
click at [24, 129] on icon at bounding box center [25, 127] width 13 height 10
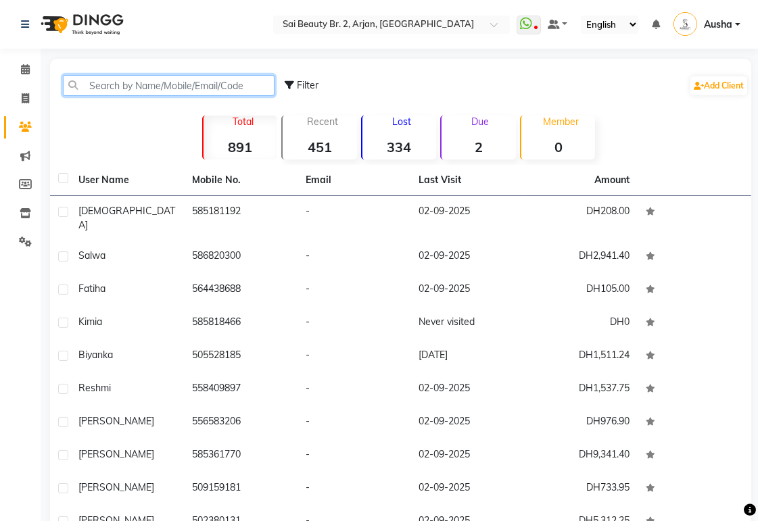
click at [226, 82] on input "text" at bounding box center [169, 85] width 212 height 21
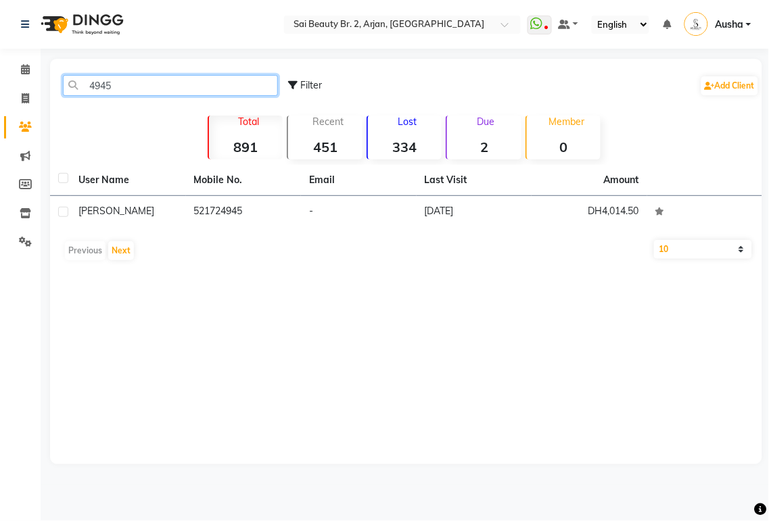
type input "4945"
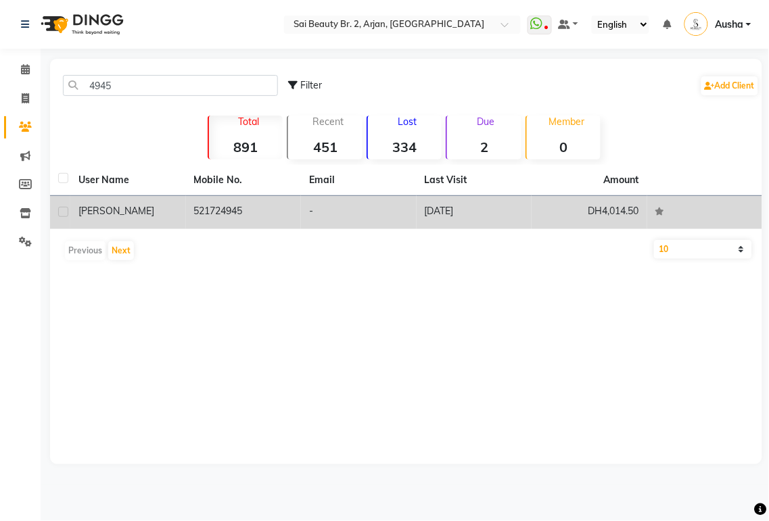
click at [231, 206] on td "521724945" at bounding box center [244, 212] width 116 height 33
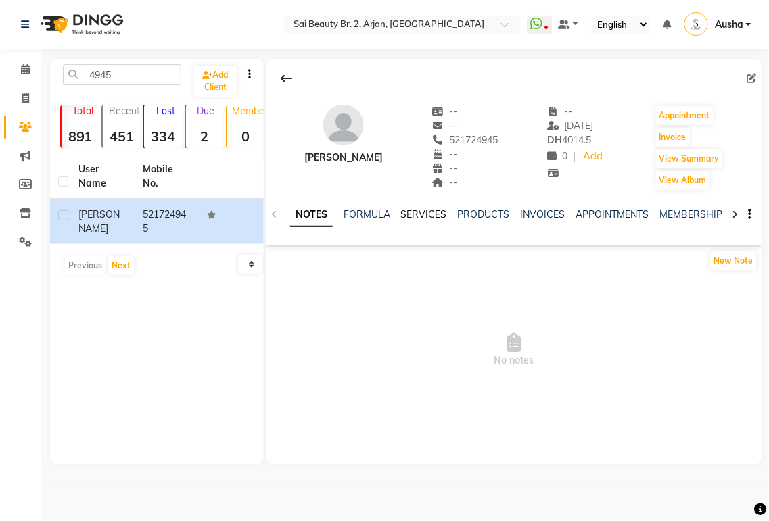
click at [419, 208] on link "SERVICES" at bounding box center [424, 214] width 46 height 12
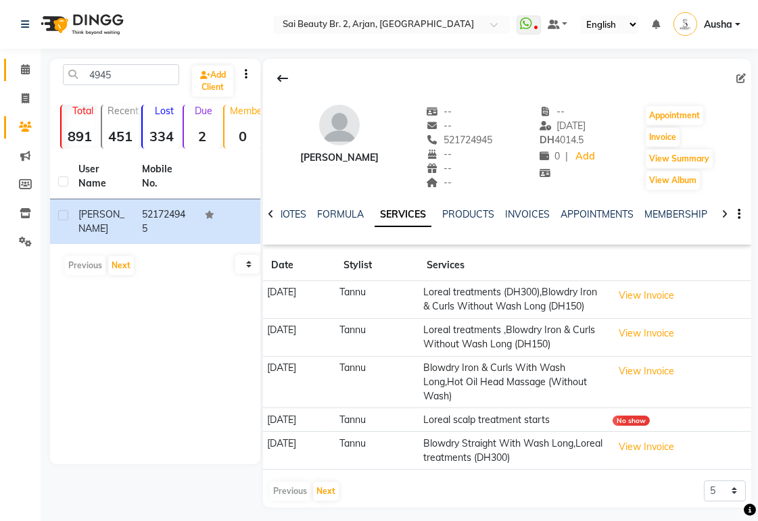
click at [24, 69] on icon at bounding box center [25, 69] width 9 height 10
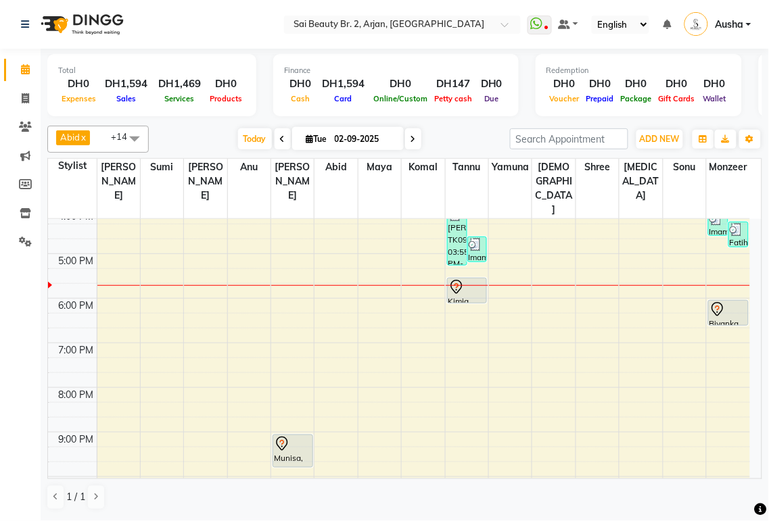
scroll to position [327, 0]
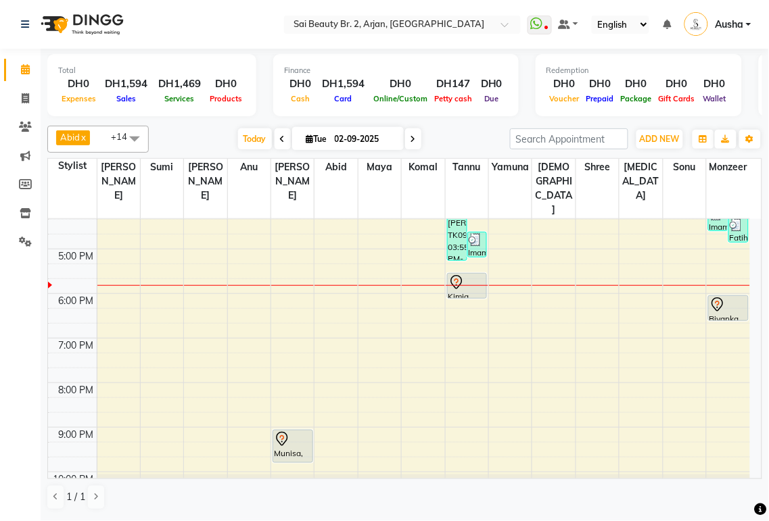
click at [720, 323] on td at bounding box center [423, 330] width 653 height 15
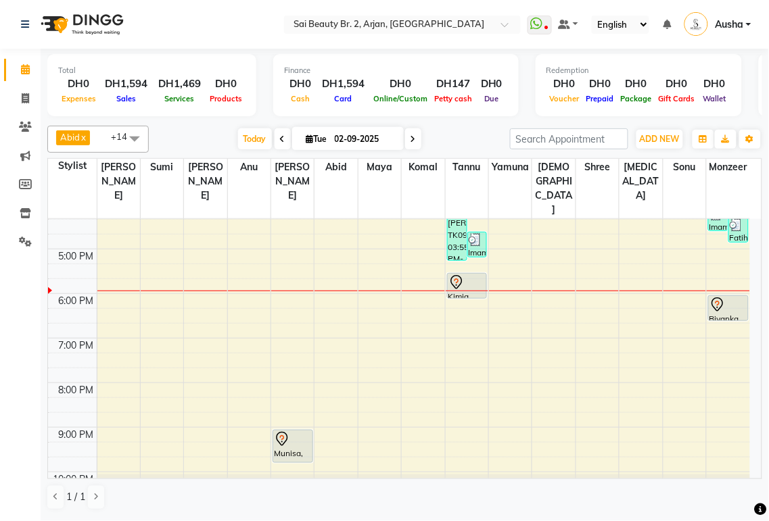
click at [28, 70] on icon at bounding box center [25, 69] width 9 height 10
click at [650, 138] on span "ADD NEW" at bounding box center [660, 139] width 40 height 10
click at [410, 138] on icon at bounding box center [412, 139] width 5 height 8
type input "[DATE]"
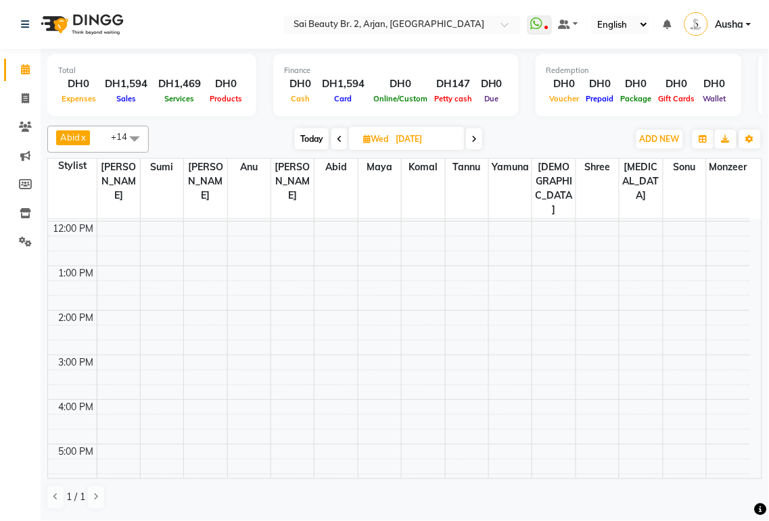
scroll to position [0, 0]
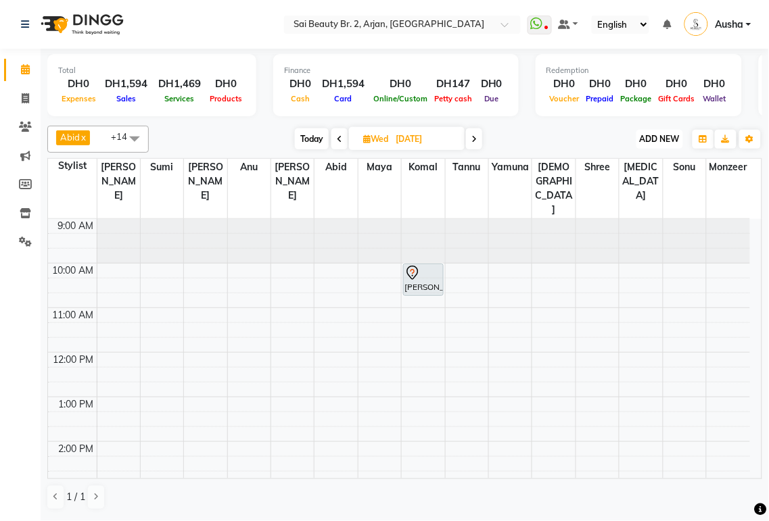
click at [659, 139] on span "ADD NEW" at bounding box center [660, 139] width 40 height 10
click at [644, 167] on button "Add Appointment" at bounding box center [629, 165] width 107 height 18
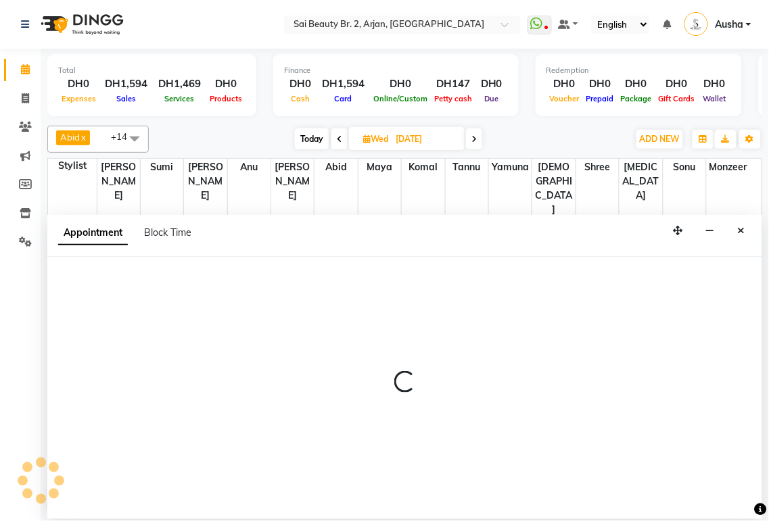
select select "600"
select select "tentative"
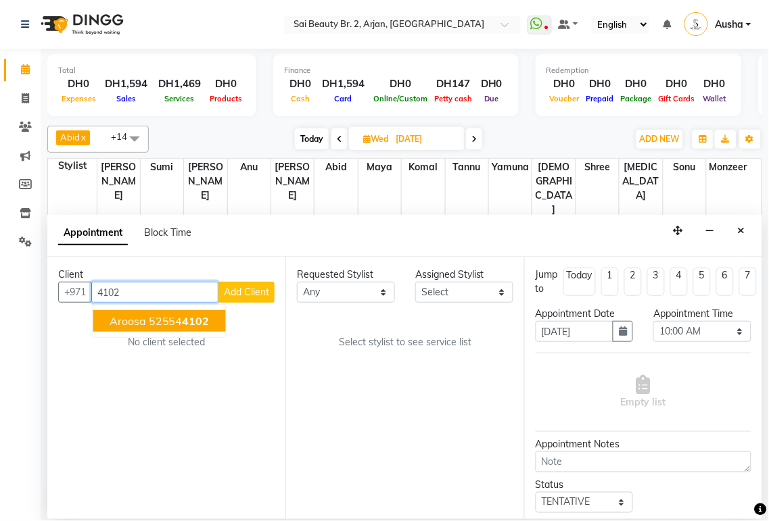
click at [147, 323] on button "Aroosa 52554 4102" at bounding box center [159, 321] width 133 height 22
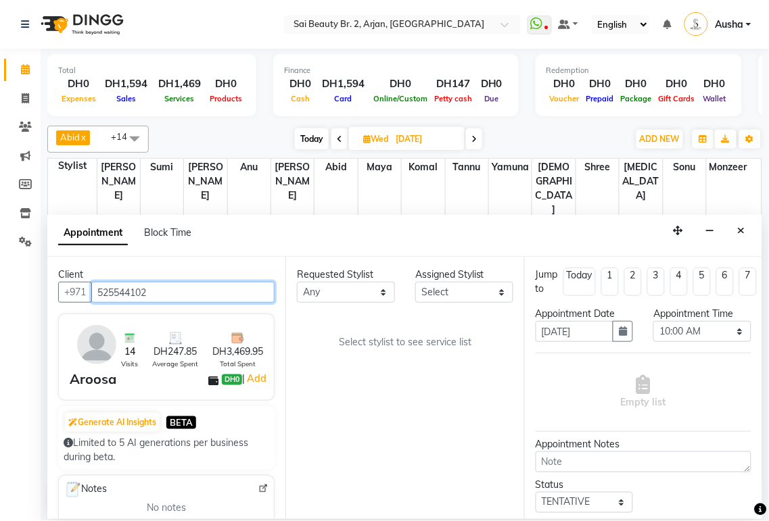
type input "525544102"
click at [428, 480] on div "Requested Stylist Any [PERSON_NAME][MEDICAL_DATA] [PERSON_NAME] [PERSON_NAME] […" at bounding box center [404, 388] width 238 height 262
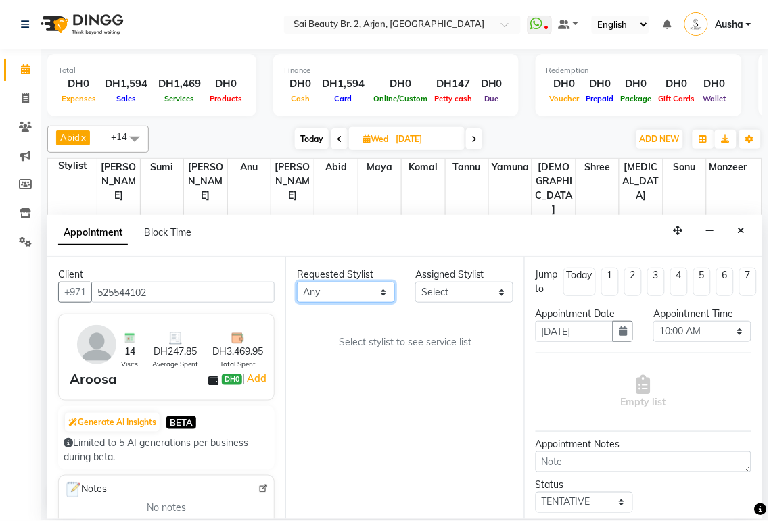
click at [374, 298] on select "Any [PERSON_NAME][MEDICAL_DATA] [PERSON_NAME] [PERSON_NAME] [PERSON_NAME] Gita …" at bounding box center [346, 292] width 98 height 21
select select "59367"
click at [297, 282] on select "Any [PERSON_NAME][MEDICAL_DATA] [PERSON_NAME] [PERSON_NAME] [PERSON_NAME] Gita …" at bounding box center [346, 292] width 98 height 21
select select "59367"
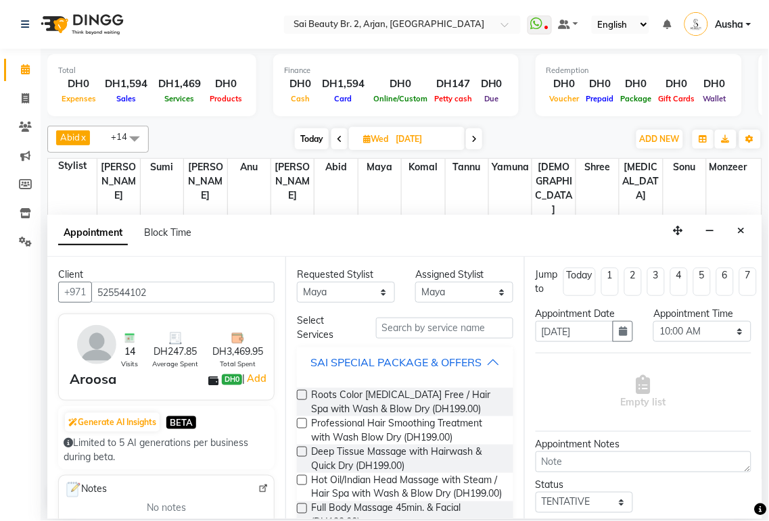
click at [471, 368] on div "SAI SPECIAL PACKAGE & OFFERS" at bounding box center [395, 362] width 171 height 16
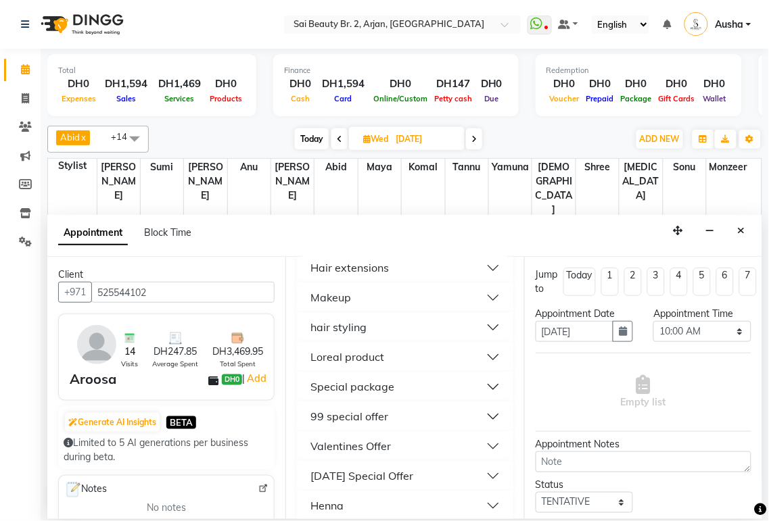
scroll to position [807, 0]
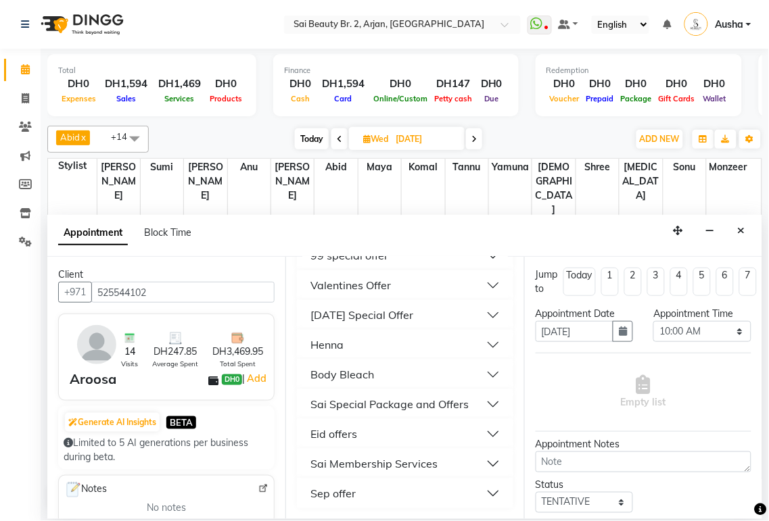
click at [454, 492] on button "Sep offer" at bounding box center [404, 493] width 205 height 24
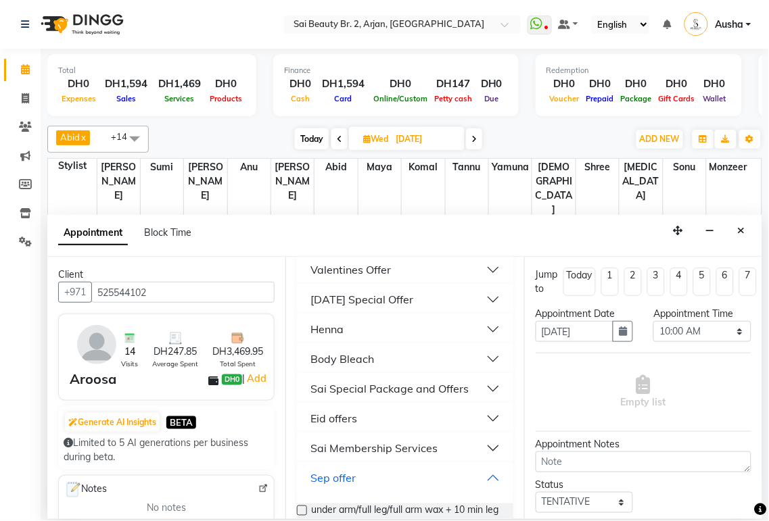
scroll to position [857, 0]
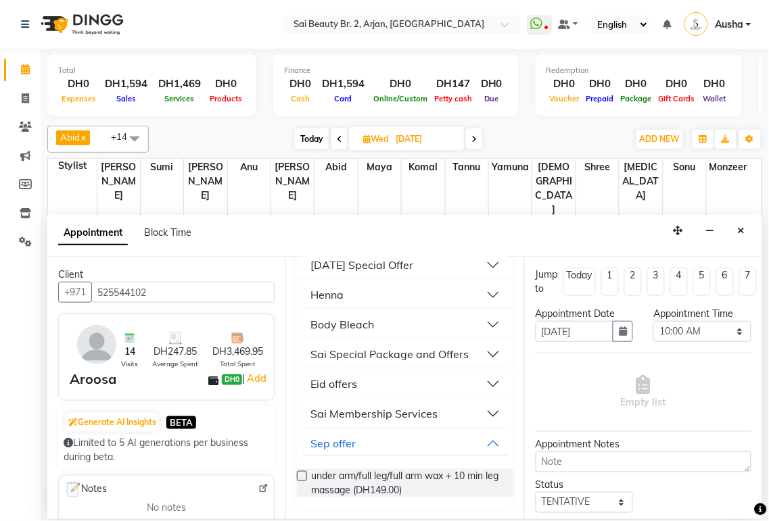
click at [303, 476] on label at bounding box center [302, 476] width 10 height 10
click at [303, 476] on input "checkbox" at bounding box center [301, 477] width 9 height 9
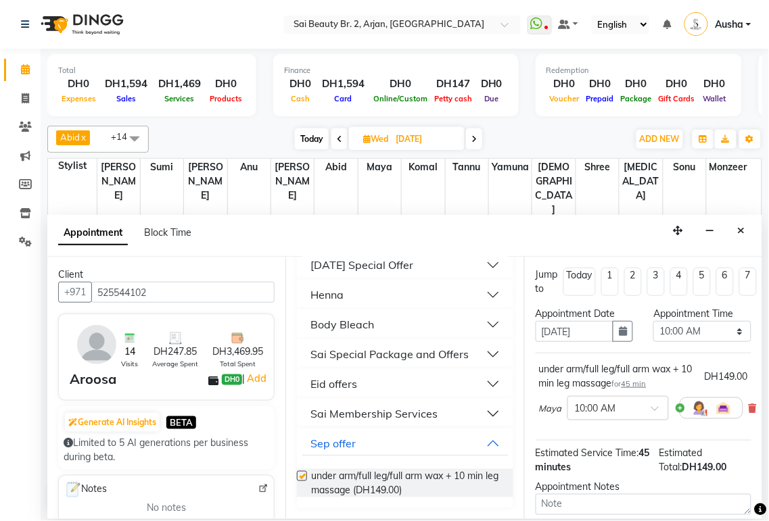
checkbox input "false"
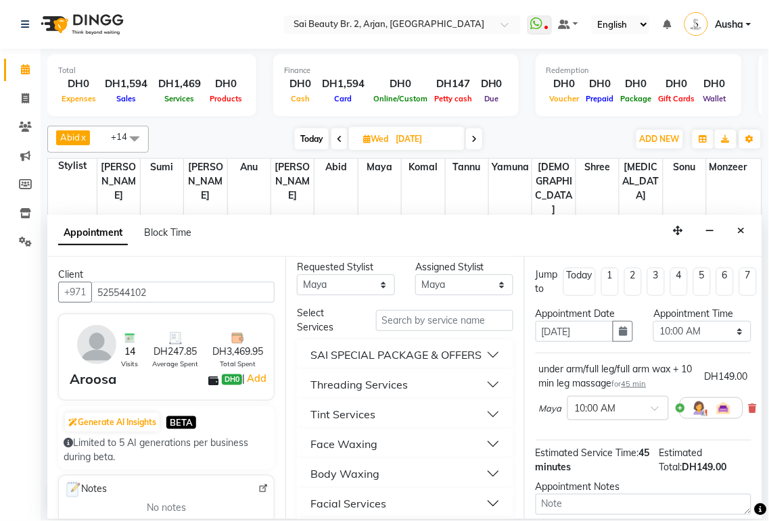
scroll to position [0, 0]
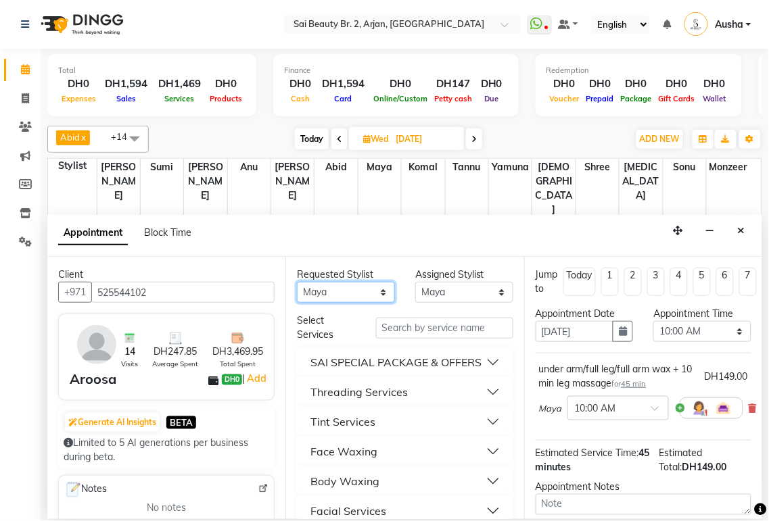
click at [365, 295] on select "Any [PERSON_NAME][MEDICAL_DATA] [PERSON_NAME] [PERSON_NAME] [PERSON_NAME] Gita …" at bounding box center [346, 292] width 98 height 21
select select "65140"
click at [297, 282] on select "Any [PERSON_NAME][MEDICAL_DATA] [PERSON_NAME] [PERSON_NAME] [PERSON_NAME] Gita …" at bounding box center [346, 292] width 98 height 21
select select "65140"
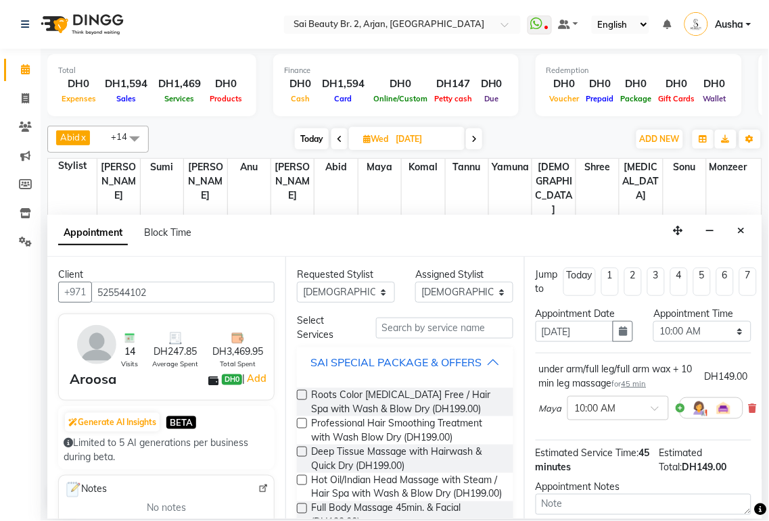
click at [496, 362] on button "SAI SPECIAL PACKAGE & OFFERS" at bounding box center [404, 362] width 205 height 24
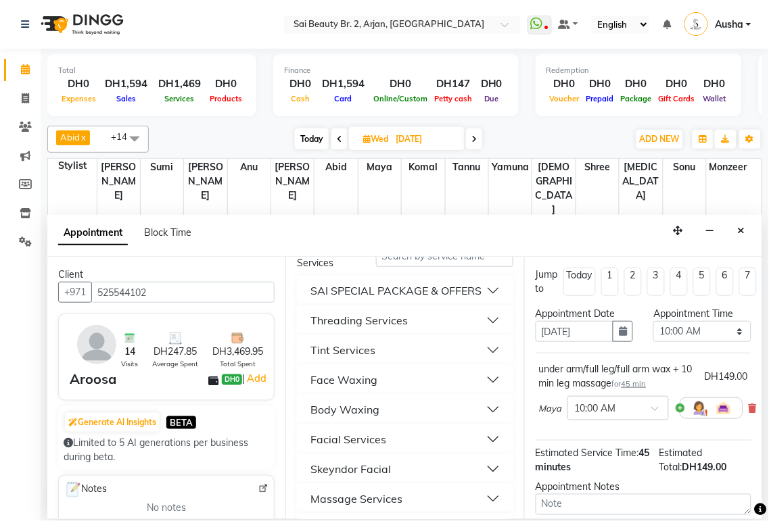
scroll to position [69, 0]
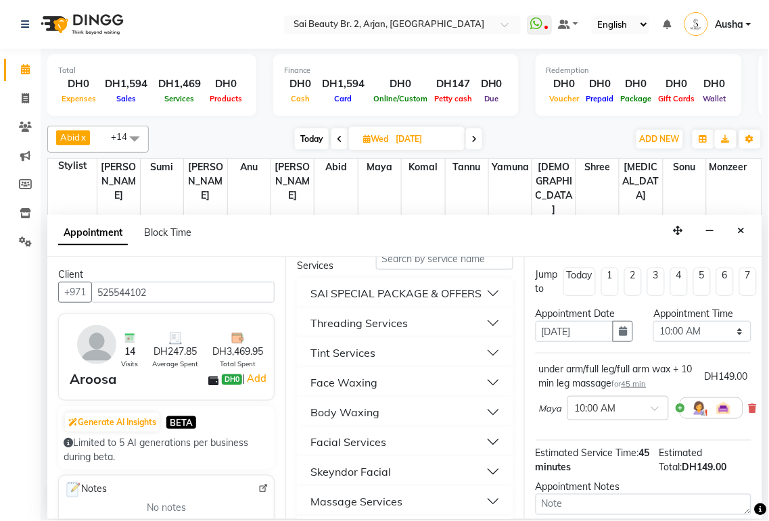
click at [482, 335] on button "Threading Services" at bounding box center [404, 323] width 205 height 24
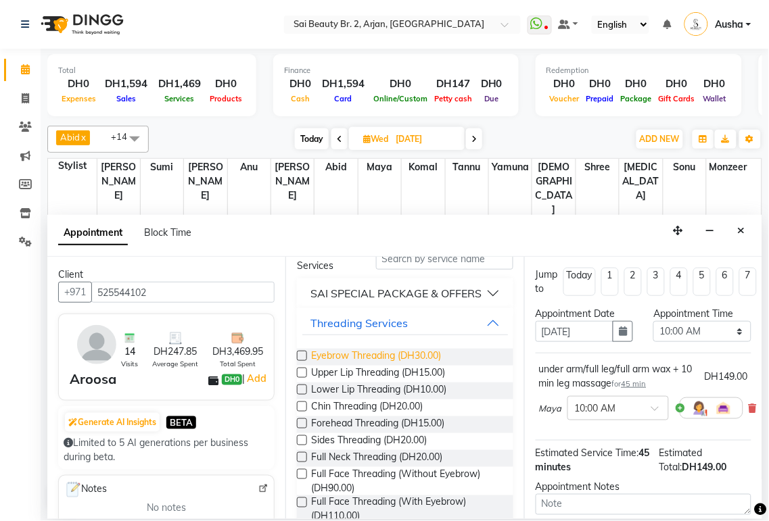
click at [314, 366] on span "Eyebrow Threading (DH30.00)" at bounding box center [376, 357] width 130 height 17
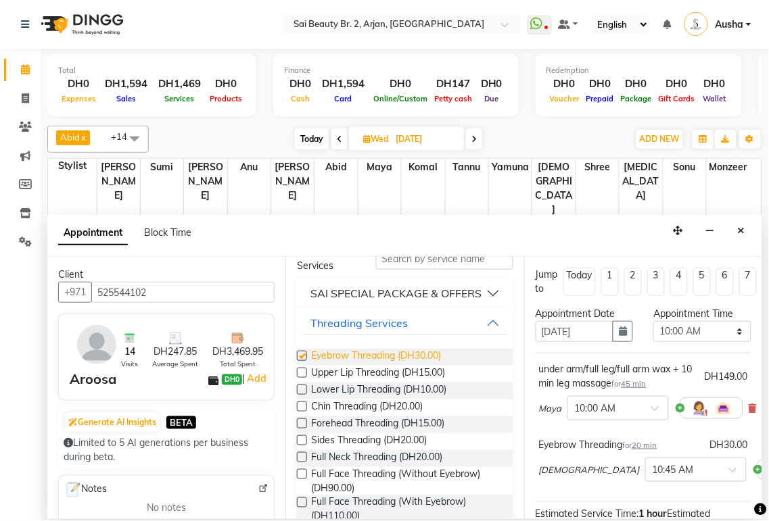
checkbox input "false"
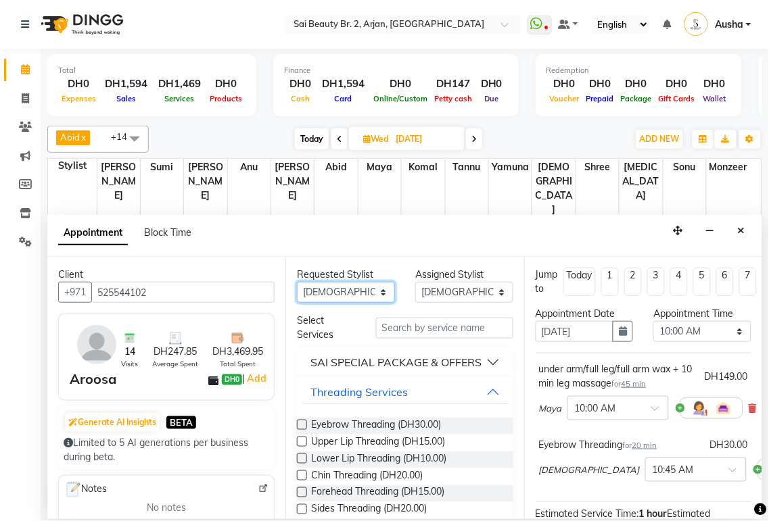
click at [375, 297] on select "Any [PERSON_NAME][MEDICAL_DATA] [PERSON_NAME] [PERSON_NAME] [PERSON_NAME] Gita …" at bounding box center [346, 292] width 98 height 21
select select "59424"
click at [297, 282] on select "Any [PERSON_NAME][MEDICAL_DATA] [PERSON_NAME] [PERSON_NAME] [PERSON_NAME] Gita …" at bounding box center [346, 292] width 98 height 21
select select "59424"
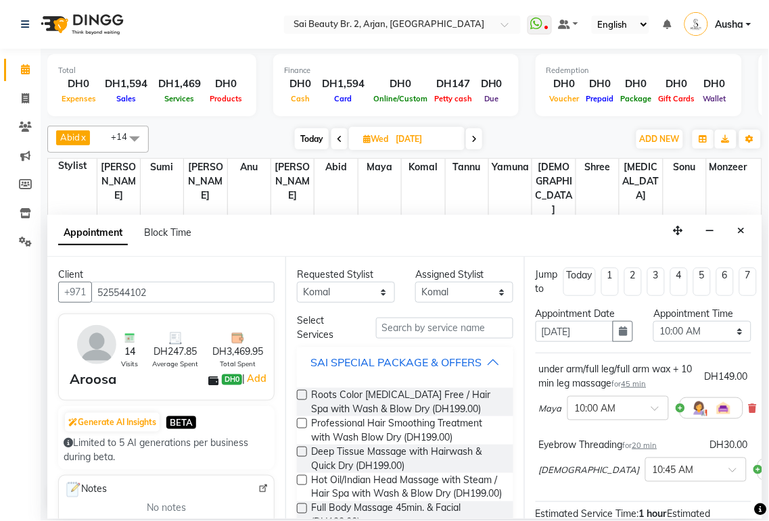
click at [490, 366] on button "SAI SPECIAL PACKAGE & OFFERS" at bounding box center [404, 362] width 205 height 24
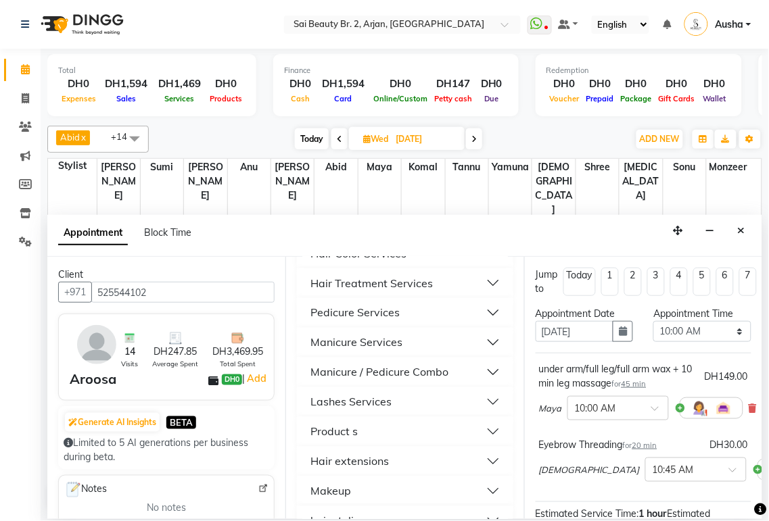
scroll to position [435, 0]
click at [445, 381] on div "Manicure / Pedicure Combo" at bounding box center [379, 373] width 138 height 16
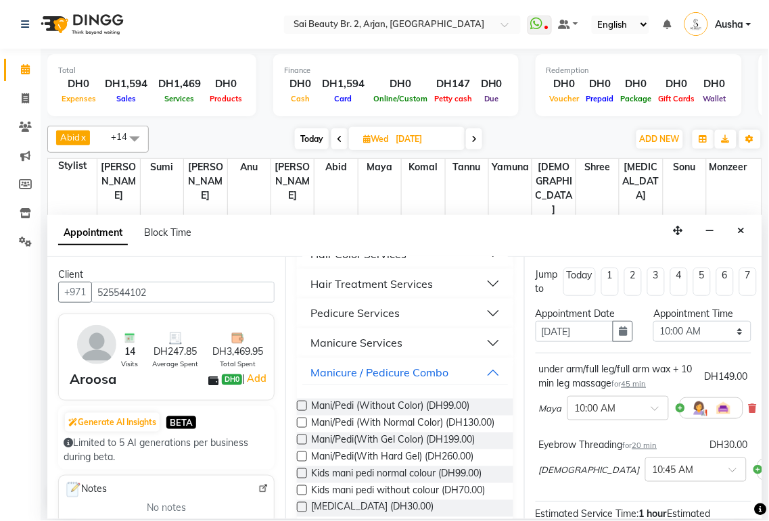
click at [301, 411] on label at bounding box center [302, 406] width 10 height 10
click at [301, 412] on input "checkbox" at bounding box center [301, 407] width 9 height 9
checkbox input "false"
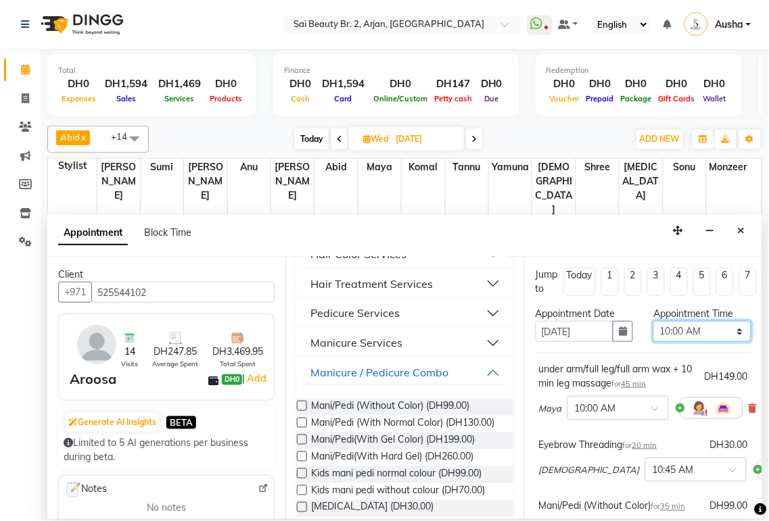
click at [728, 326] on select "Select 10:00 AM 10:05 AM 10:10 AM 10:15 AM 10:20 AM 10:25 AM 10:30 AM 10:35 AM …" at bounding box center [702, 331] width 98 height 21
select select "630"
click at [653, 321] on select "Select 10:00 AM 10:05 AM 10:10 AM 10:15 AM 10:20 AM 10:25 AM 10:30 AM 10:35 AM …" at bounding box center [702, 331] width 98 height 21
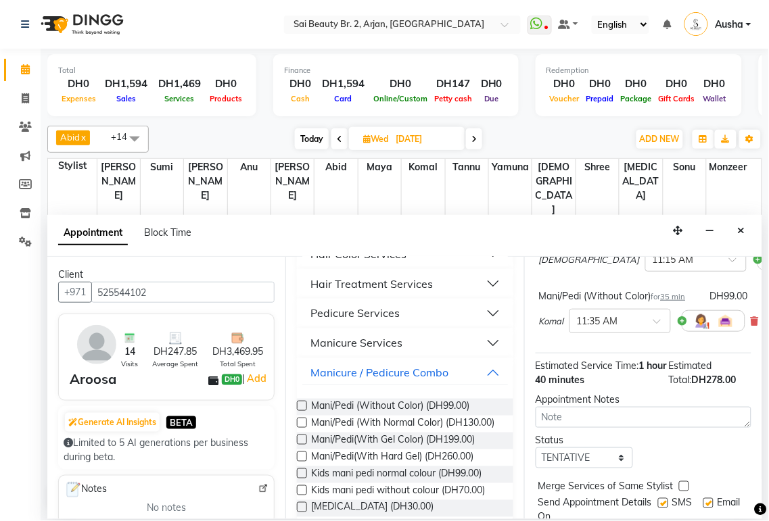
scroll to position [267, 0]
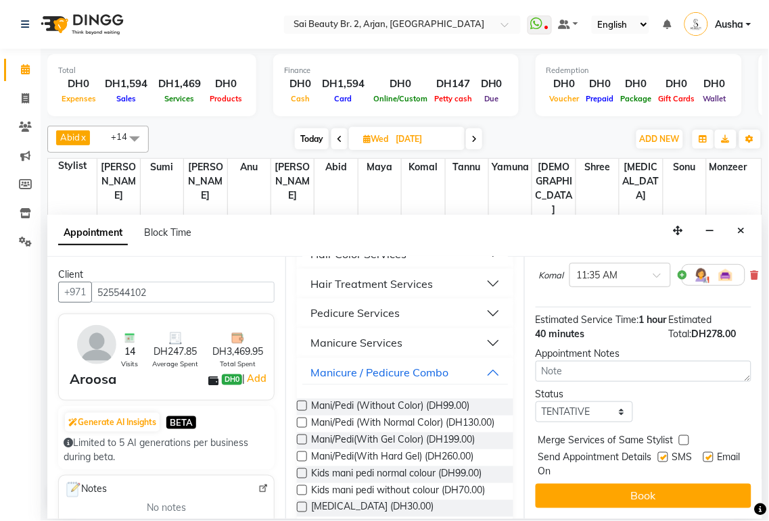
click at [683, 435] on label at bounding box center [684, 440] width 10 height 10
click at [683, 437] on input "checkbox" at bounding box center [683, 441] width 9 height 9
checkbox input "true"
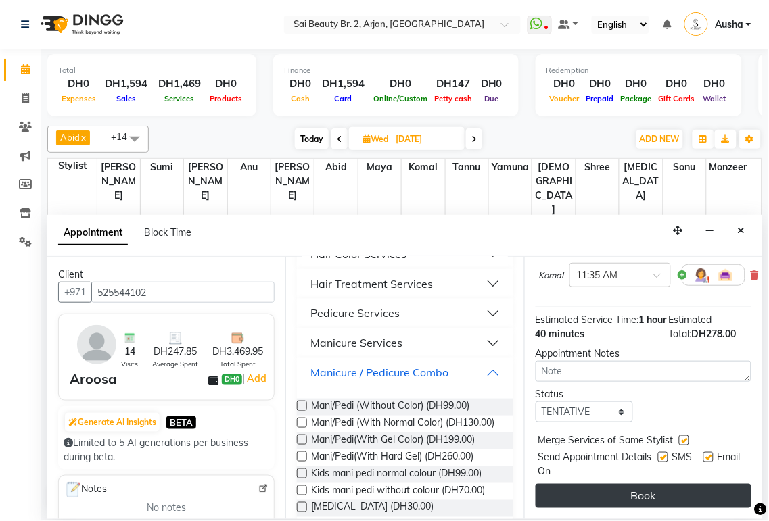
click at [684, 487] on button "Book" at bounding box center [643, 496] width 216 height 24
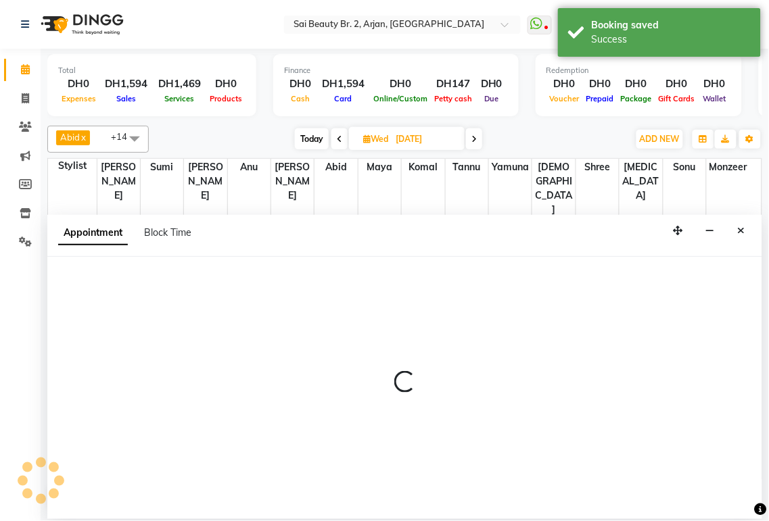
select select "65140"
select select "tentative"
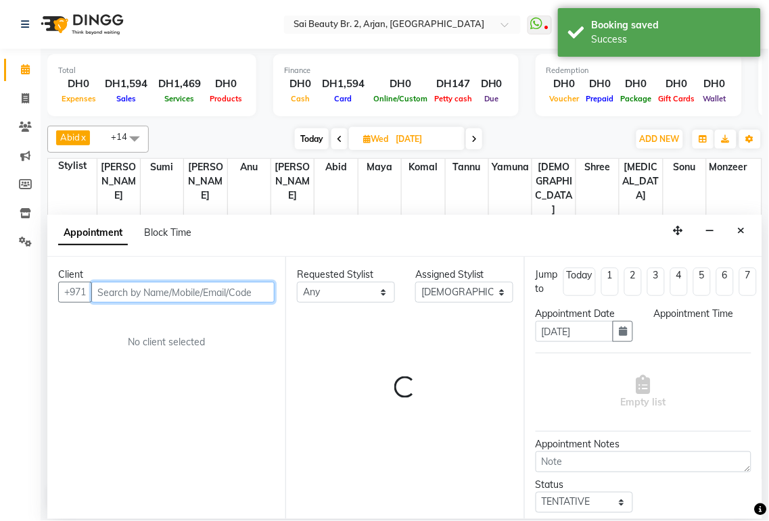
select select "675"
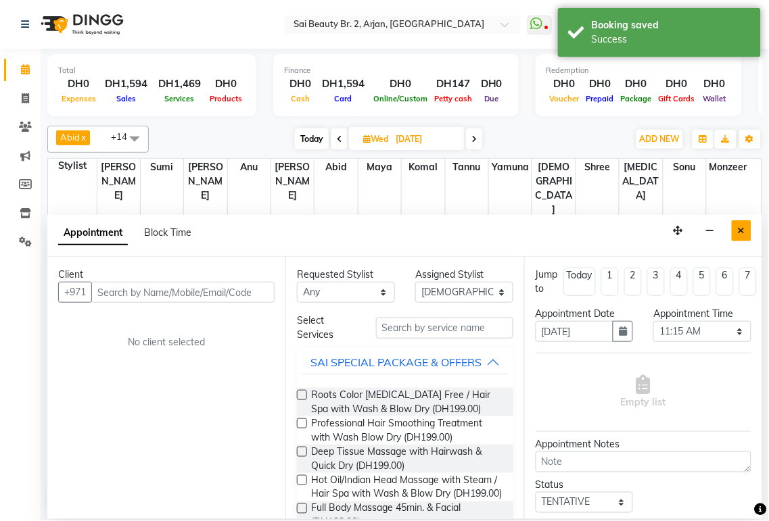
click at [745, 234] on icon "Close" at bounding box center [741, 230] width 7 height 9
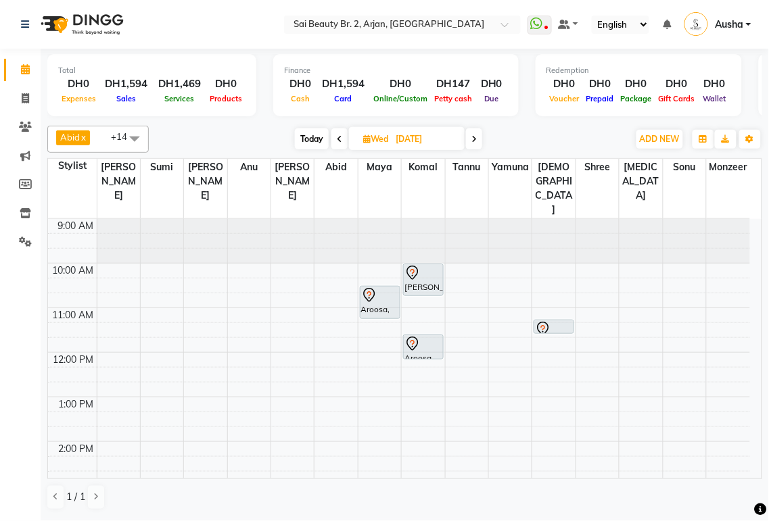
scroll to position [30, 0]
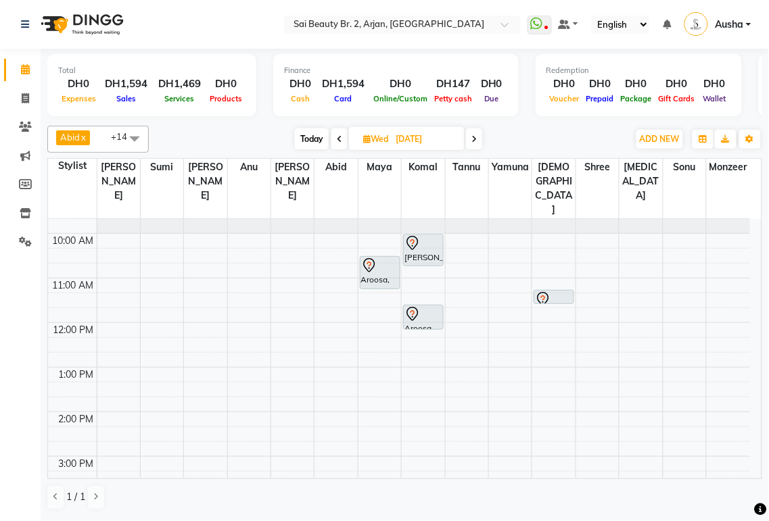
click at [745, 479] on td "9:00 AM 10:00 AM 11:00 AM 12:00 PM 1:00 PM 2:00 PM 3:00 PM 4:00 PM 5:00 PM 6:00…" at bounding box center [405, 349] width 714 height 260
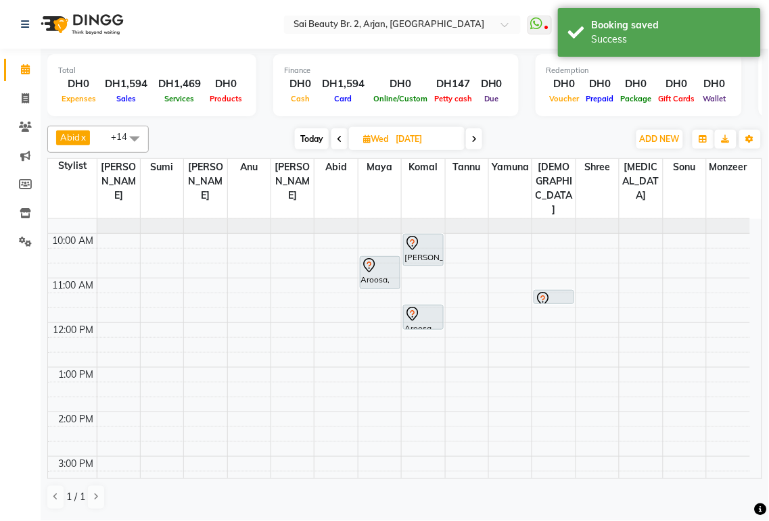
click at [744, 481] on div "[PERSON_NAME][MEDICAL_DATA] x [PERSON_NAME] x [PERSON_NAME] x [PERSON_NAME] x G…" at bounding box center [404, 318] width 715 height 396
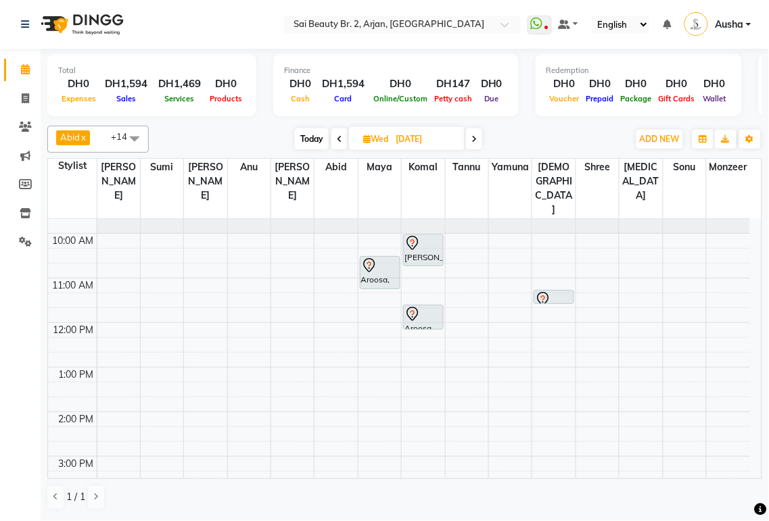
click at [749, 483] on div "[PERSON_NAME][MEDICAL_DATA] x [PERSON_NAME] x [PERSON_NAME] x [PERSON_NAME] x G…" at bounding box center [404, 318] width 715 height 396
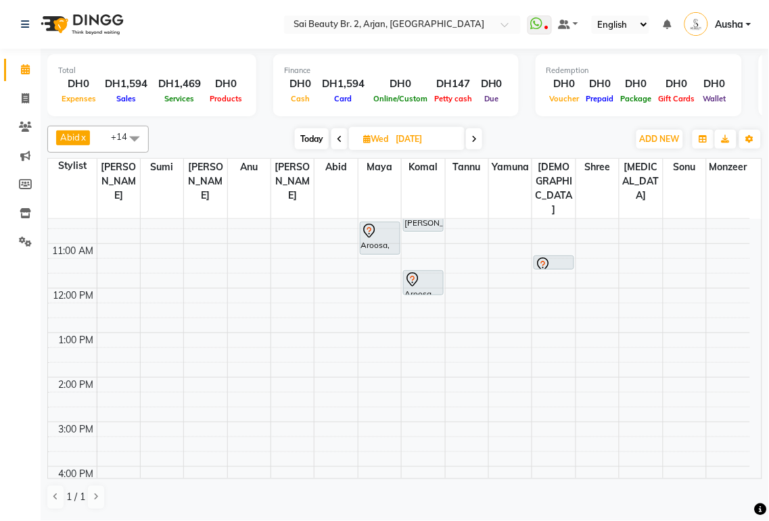
scroll to position [0, 0]
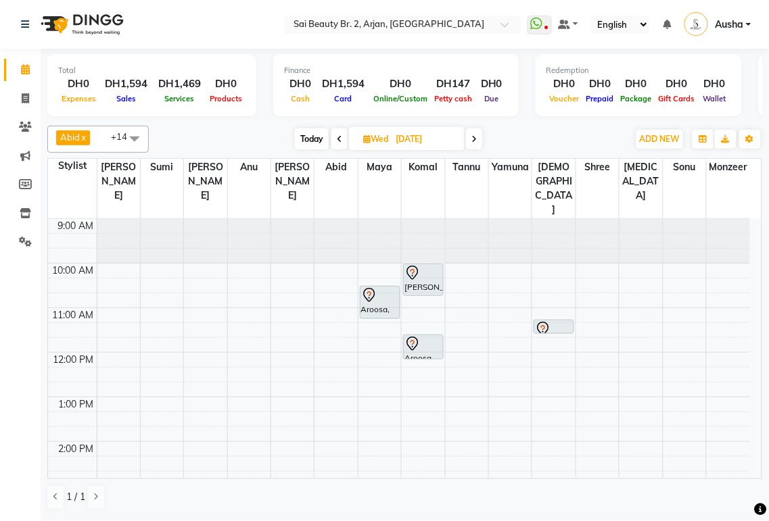
click at [339, 138] on icon at bounding box center [339, 139] width 5 height 8
type input "02-09-2025"
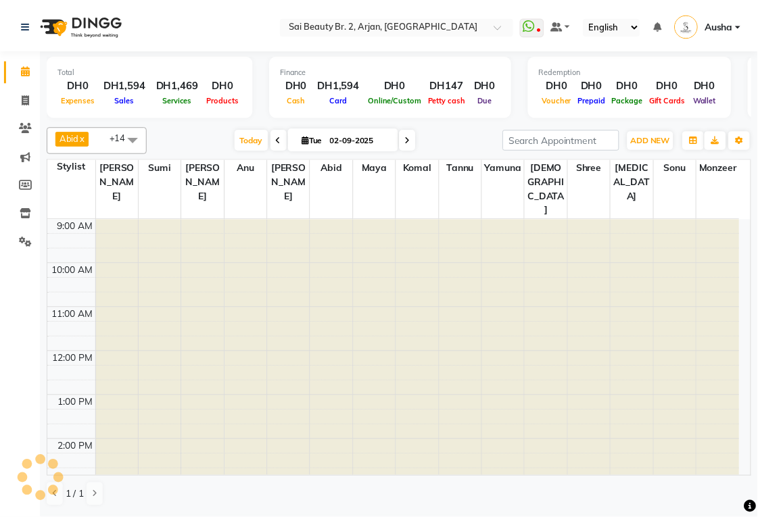
scroll to position [339, 0]
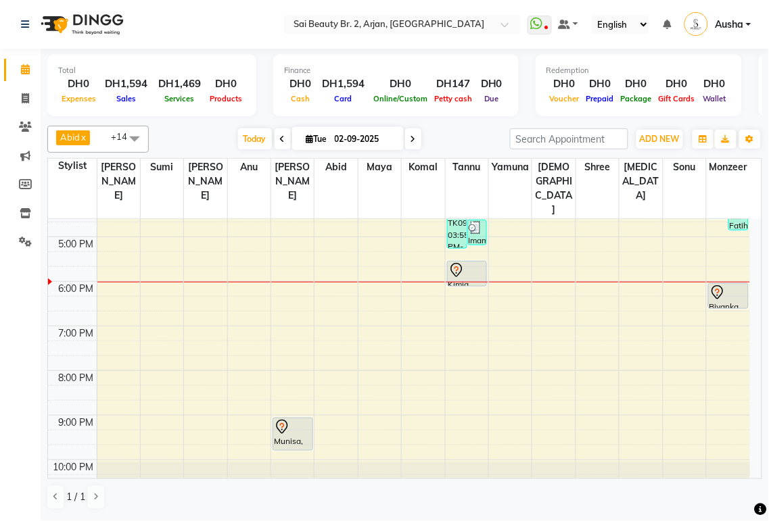
click at [460, 283] on div at bounding box center [467, 285] width 39 height 5
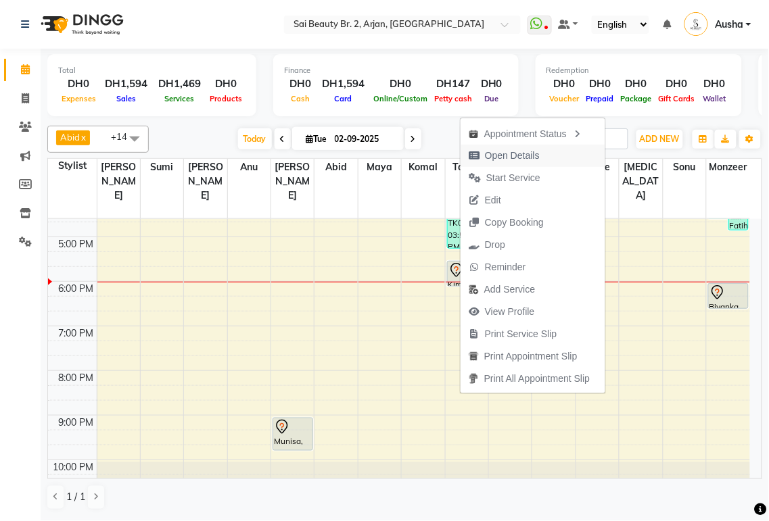
click at [509, 151] on span "Open Details" at bounding box center [512, 156] width 55 height 14
select select "7"
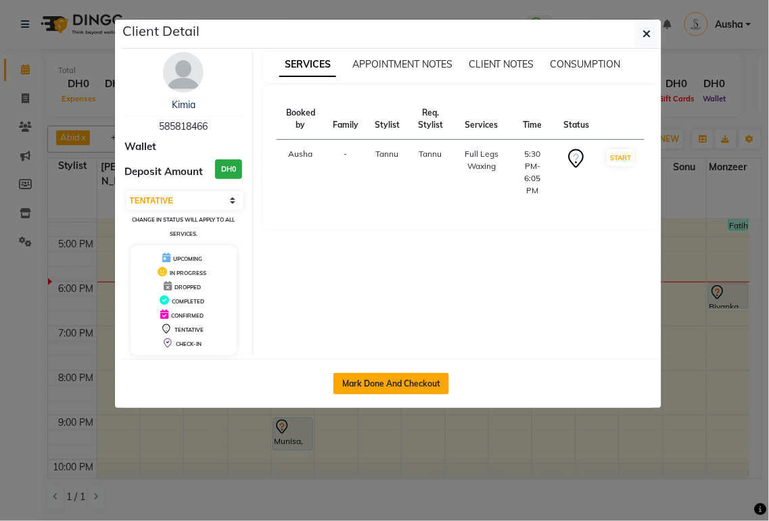
click at [408, 375] on button "Mark Done And Checkout" at bounding box center [391, 384] width 116 height 22
select select "service"
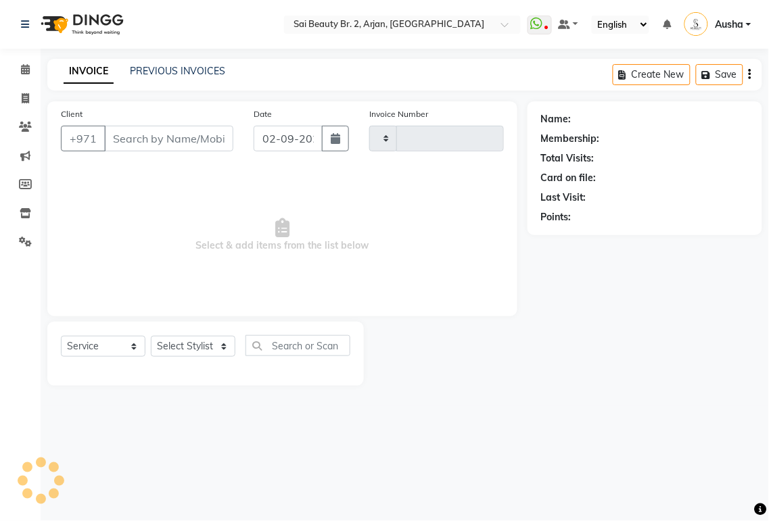
type input "1904"
select select "6956"
type input "585818466"
select select "60066"
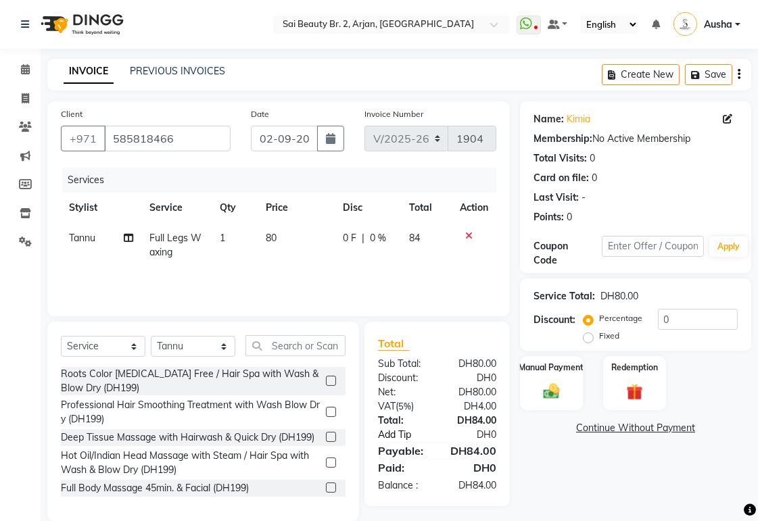
click at [406, 437] on link "Add Tip" at bounding box center [408, 435] width 81 height 14
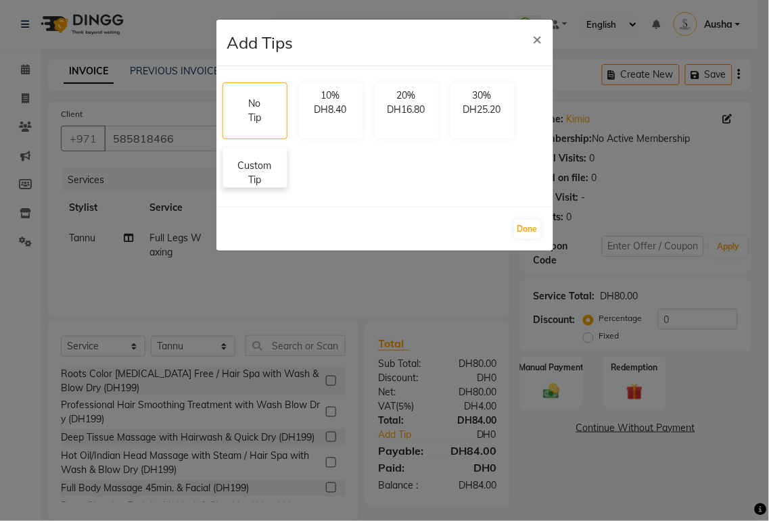
click at [265, 183] on p "Custom Tip" at bounding box center [254, 173] width 47 height 28
select select "60066"
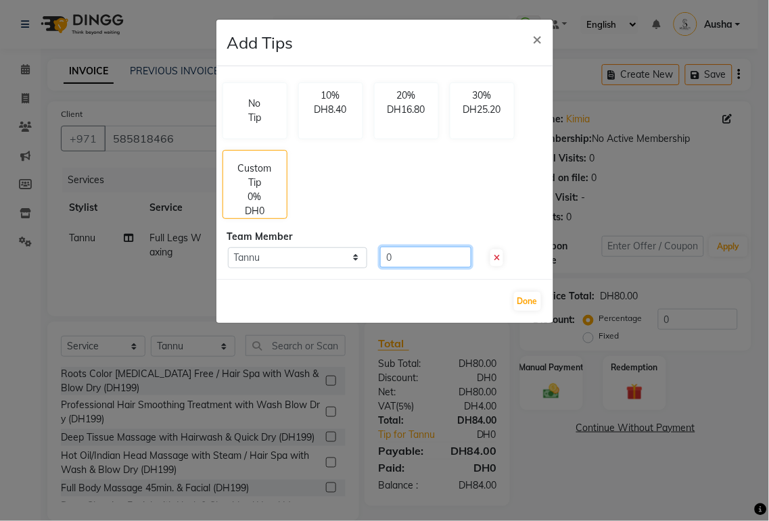
click at [426, 258] on input "0" at bounding box center [425, 257] width 91 height 21
click at [453, 259] on input "number" at bounding box center [425, 257] width 91 height 21
click at [439, 260] on input "number" at bounding box center [425, 257] width 91 height 21
type input "36"
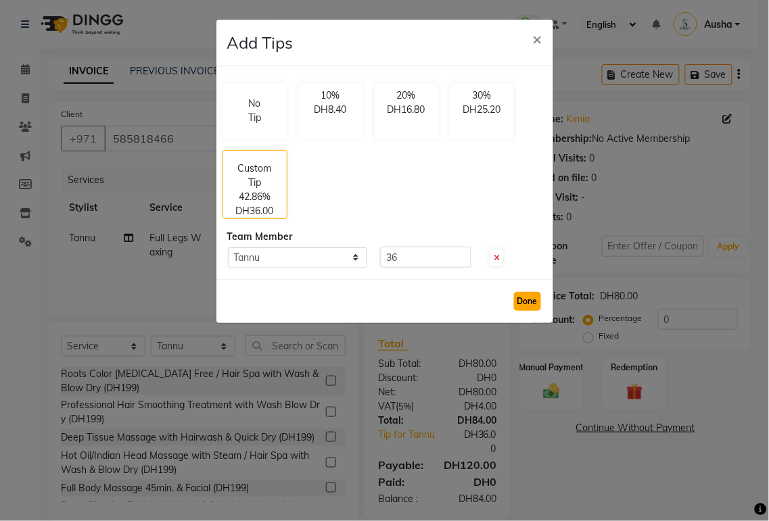
click at [537, 300] on button "Done" at bounding box center [527, 301] width 27 height 19
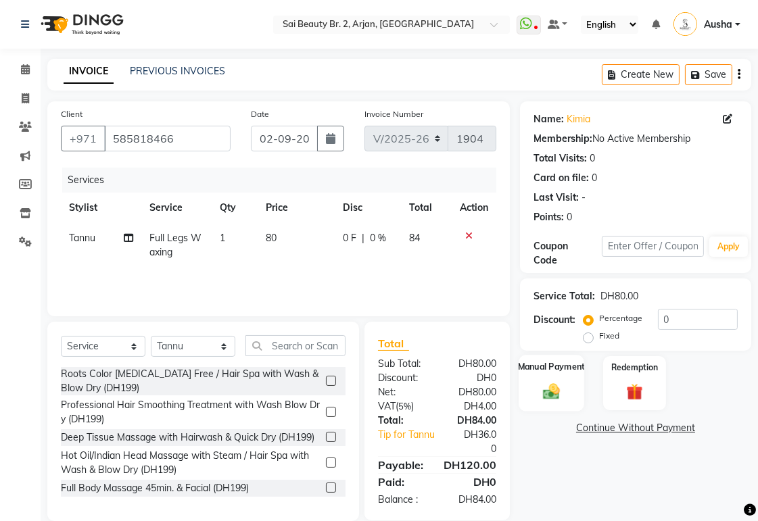
click at [554, 401] on div "Manual Payment" at bounding box center [552, 383] width 66 height 57
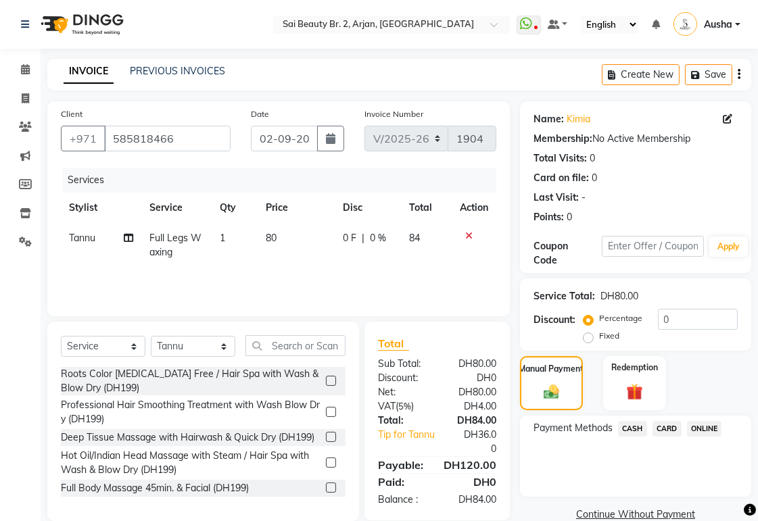
click at [674, 431] on span "CARD" at bounding box center [666, 429] width 29 height 16
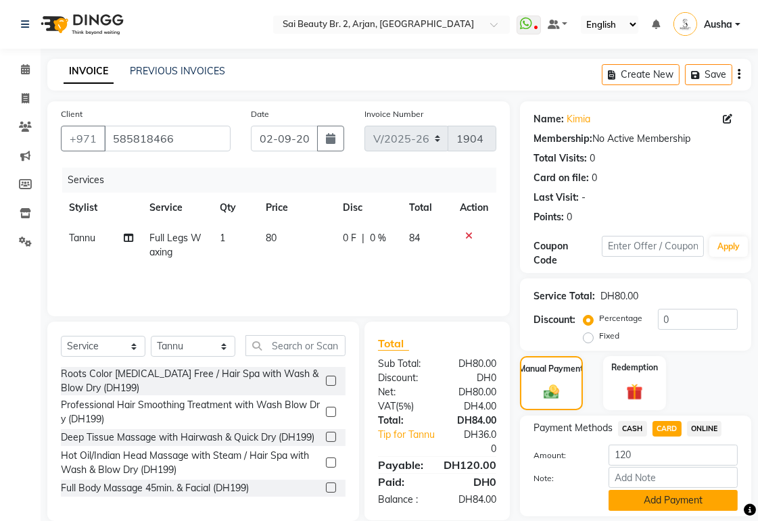
click at [678, 502] on button "Add Payment" at bounding box center [672, 500] width 129 height 21
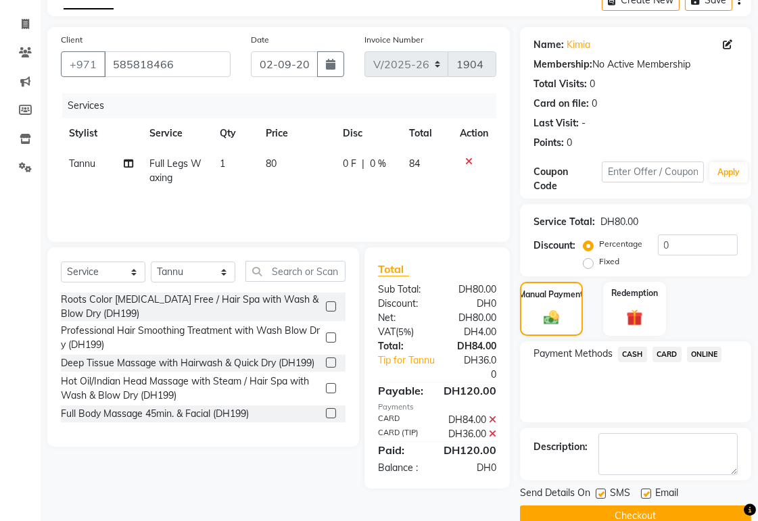
scroll to position [99, 0]
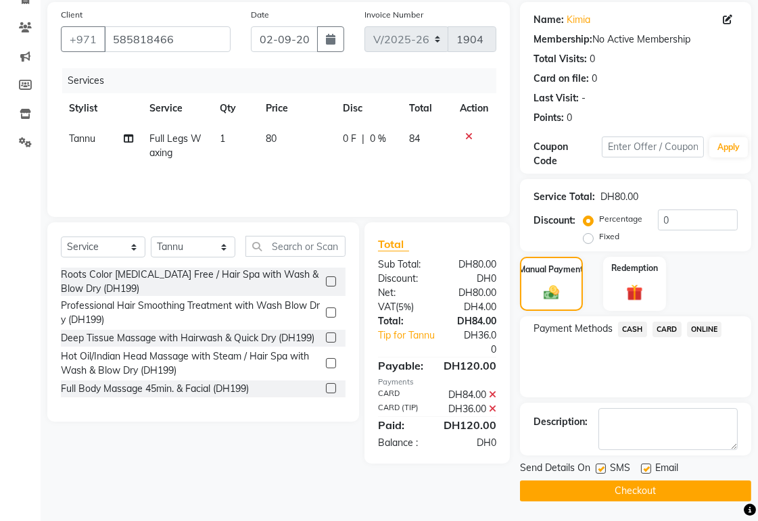
click at [673, 496] on button "Checkout" at bounding box center [635, 491] width 231 height 21
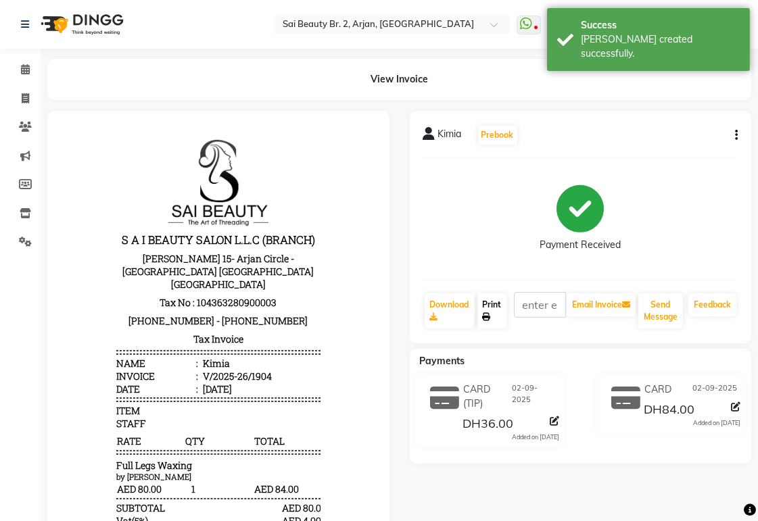
click at [489, 314] on icon at bounding box center [487, 317] width 8 height 8
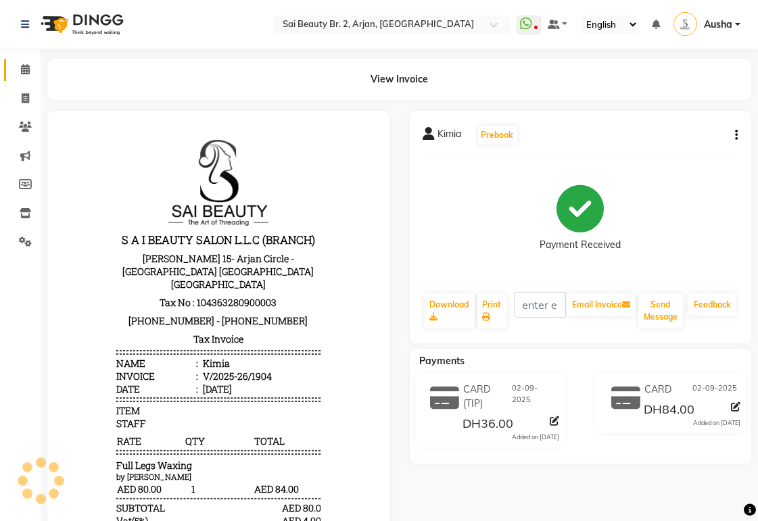
click at [25, 70] on icon at bounding box center [25, 69] width 9 height 10
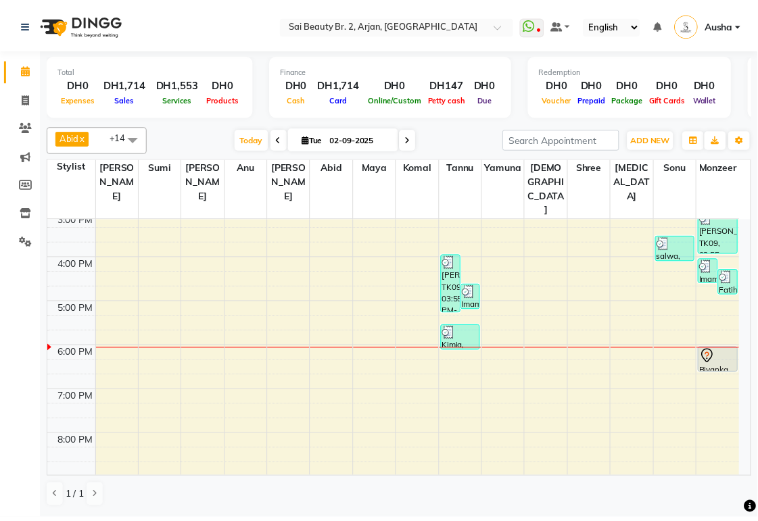
scroll to position [277, 0]
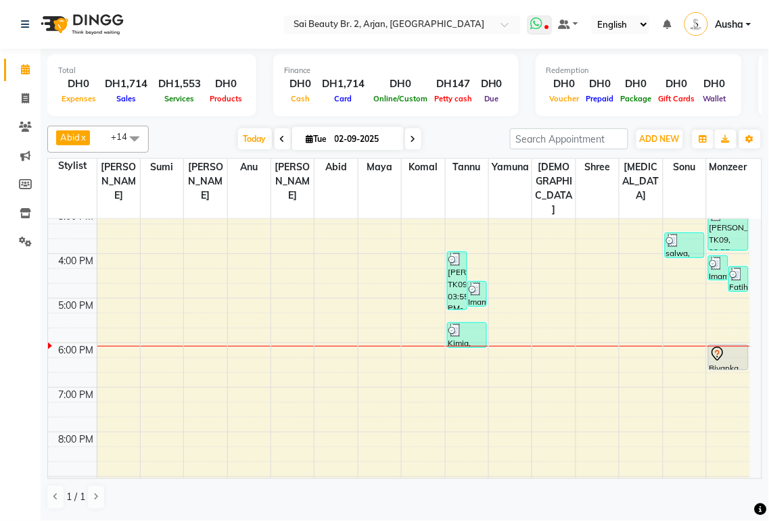
click at [534, 23] on icon at bounding box center [537, 24] width 12 height 14
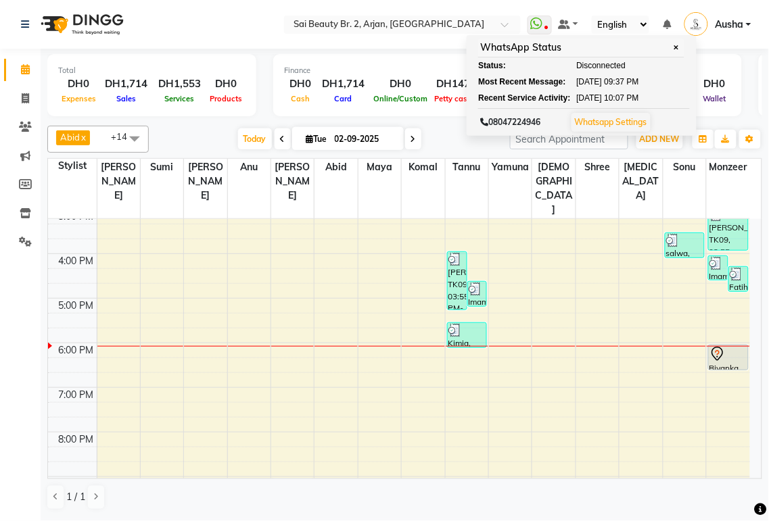
click at [208, 298] on td at bounding box center [423, 305] width 653 height 15
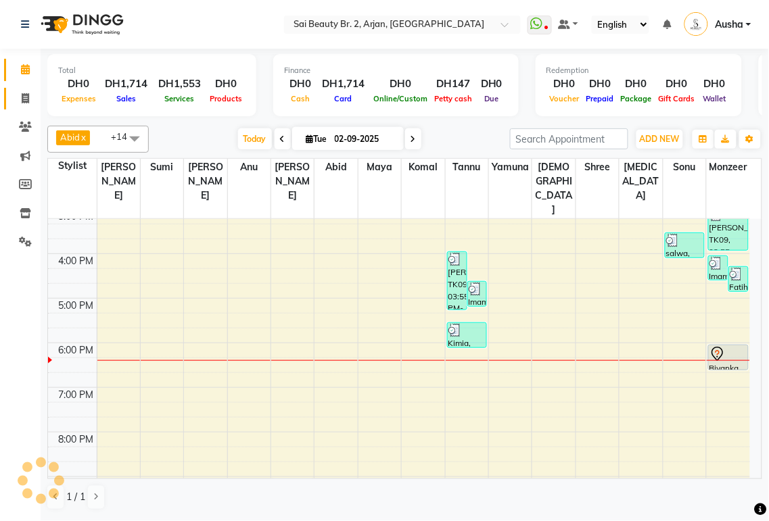
click at [24, 98] on icon at bounding box center [25, 98] width 7 height 10
select select "service"
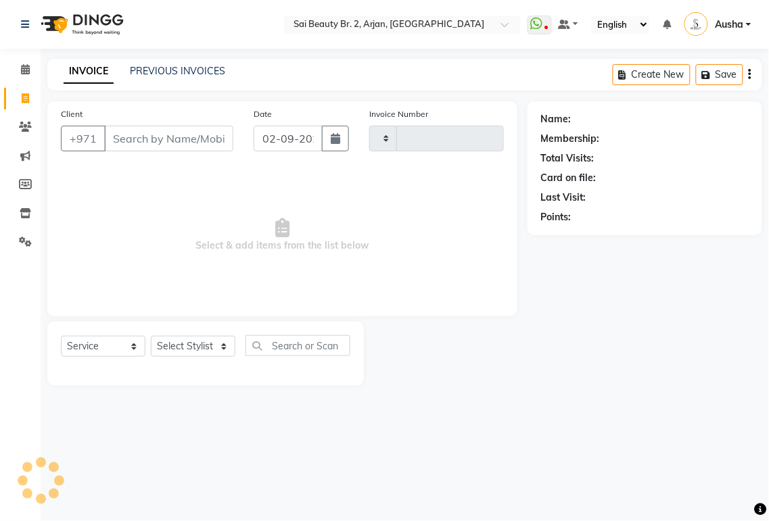
type input "1905"
select select "6956"
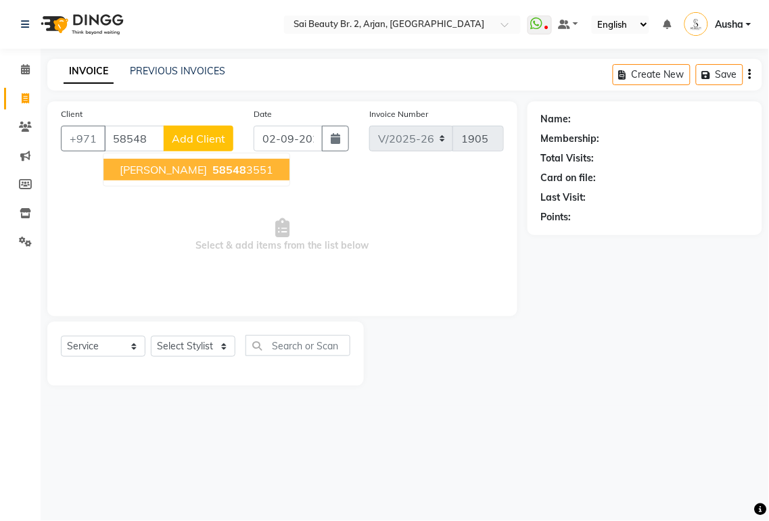
click at [132, 173] on span "[PERSON_NAME]" at bounding box center [163, 170] width 87 height 14
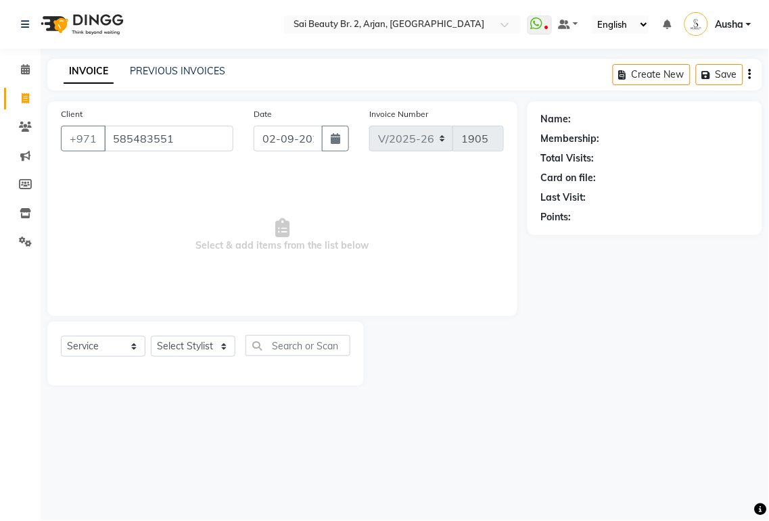
type input "585483551"
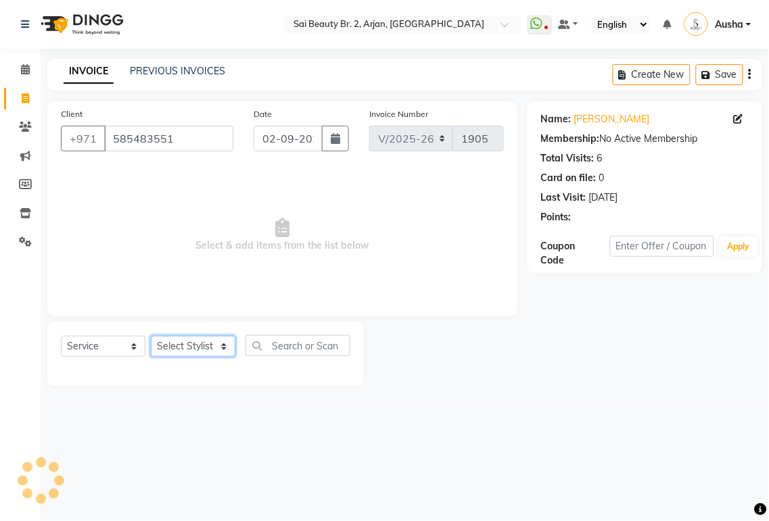
click at [166, 348] on select "Select Stylist [PERSON_NAME][MEDICAL_DATA] [PERSON_NAME] [PERSON_NAME] [PERSON_…" at bounding box center [193, 346] width 85 height 21
select select "82917"
click at [151, 337] on select "Select Stylist [PERSON_NAME][MEDICAL_DATA] [PERSON_NAME] [PERSON_NAME] [PERSON_…" at bounding box center [193, 346] width 85 height 21
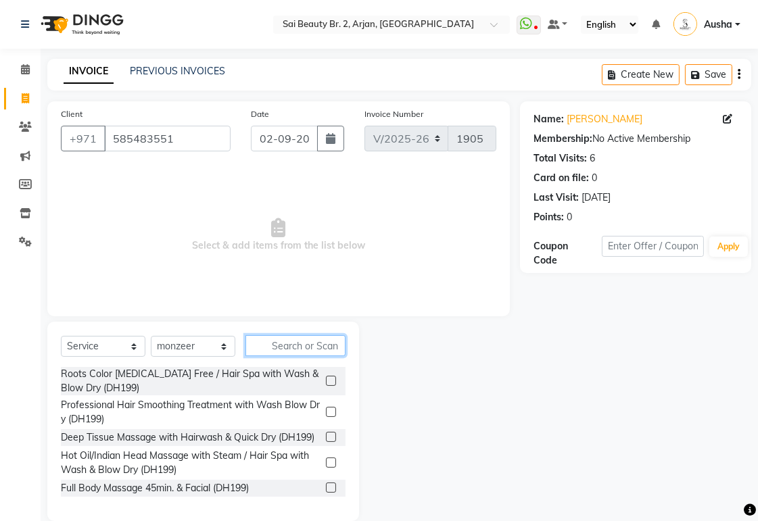
click at [316, 341] on input "text" at bounding box center [295, 345] width 100 height 21
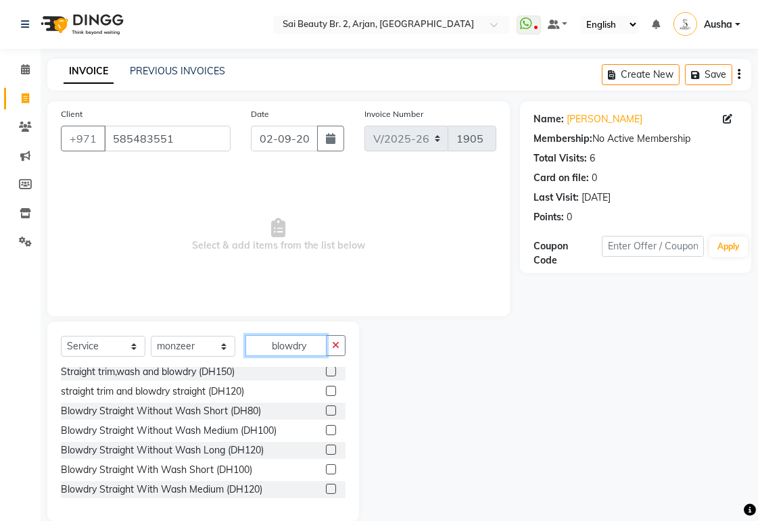
scroll to position [82, 0]
type input "blowdry"
click at [72, 451] on div "Blowdry Straight Without Wash Long (DH120)" at bounding box center [162, 450] width 203 height 14
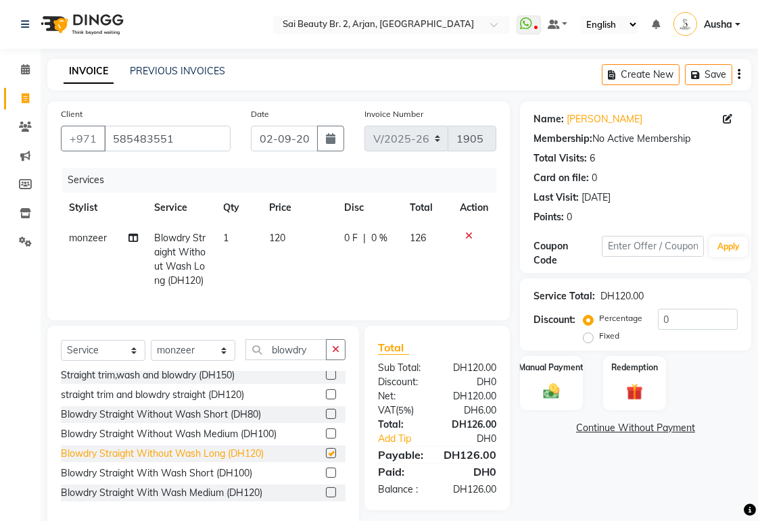
checkbox input "false"
click at [468, 235] on icon at bounding box center [468, 235] width 7 height 9
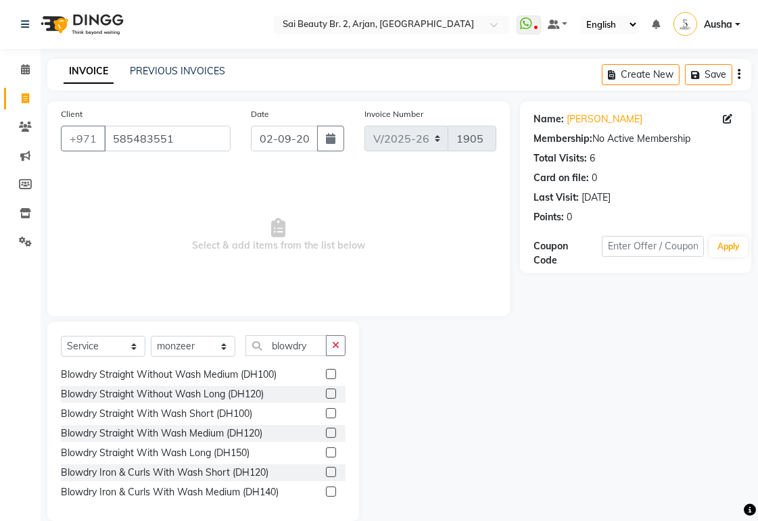
scroll to position [139, 0]
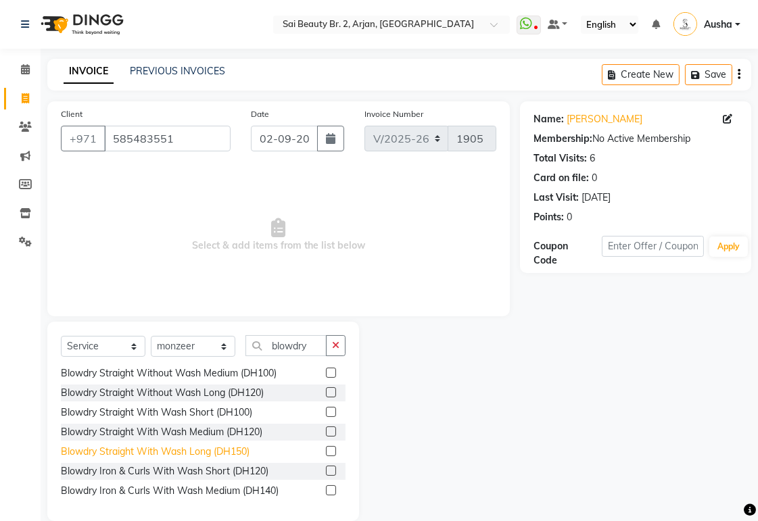
click at [245, 450] on div "Blowdry Straight With Wash Long (DH150)" at bounding box center [155, 452] width 189 height 14
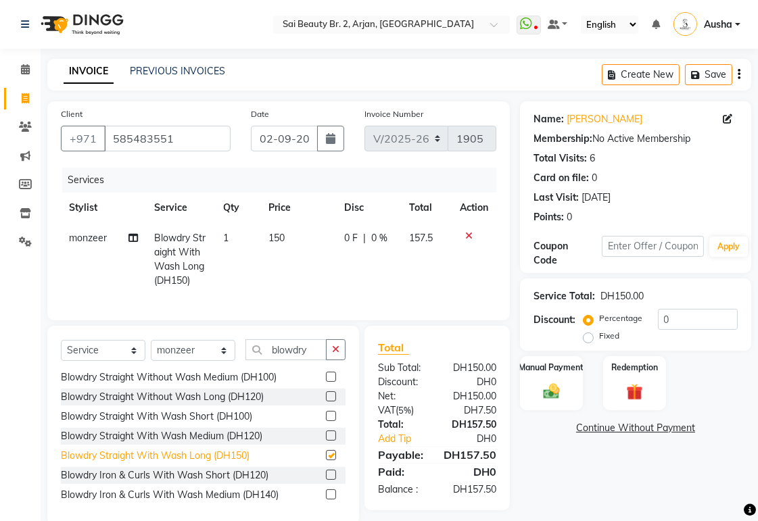
checkbox input "false"
click at [233, 361] on select "Select Stylist [PERSON_NAME][MEDICAL_DATA] [PERSON_NAME] [PERSON_NAME] [PERSON_…" at bounding box center [193, 350] width 85 height 21
select select "66493"
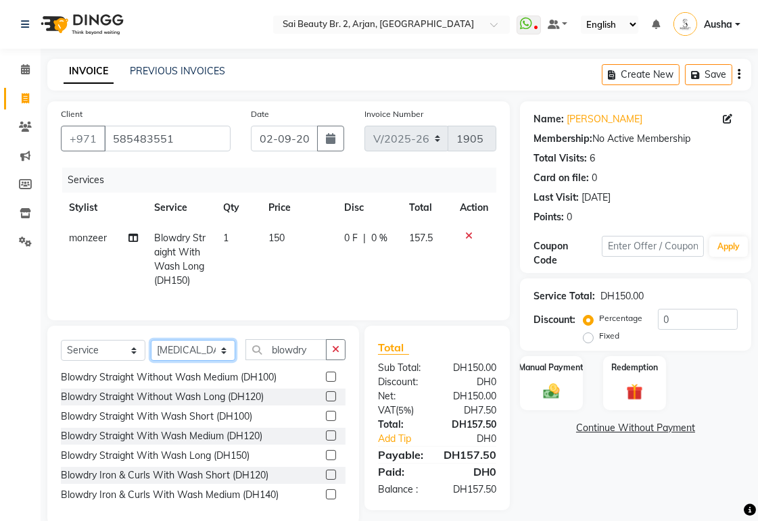
click at [151, 352] on select "Select Stylist [PERSON_NAME][MEDICAL_DATA] [PERSON_NAME] [PERSON_NAME] [PERSON_…" at bounding box center [193, 350] width 85 height 21
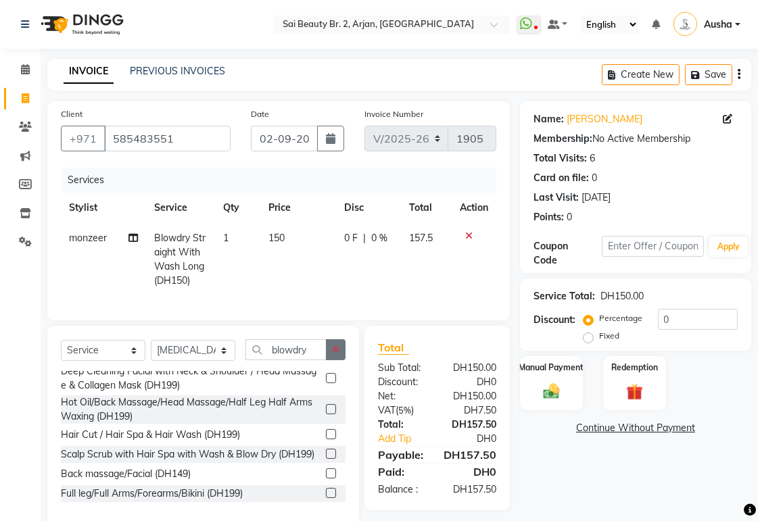
click at [340, 360] on button "button" at bounding box center [336, 349] width 20 height 21
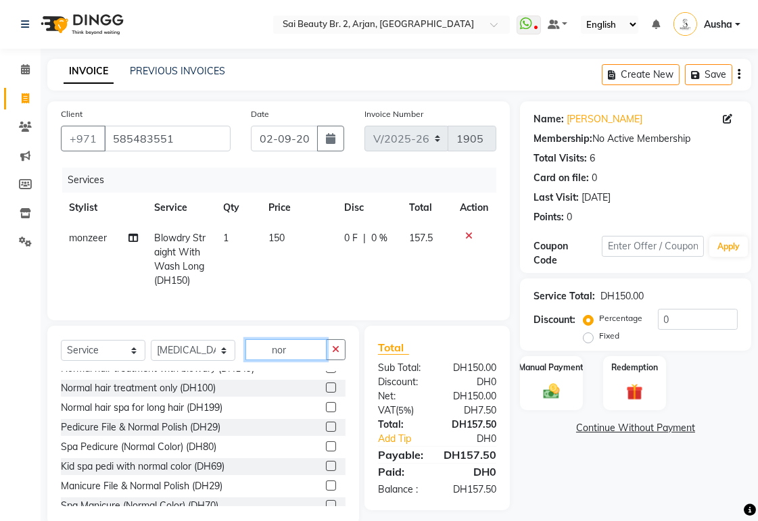
scroll to position [30, 0]
type input "nor"
click at [68, 494] on div "Manicure File & Normal Polish (DH29)" at bounding box center [142, 486] width 162 height 14
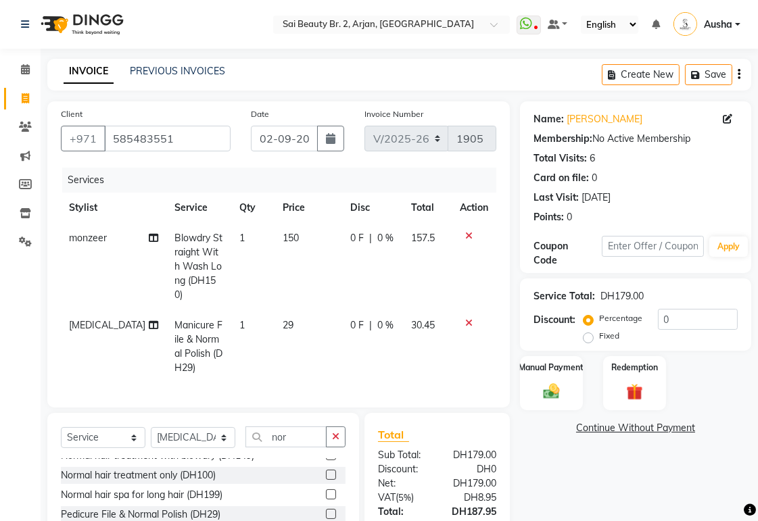
checkbox input "false"
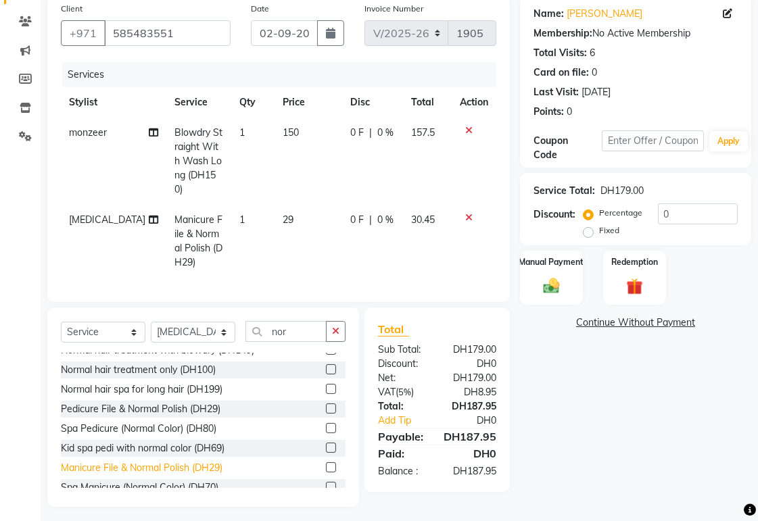
scroll to position [109, 0]
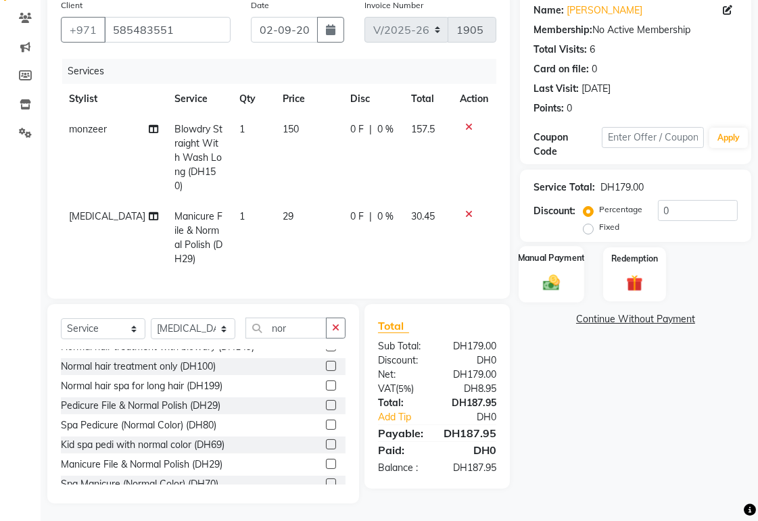
click at [552, 279] on img at bounding box center [551, 282] width 28 height 20
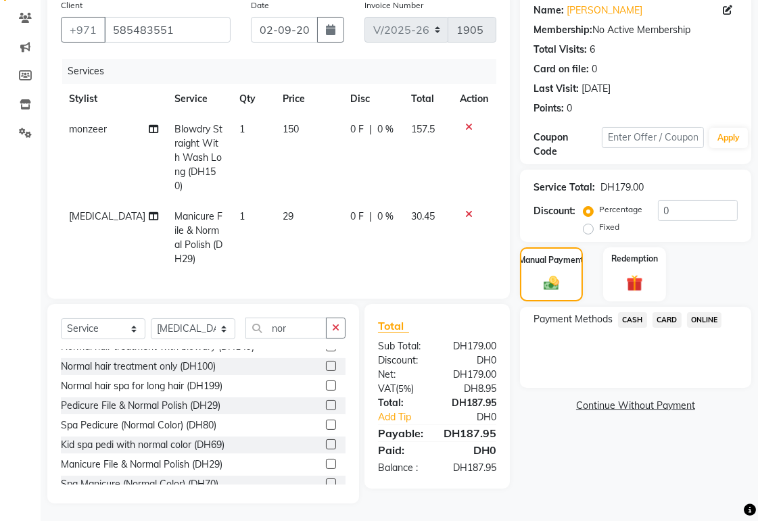
click at [671, 322] on span "CARD" at bounding box center [666, 320] width 29 height 16
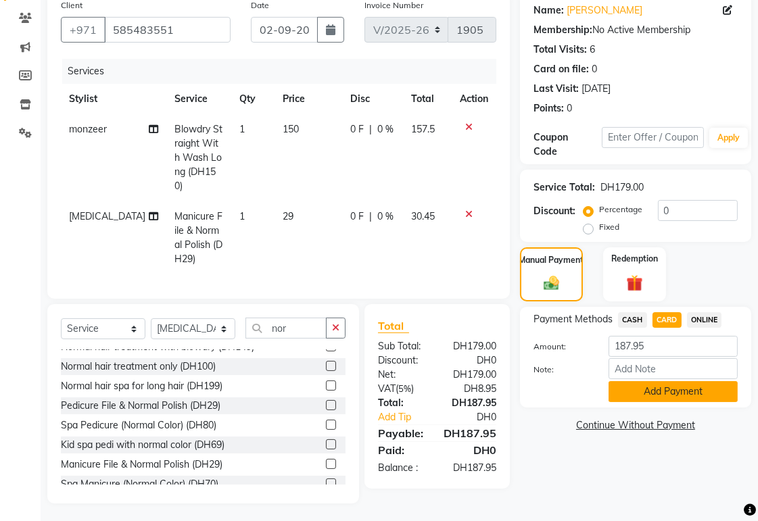
click at [672, 397] on button "Add Payment" at bounding box center [672, 391] width 129 height 21
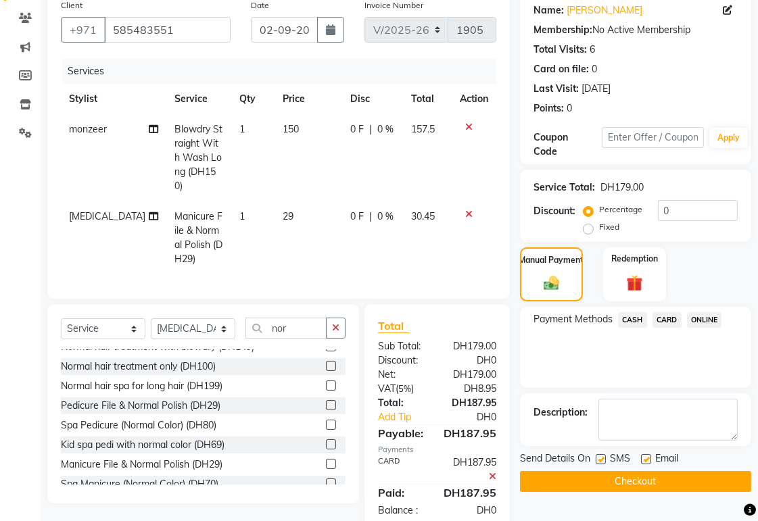
scroll to position [136, 0]
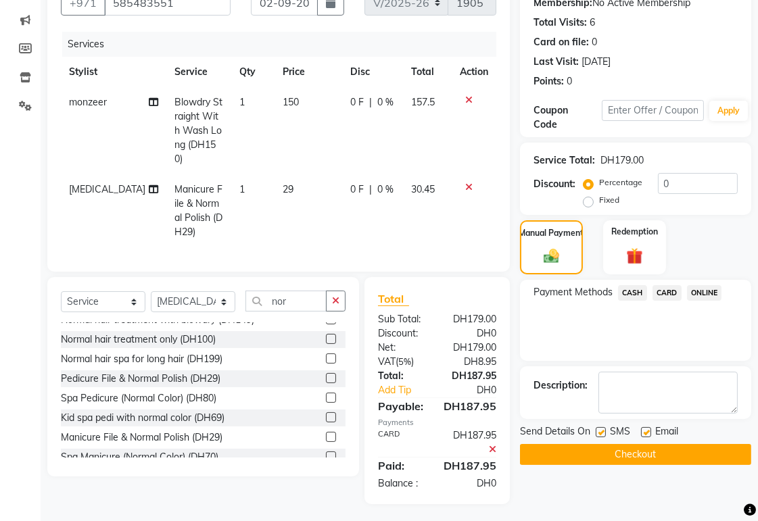
click at [583, 462] on button "Checkout" at bounding box center [635, 454] width 231 height 21
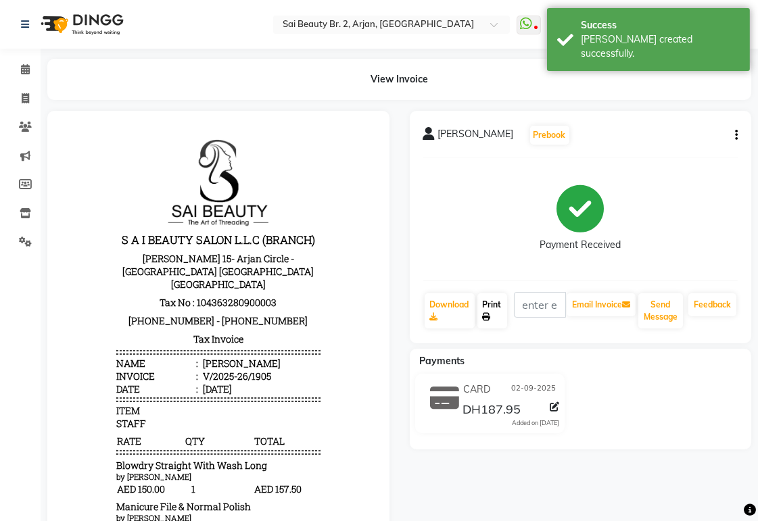
click at [489, 308] on link "Print" at bounding box center [492, 310] width 30 height 35
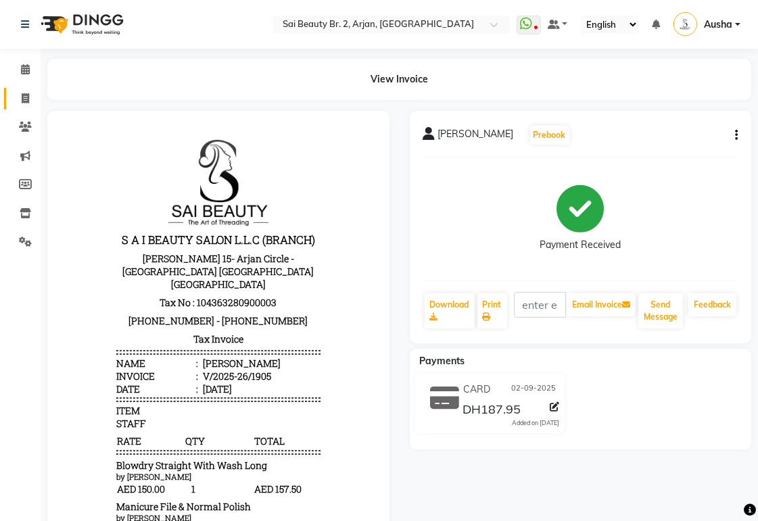
click at [27, 99] on icon at bounding box center [25, 98] width 7 height 10
select select "service"
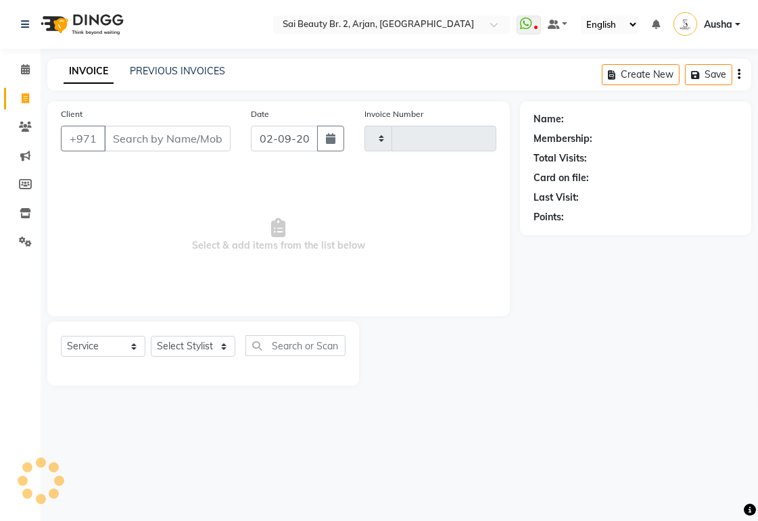
type input "1906"
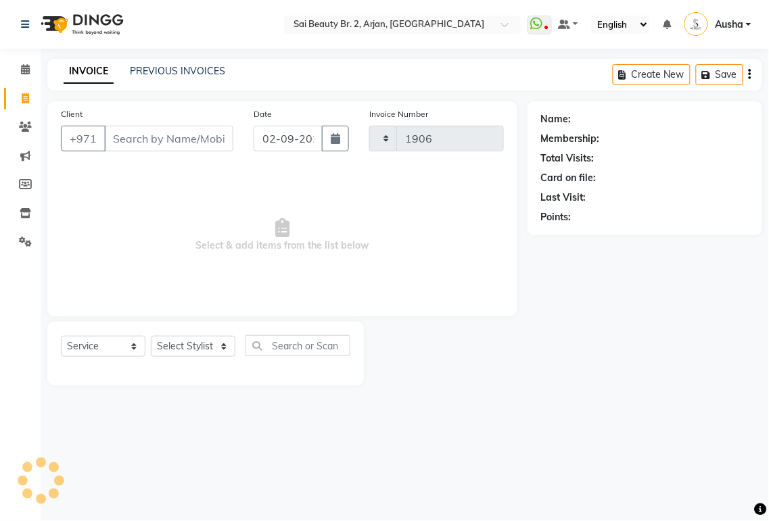
select select "6956"
click at [152, 375] on div "Select Service Product Membership Package Voucher Prepaid Gift Card Select Styl…" at bounding box center [205, 354] width 316 height 64
click at [176, 352] on select "Select Stylist [PERSON_NAME][MEDICAL_DATA] [PERSON_NAME] [PERSON_NAME] [PERSON_…" at bounding box center [193, 346] width 85 height 21
select select "57878"
click at [151, 337] on select "Select Stylist [PERSON_NAME][MEDICAL_DATA] [PERSON_NAME] [PERSON_NAME] [PERSON_…" at bounding box center [193, 346] width 85 height 21
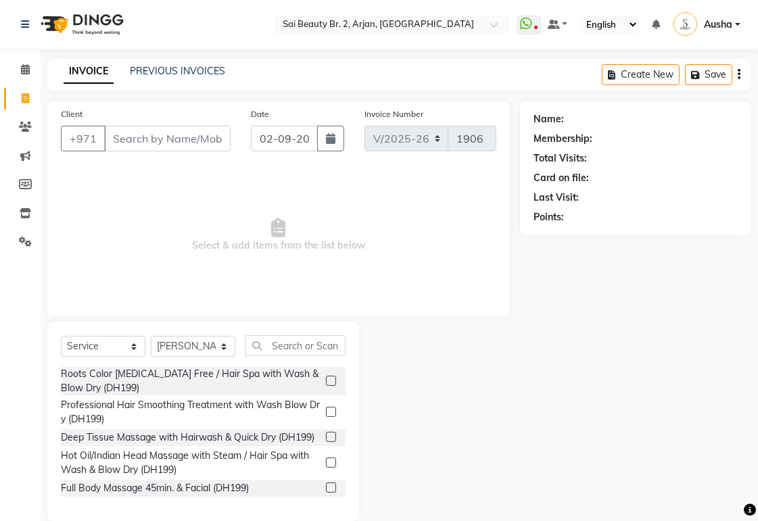
click at [326, 377] on label at bounding box center [331, 381] width 10 height 10
click at [326, 377] on input "checkbox" at bounding box center [330, 381] width 9 height 9
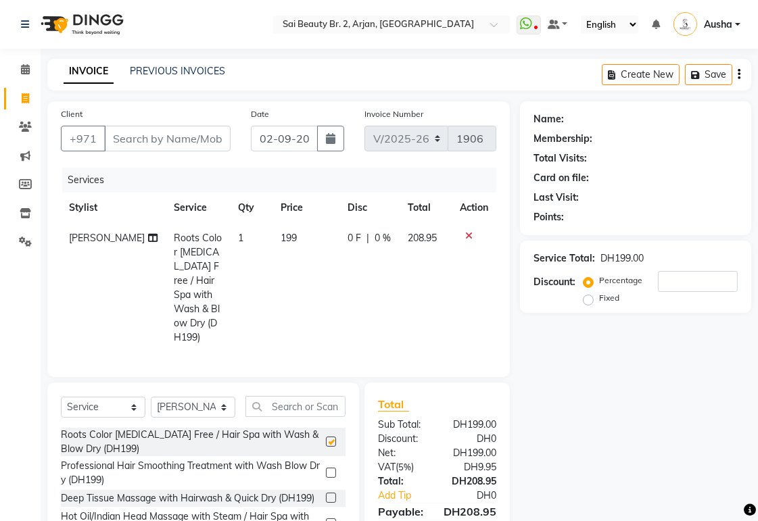
checkbox input "false"
click at [468, 233] on icon at bounding box center [468, 235] width 7 height 9
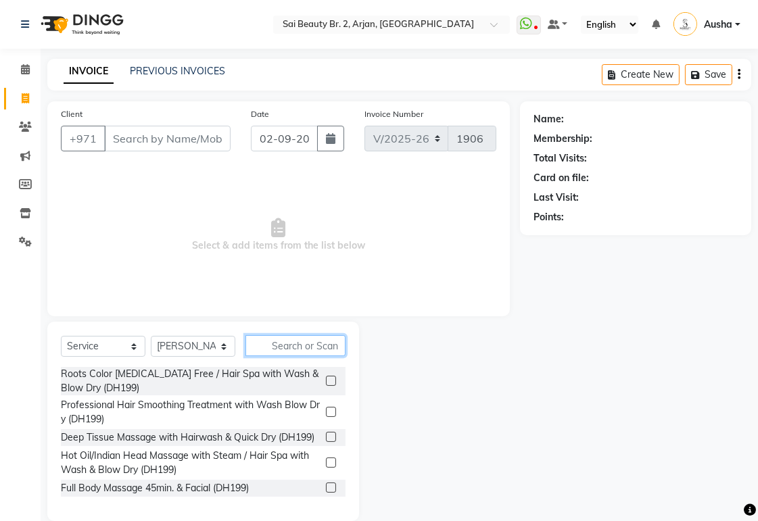
click at [322, 343] on input "text" at bounding box center [295, 345] width 100 height 21
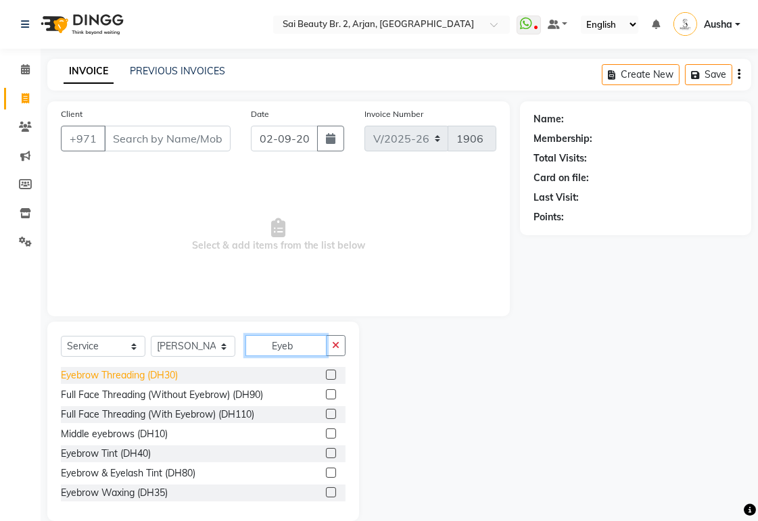
type input "Eyeb"
click at [71, 377] on div "Eyebrow Threading (DH30)" at bounding box center [119, 375] width 117 height 14
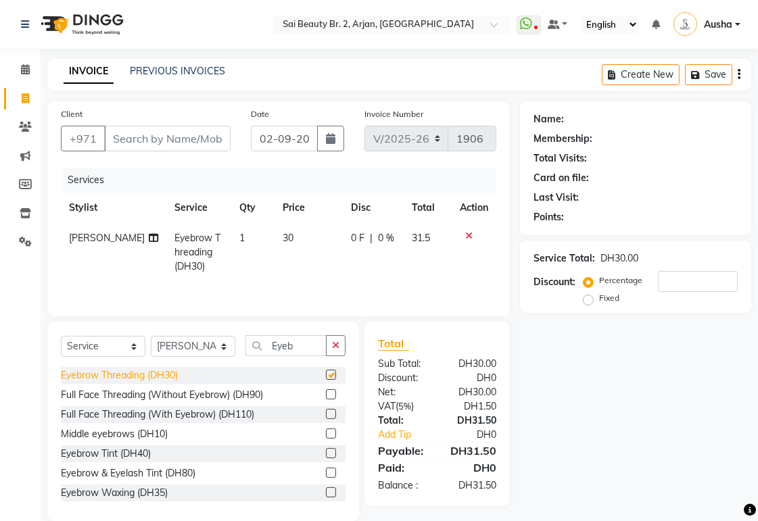
checkbox input "false"
click at [337, 346] on icon "button" at bounding box center [335, 345] width 7 height 9
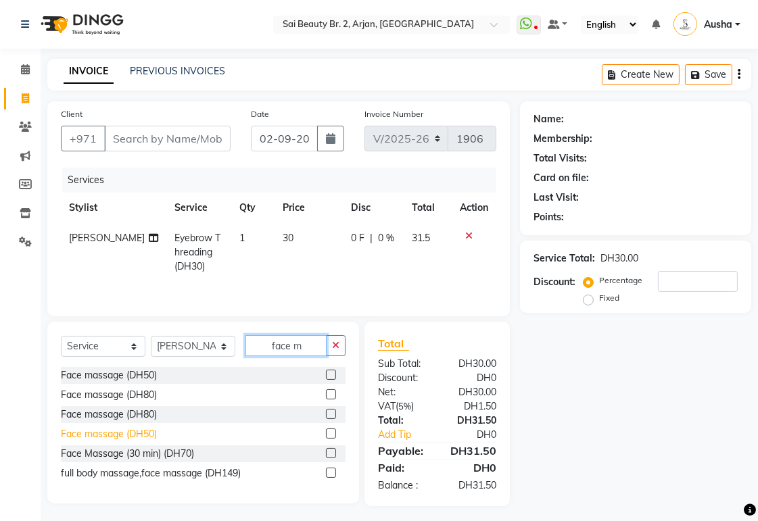
type input "face m"
click at [64, 441] on div "Face massage (DH50)" at bounding box center [109, 434] width 96 height 14
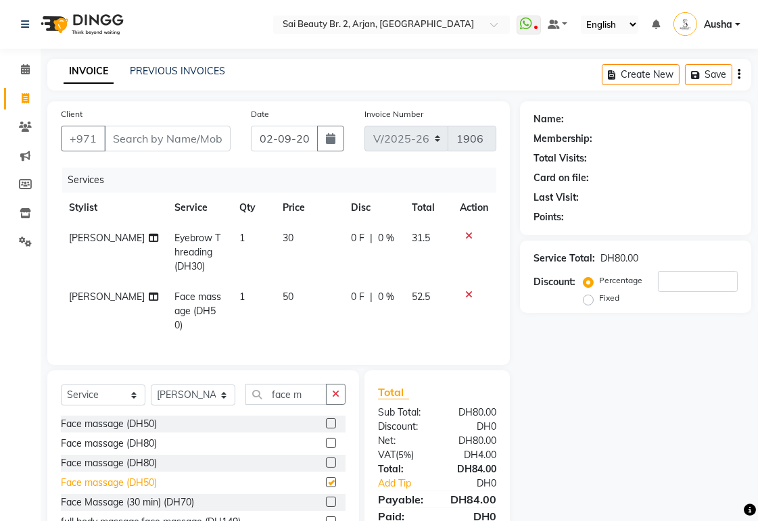
checkbox input "false"
click at [359, 306] on td "0 F | 0 %" at bounding box center [373, 311] width 61 height 59
select select "57878"
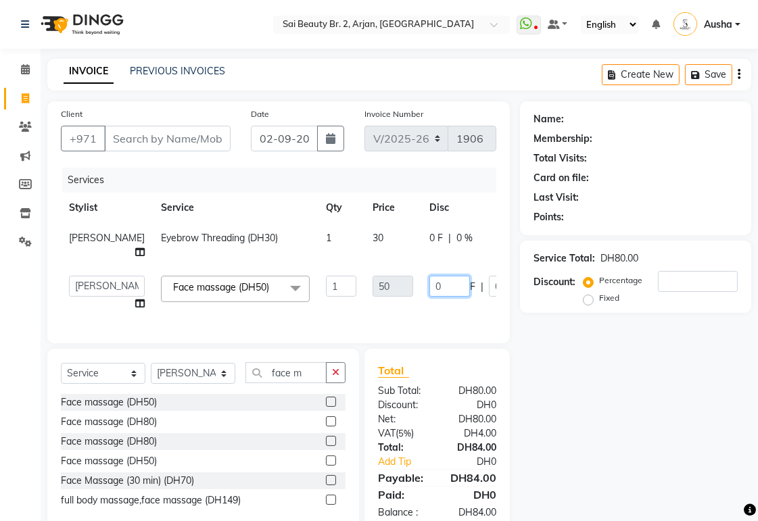
click at [429, 287] on input "0" at bounding box center [449, 286] width 41 height 21
type input "20"
click at [491, 226] on tr "[PERSON_NAME] Eyebrow Threading (DH30) 1 30 0 F | 0 % 31.5" at bounding box center [345, 245] width 569 height 45
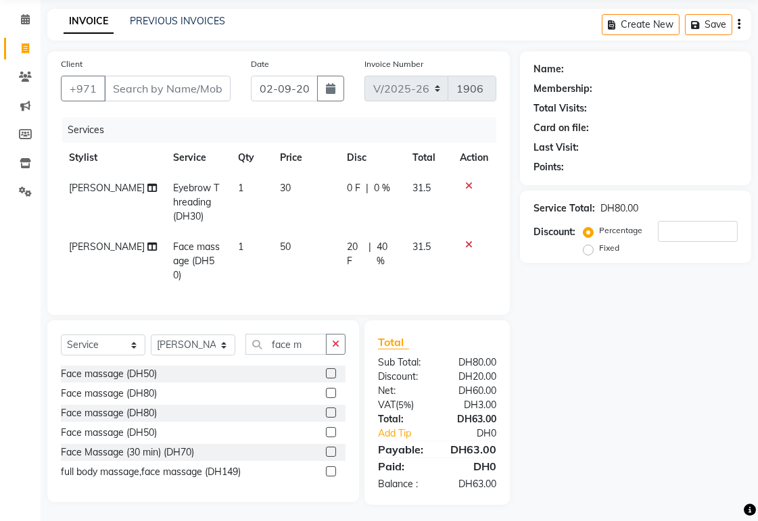
scroll to position [51, 0]
click at [200, 89] on input "Client" at bounding box center [167, 88] width 126 height 26
click at [188, 84] on input "Client" at bounding box center [167, 88] width 126 height 26
click at [191, 93] on input "Client" at bounding box center [167, 88] width 126 height 26
type input "8"
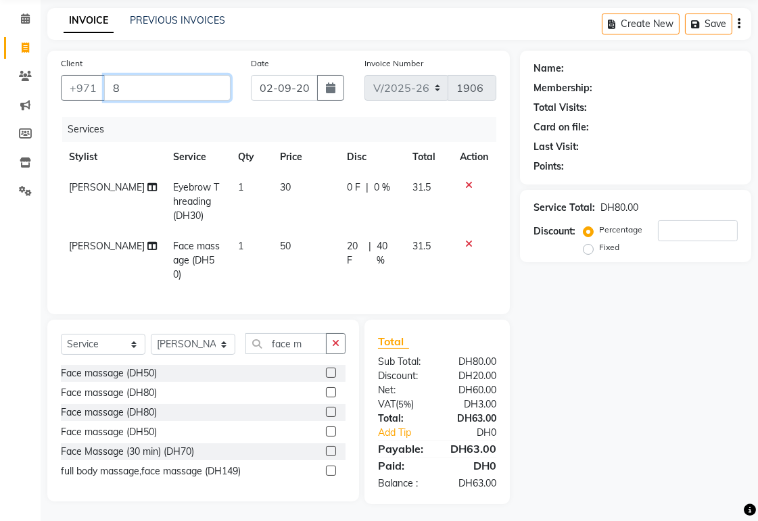
type input "0"
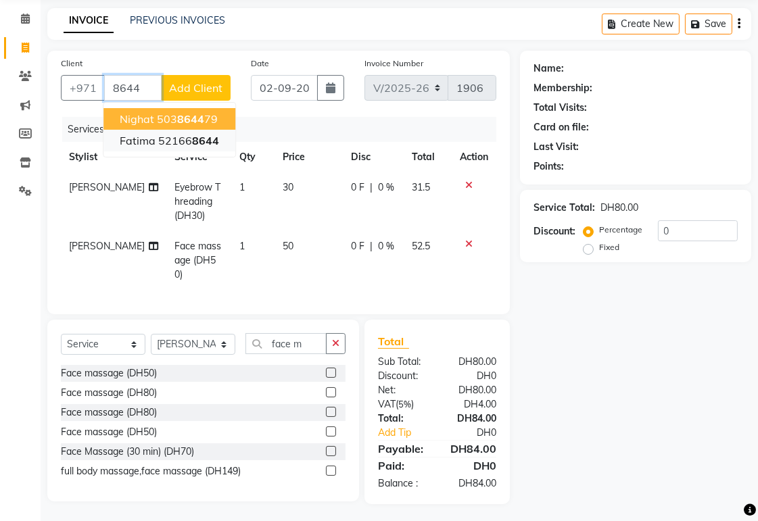
click at [133, 142] on span "Fatima" at bounding box center [138, 141] width 36 height 14
type input "521668644"
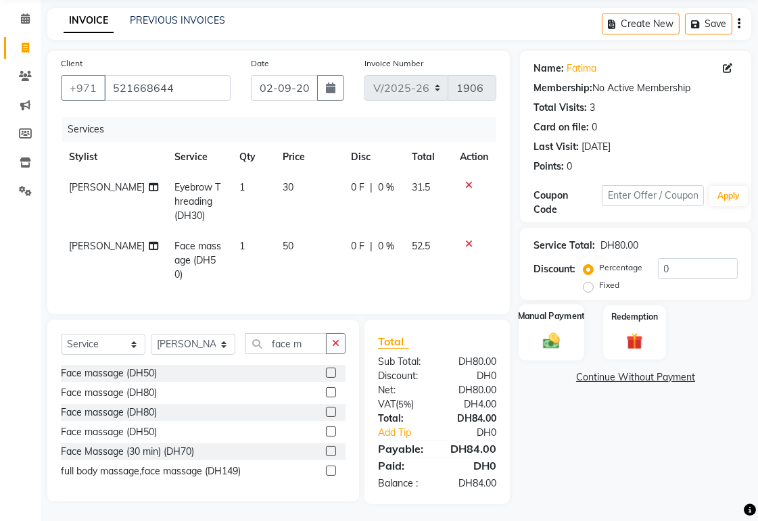
click at [562, 335] on img at bounding box center [551, 341] width 28 height 20
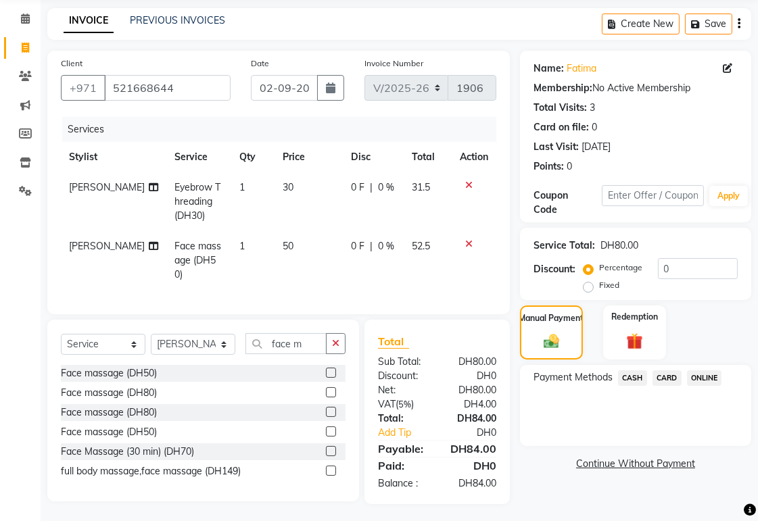
click at [667, 377] on span "CARD" at bounding box center [666, 378] width 29 height 16
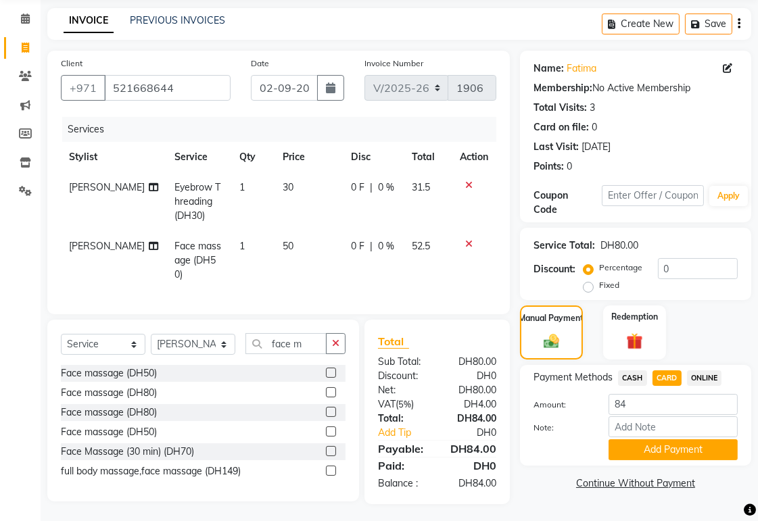
click at [370, 245] on span "|" at bounding box center [371, 246] width 3 height 14
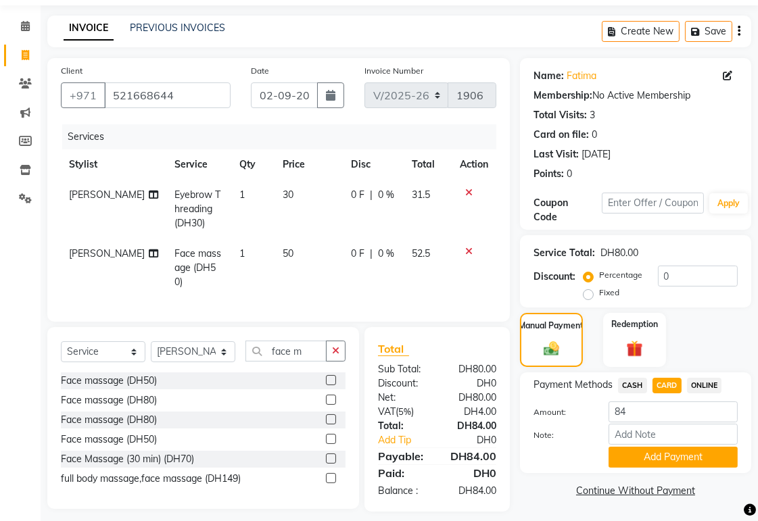
select select "57878"
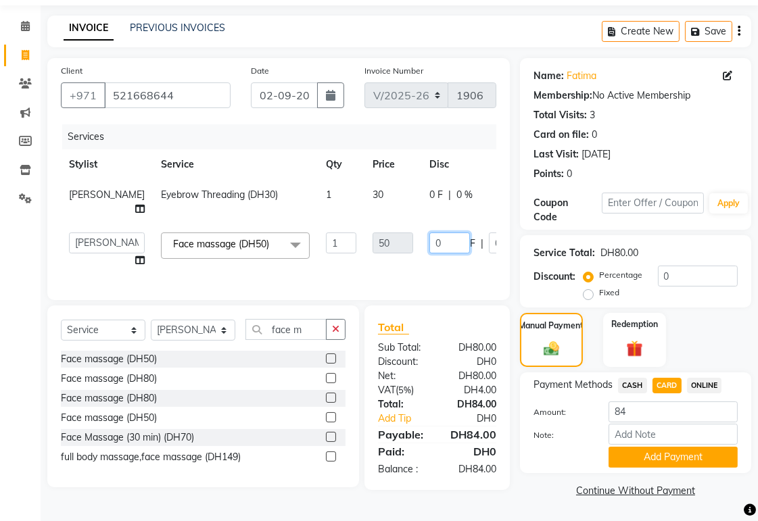
click at [429, 243] on input "0" at bounding box center [449, 243] width 41 height 21
type input "2"
type input "20"
click at [476, 203] on tr "[PERSON_NAME] Eyebrow Threading (DH30) 1 30 0 F | 0 % 31.5" at bounding box center [345, 202] width 569 height 45
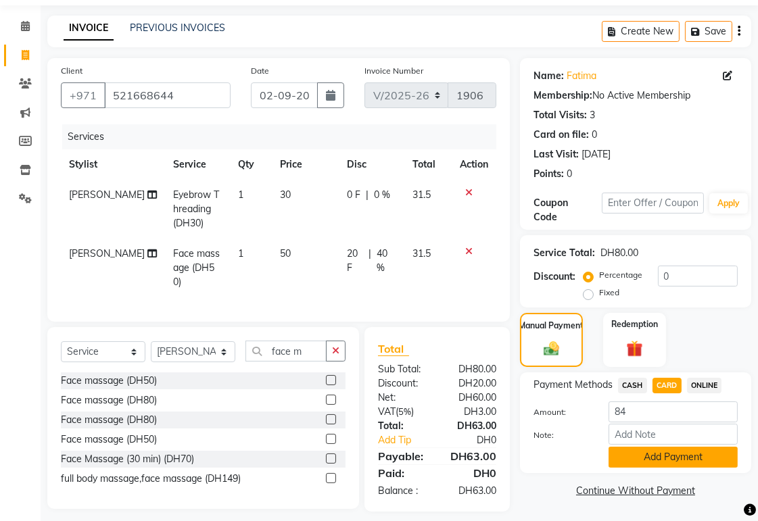
click at [633, 462] on button "Add Payment" at bounding box center [672, 457] width 129 height 21
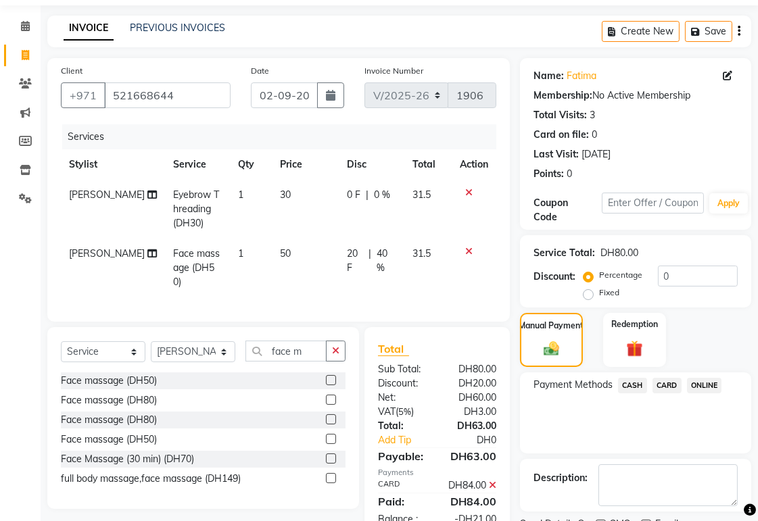
scroll to position [105, 0]
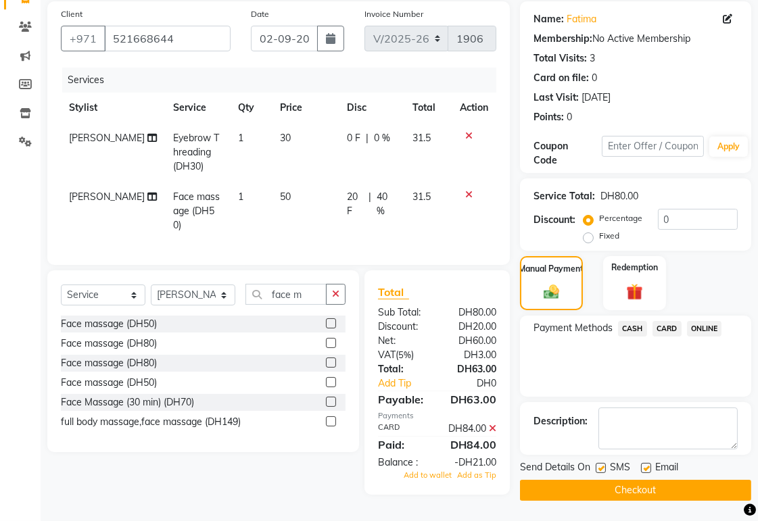
click at [495, 433] on icon at bounding box center [492, 428] width 7 height 9
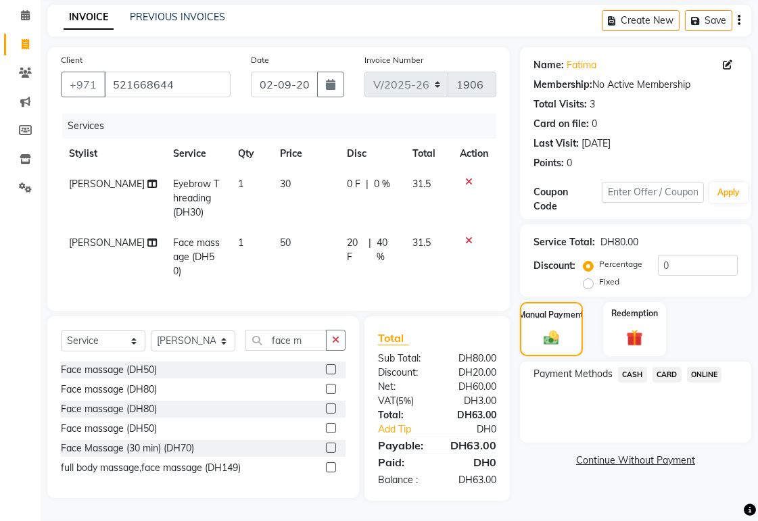
scroll to position [51, 0]
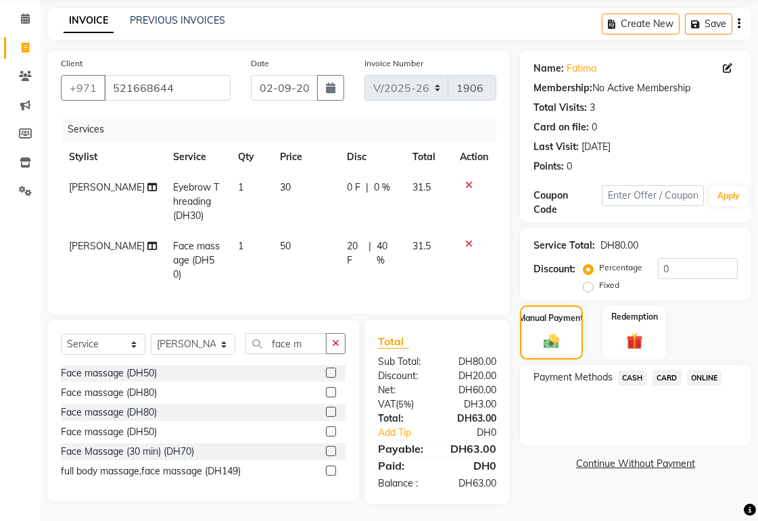
click at [673, 380] on span "CARD" at bounding box center [666, 378] width 29 height 16
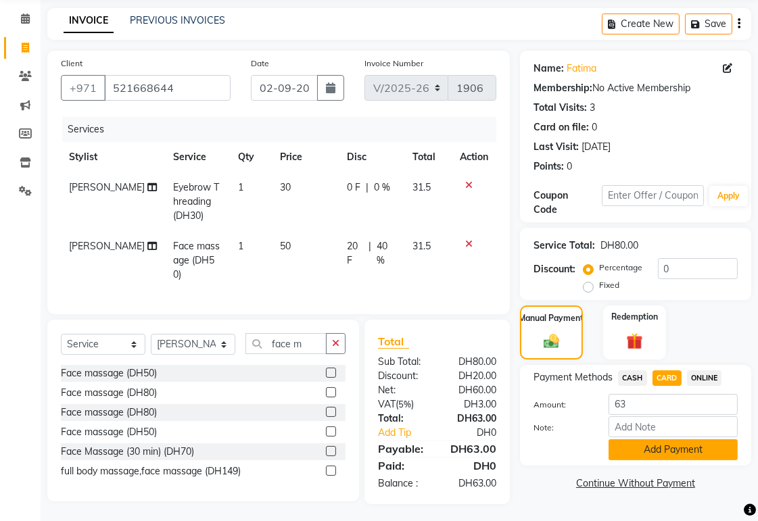
click at [638, 451] on button "Add Payment" at bounding box center [672, 449] width 129 height 21
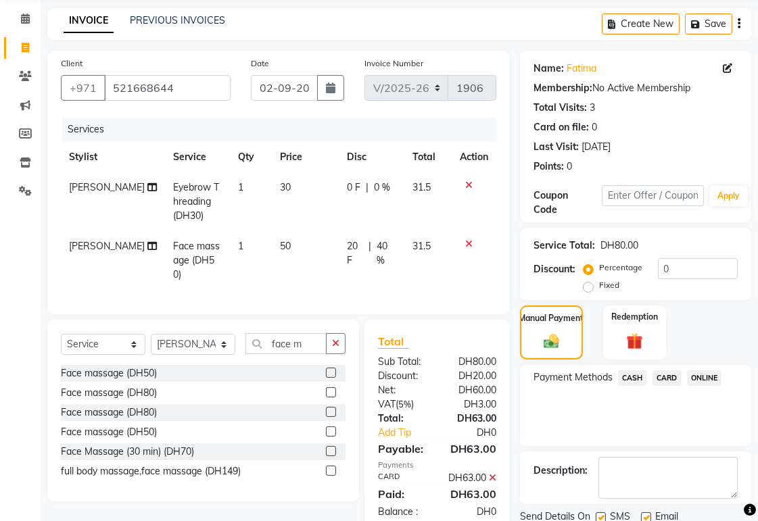
scroll to position [99, 0]
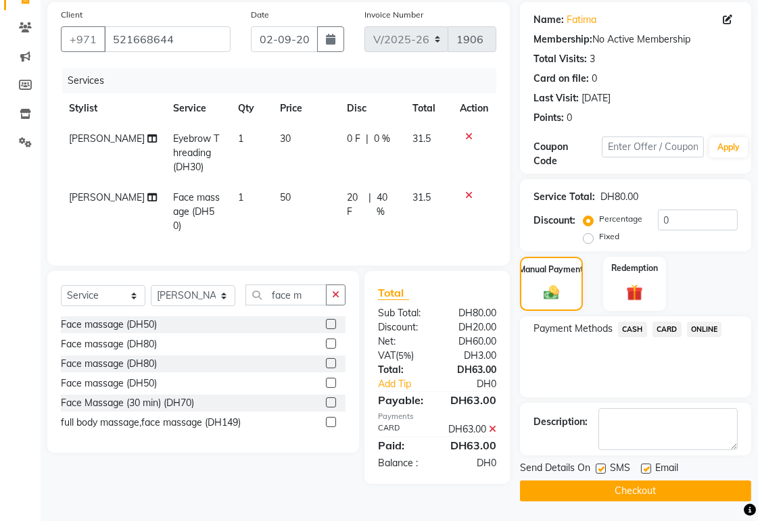
click at [589, 492] on button "Checkout" at bounding box center [635, 491] width 231 height 21
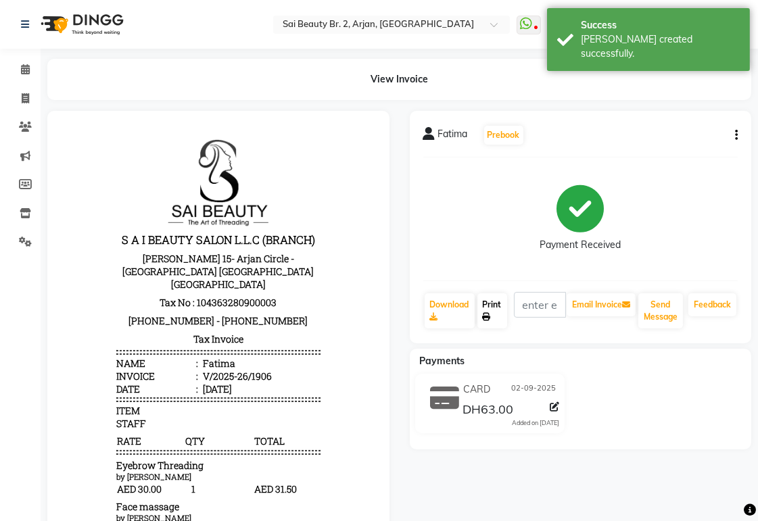
click at [489, 312] on link "Print" at bounding box center [492, 310] width 30 height 35
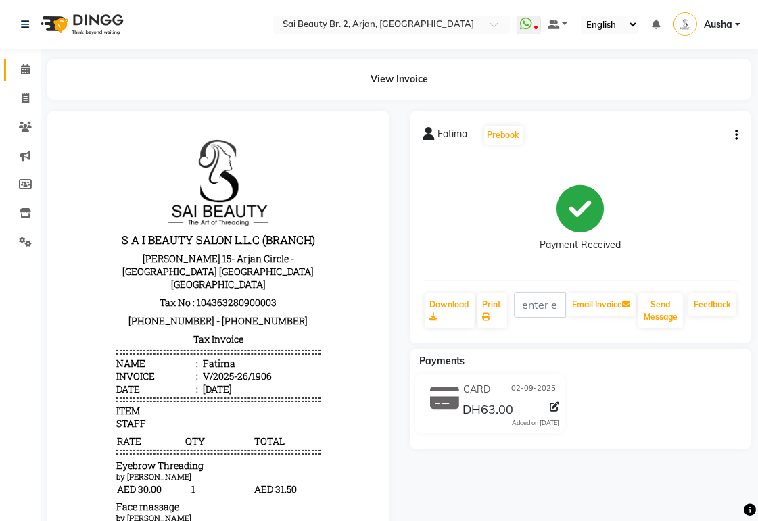
click at [25, 69] on icon at bounding box center [25, 69] width 9 height 10
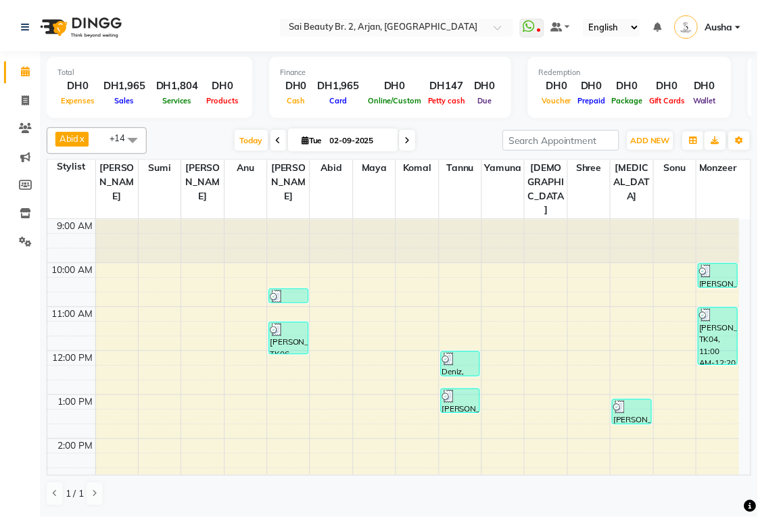
scroll to position [149, 0]
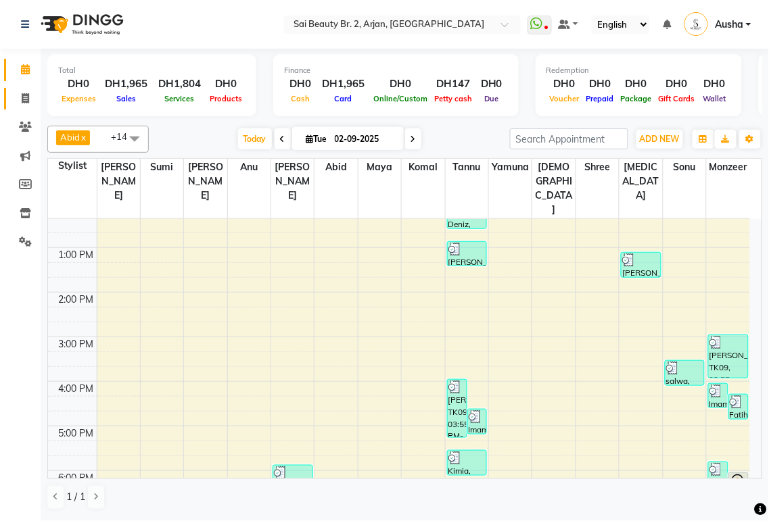
click at [23, 102] on icon at bounding box center [25, 98] width 7 height 10
select select "service"
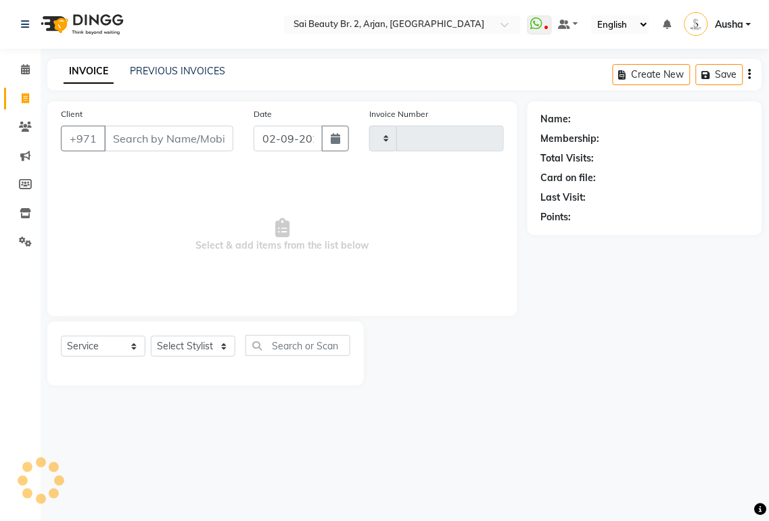
type input "1907"
select select "6956"
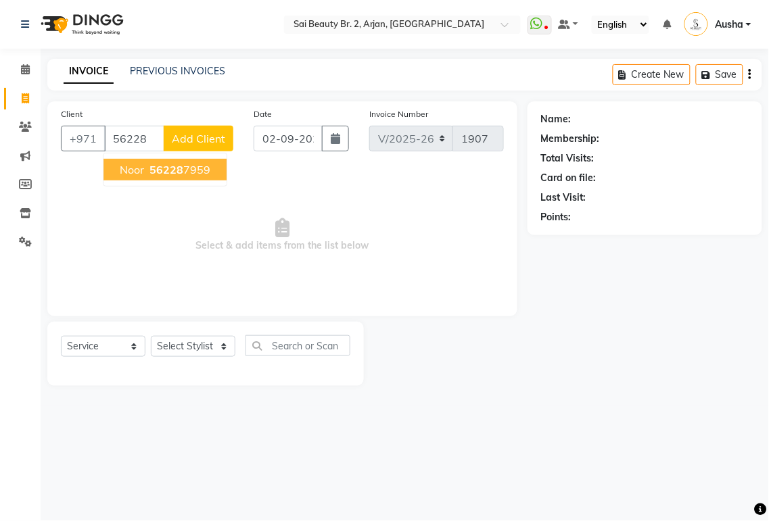
click at [201, 173] on ngb-highlight "56228 7959" at bounding box center [179, 170] width 64 height 14
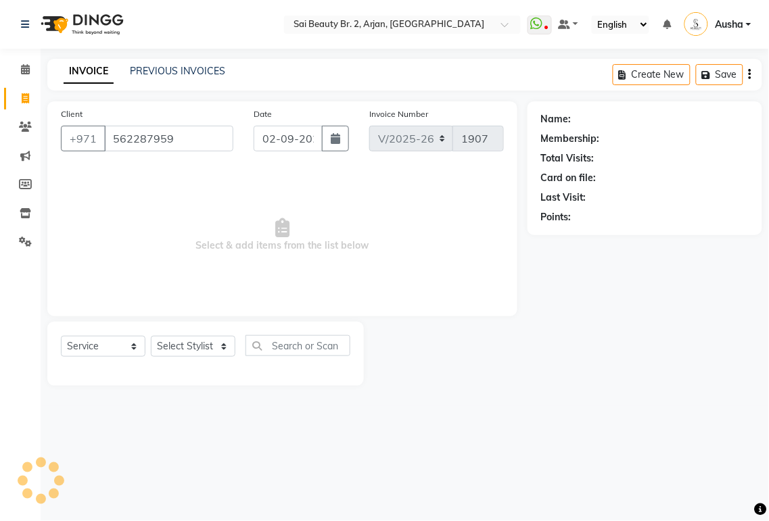
type input "562287959"
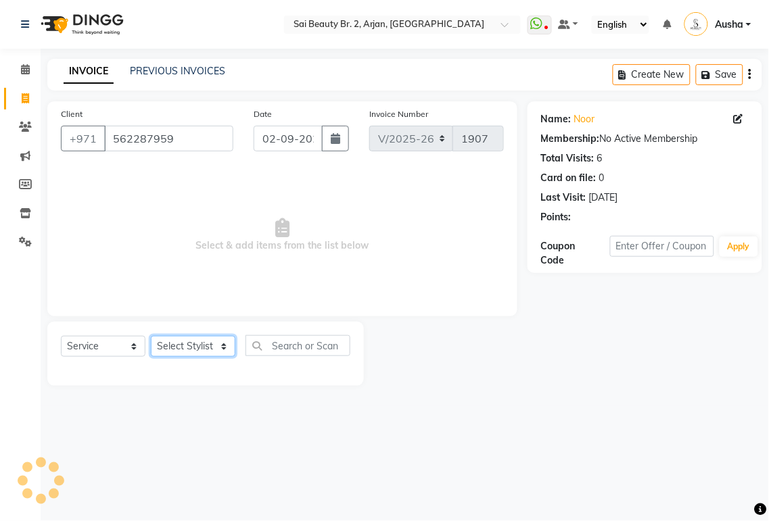
click at [193, 347] on select "Select Stylist [PERSON_NAME][MEDICAL_DATA] [PERSON_NAME] [PERSON_NAME] [PERSON_…" at bounding box center [193, 346] width 85 height 21
select select "72771"
click at [151, 337] on select "Select Stylist [PERSON_NAME][MEDICAL_DATA] [PERSON_NAME] [PERSON_NAME] [PERSON_…" at bounding box center [193, 346] width 85 height 21
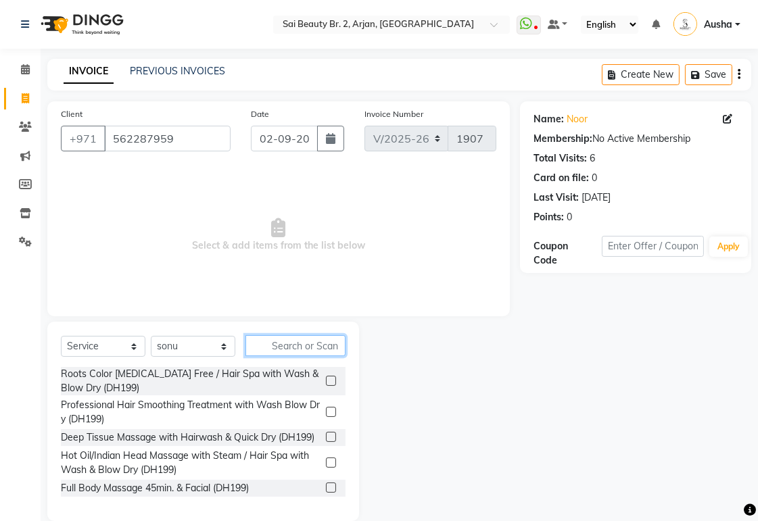
click at [315, 340] on input "text" at bounding box center [295, 345] width 100 height 21
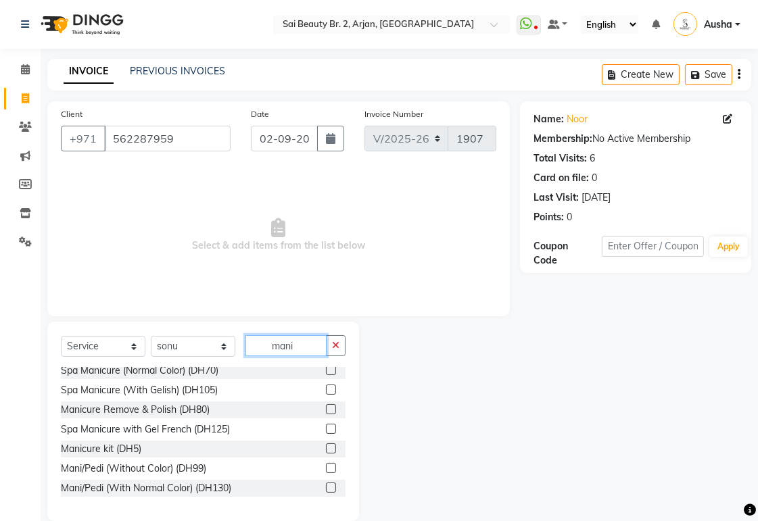
scroll to position [91, 0]
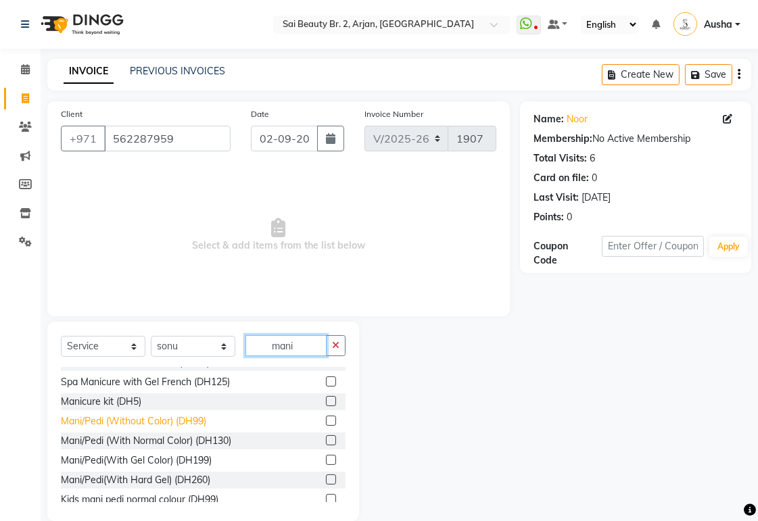
type input "mani"
click at [70, 423] on div "Mani/Pedi (Without Color) (DH99)" at bounding box center [133, 421] width 145 height 14
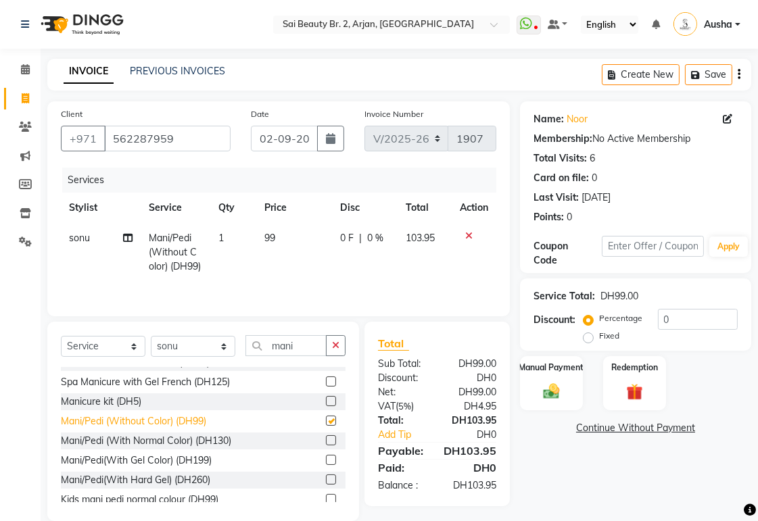
checkbox input "false"
click at [553, 393] on img at bounding box center [551, 391] width 27 height 19
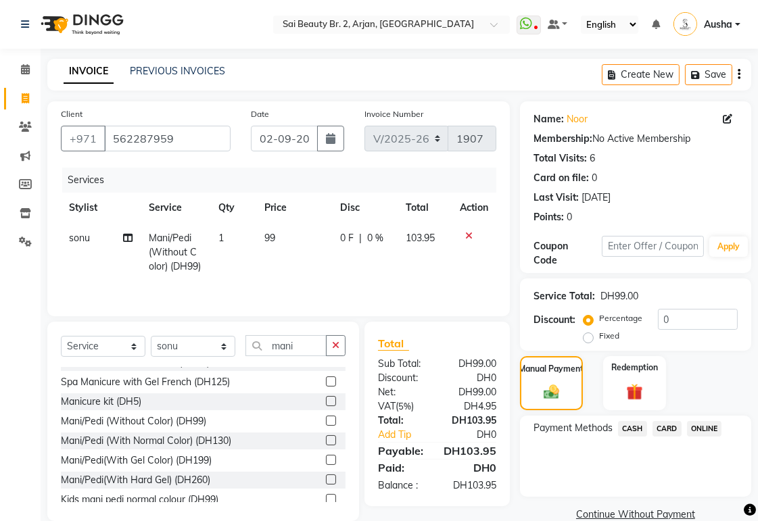
click at [663, 429] on span "CARD" at bounding box center [666, 429] width 29 height 16
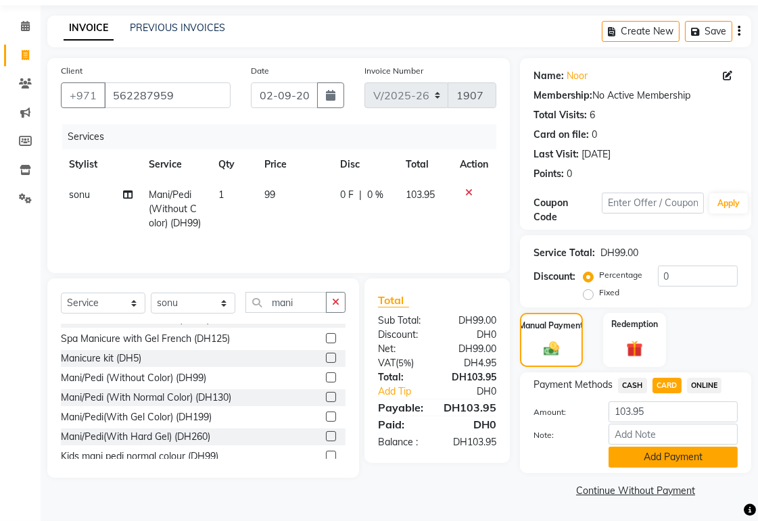
click at [710, 458] on button "Add Payment" at bounding box center [672, 457] width 129 height 21
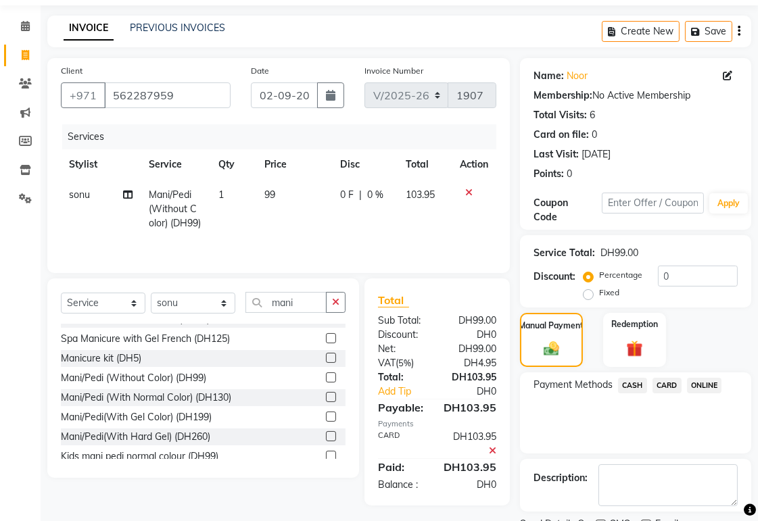
scroll to position [99, 0]
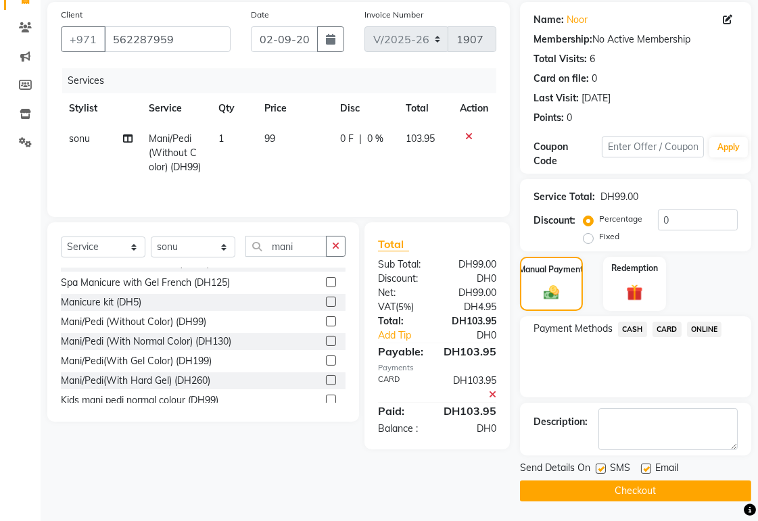
click at [694, 492] on button "Checkout" at bounding box center [635, 491] width 231 height 21
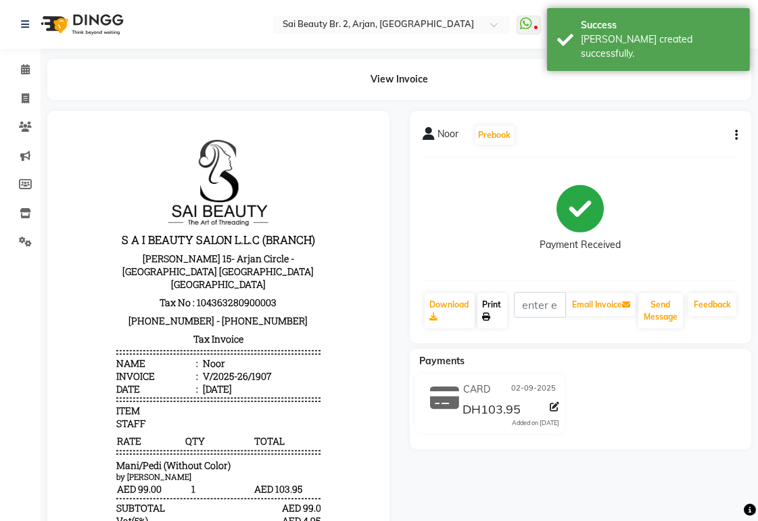
click at [496, 306] on link "Print" at bounding box center [492, 310] width 30 height 35
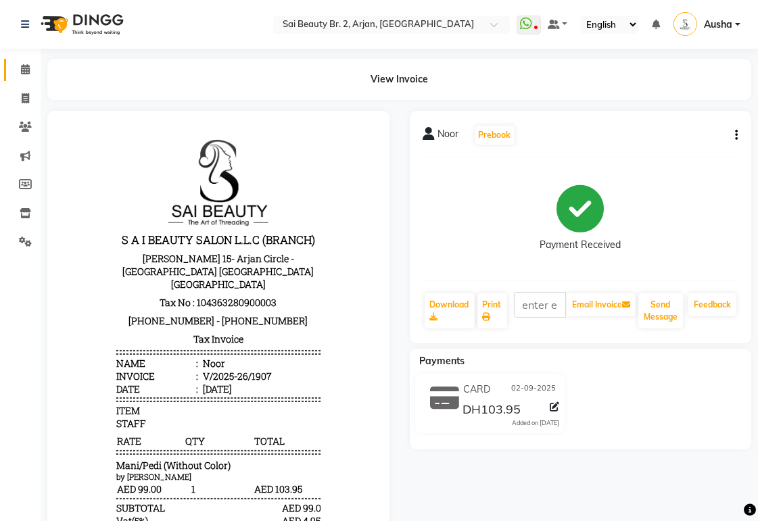
click at [7, 66] on link "Calendar" at bounding box center [20, 70] width 32 height 22
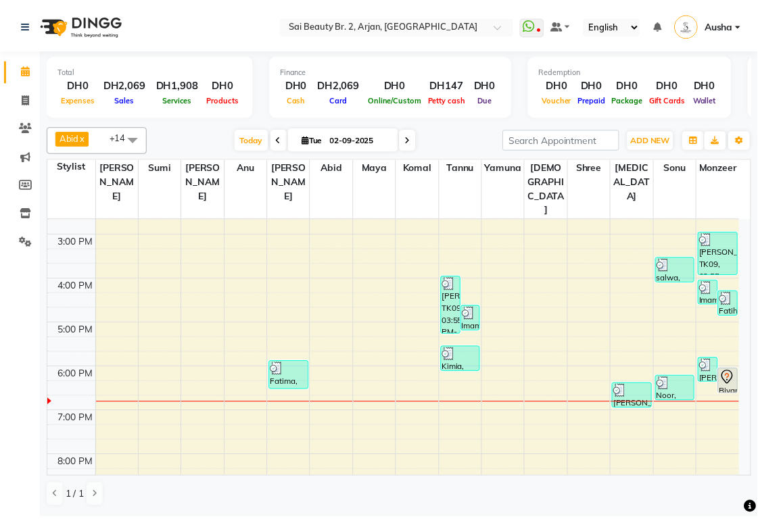
scroll to position [254, 0]
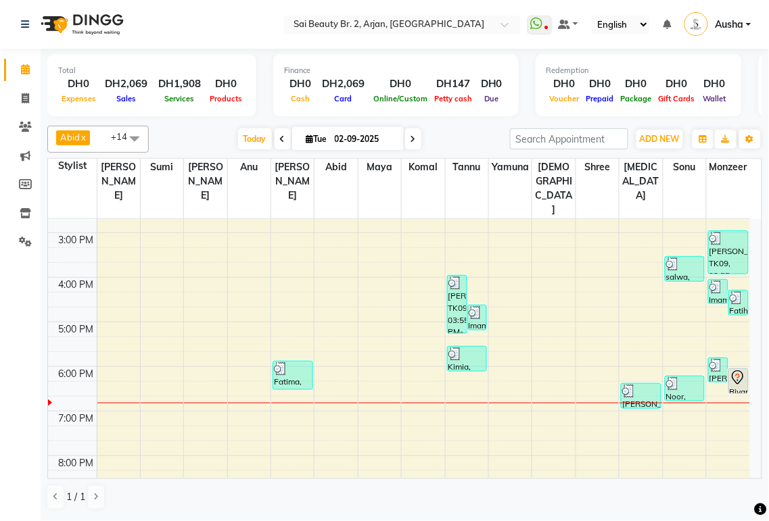
click at [678, 377] on div "Noor, TK15, 06:10 PM-06:45 PM, Mani/Pedi (Without Color) (DH99)" at bounding box center [684, 389] width 39 height 24
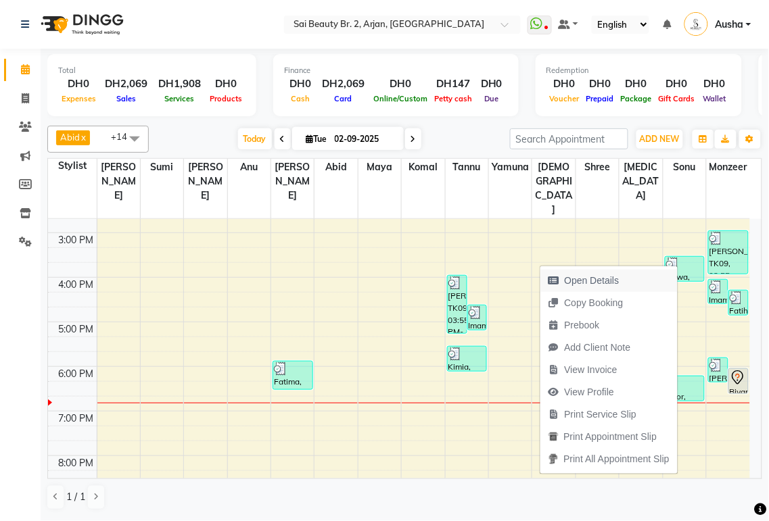
click at [587, 279] on span "Open Details" at bounding box center [592, 281] width 55 height 14
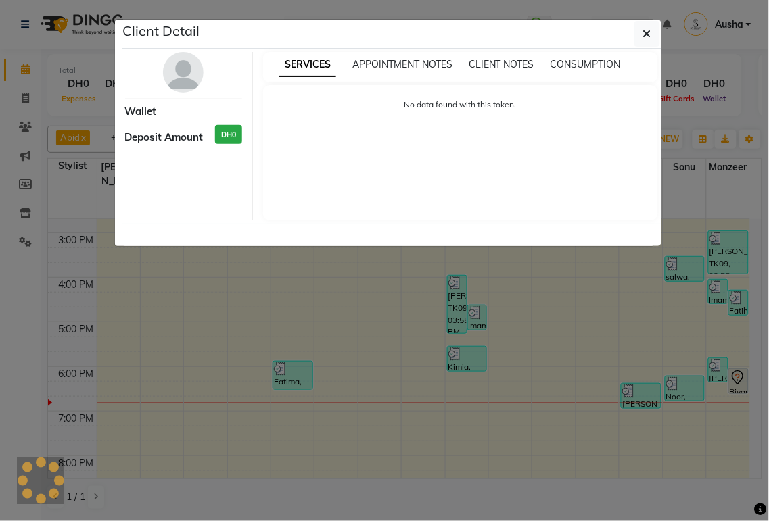
select select "3"
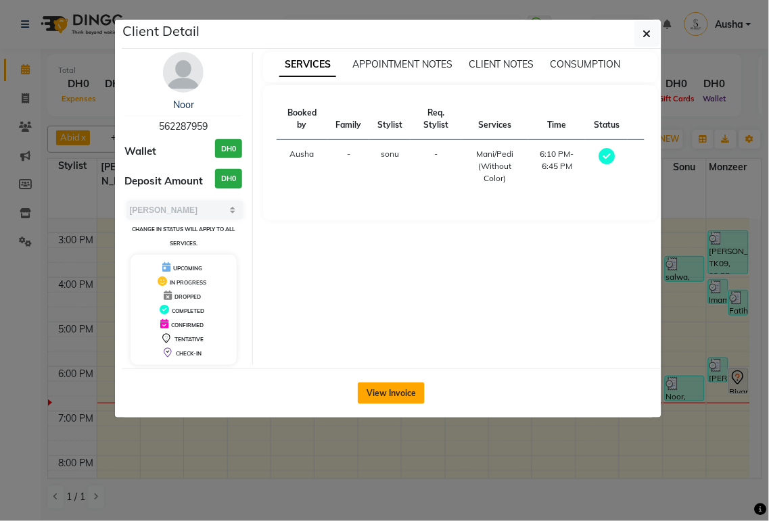
click at [404, 389] on button "View Invoice" at bounding box center [391, 394] width 67 height 22
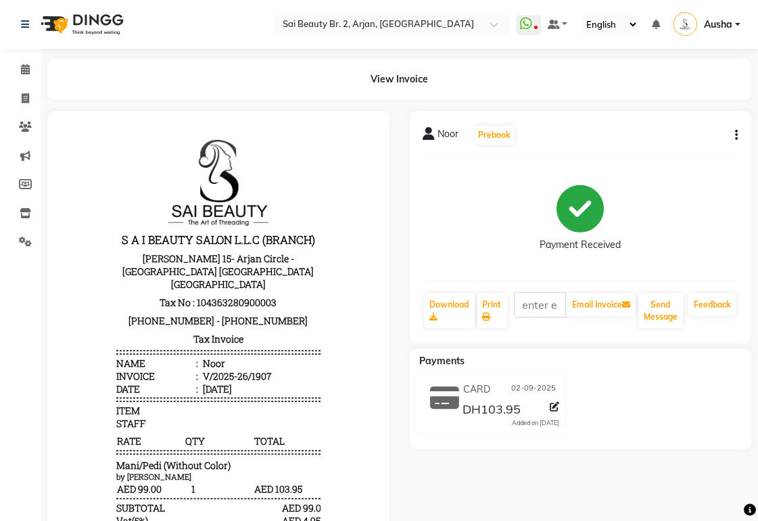
click at [736, 135] on icon "button" at bounding box center [736, 135] width 3 height 1
click at [693, 139] on div "Edit Item Staff" at bounding box center [669, 143] width 93 height 17
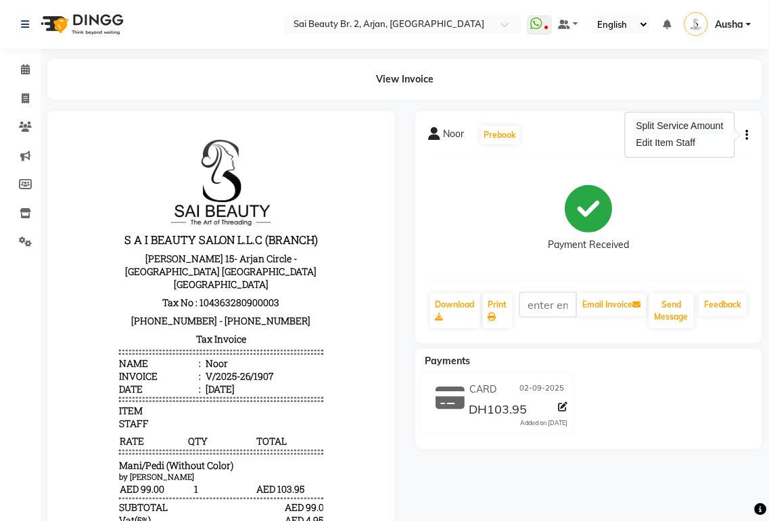
click at [690, 126] on div "Split Service Amount" at bounding box center [679, 126] width 93 height 17
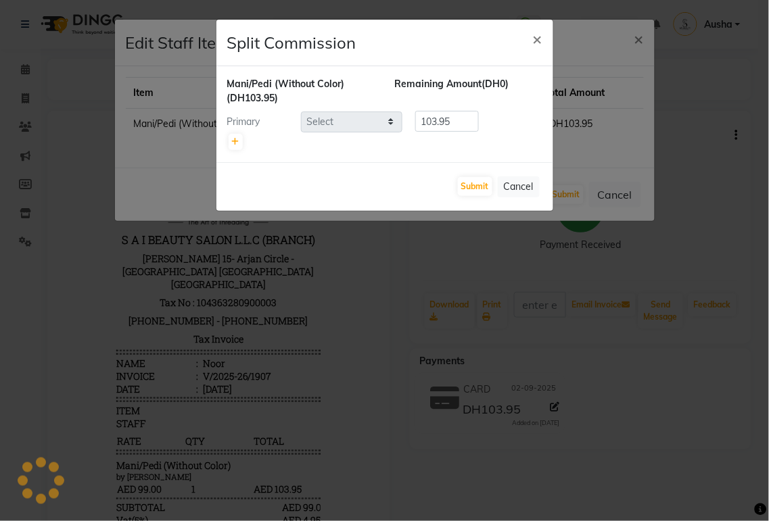
select select
select select "72771"
click at [234, 144] on icon at bounding box center [235, 142] width 7 height 8
type input "51.98"
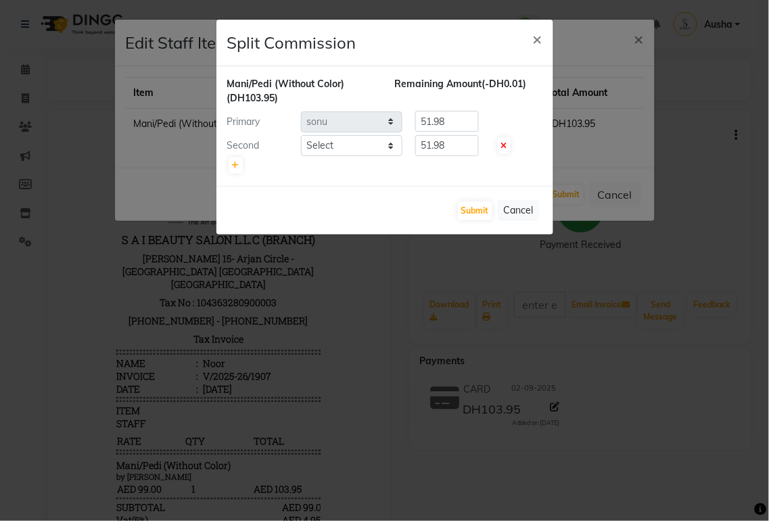
click at [464, 343] on ngb-modal-window "Split Commission × Mani/Pedi (Without Color) (DH103.95) Remaining Amount (-DH0.…" at bounding box center [384, 260] width 769 height 521
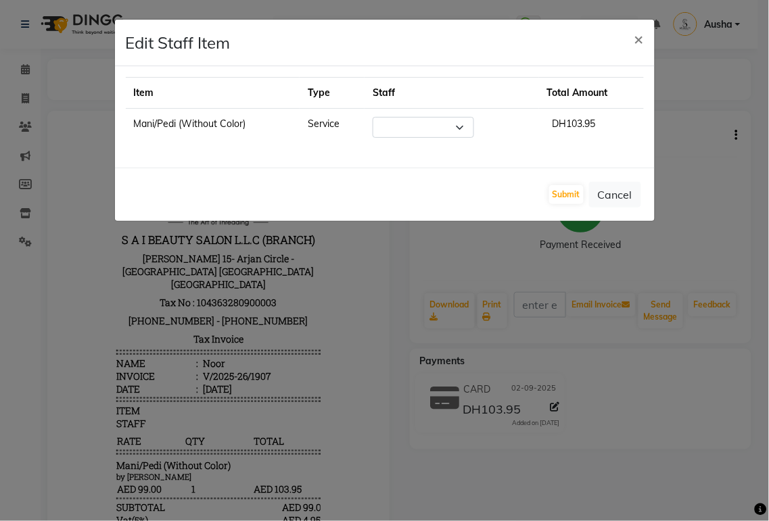
click at [638, 341] on ngb-modal-window "Edit Staff Item × Item Type Staff Total Amount Mani/Pedi (Without Color) Servic…" at bounding box center [384, 260] width 769 height 521
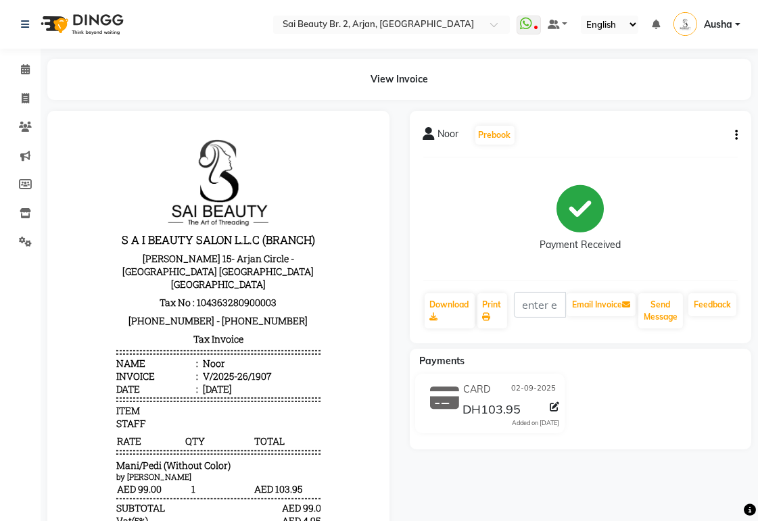
click at [735, 136] on icon "button" at bounding box center [736, 135] width 3 height 1
click at [690, 126] on div "Split Service Amount" at bounding box center [669, 126] width 93 height 17
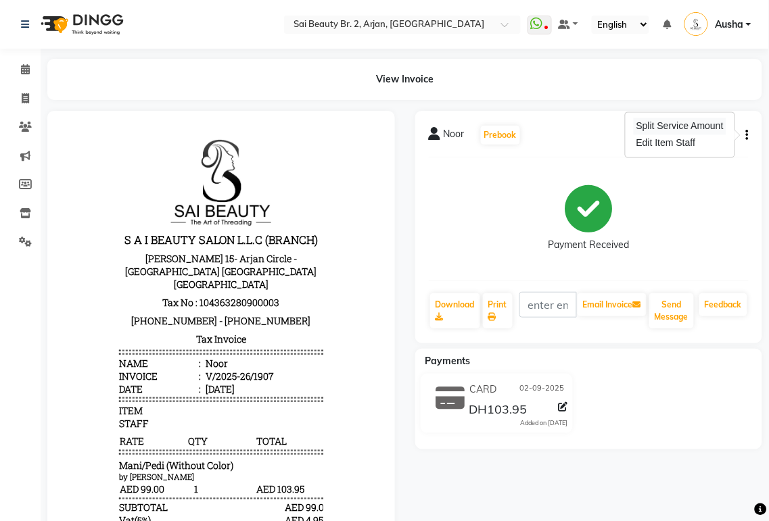
select select "72771"
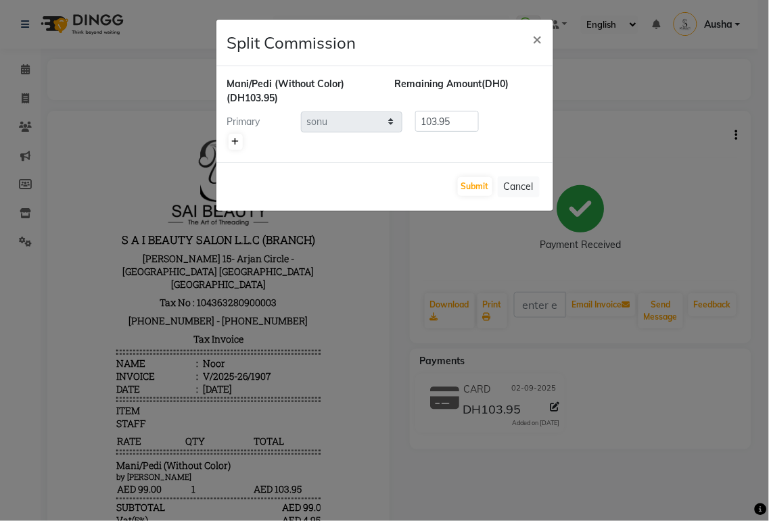
click at [235, 141] on icon at bounding box center [235, 142] width 7 height 8
type input "51.98"
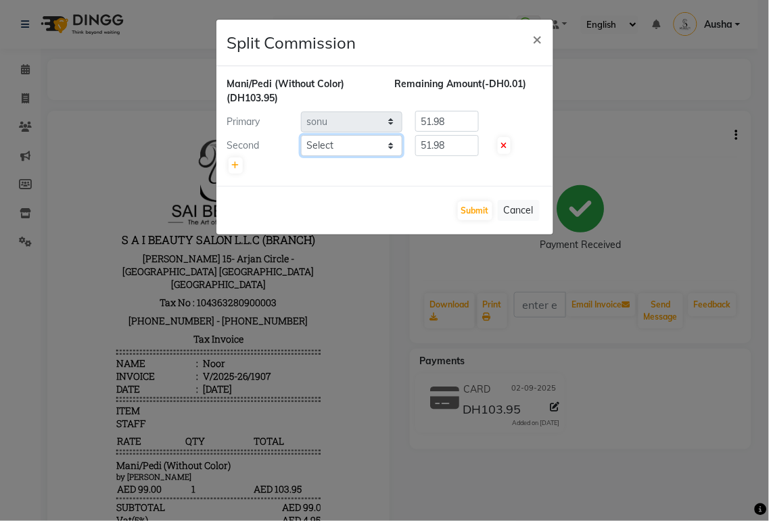
click at [366, 152] on select "Select [PERSON_NAME][MEDICAL_DATA] [PERSON_NAME] [PERSON_NAME] [PERSON_NAME] [P…" at bounding box center [351, 145] width 101 height 21
select select "66493"
click at [301, 135] on select "Select [PERSON_NAME][MEDICAL_DATA] [PERSON_NAME] [PERSON_NAME] [PERSON_NAME] [P…" at bounding box center [351, 145] width 101 height 21
click at [468, 151] on input "51.98" at bounding box center [447, 145] width 64 height 21
type input "5"
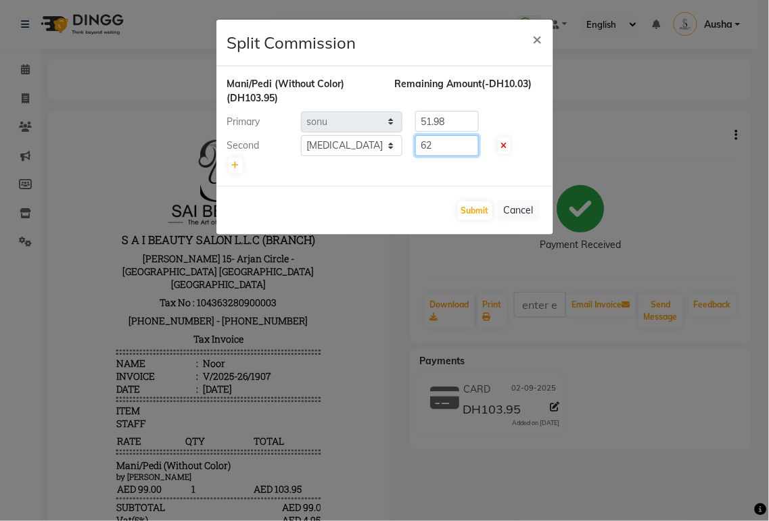
type input "62"
click at [467, 122] on input "51.98" at bounding box center [447, 121] width 64 height 21
type input "5"
type input "4"
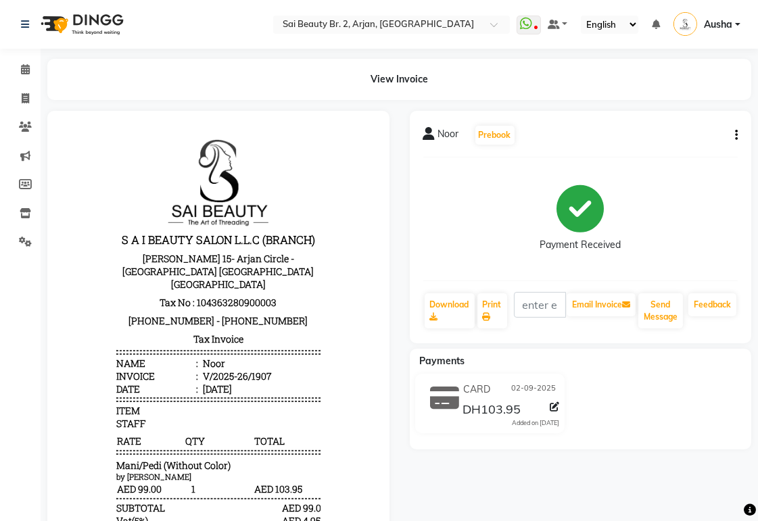
click at [731, 156] on div "Noor Prebook Payment Received Download Print Email Invoice Send Message Feedback" at bounding box center [581, 227] width 342 height 233
click at [733, 135] on button "button" at bounding box center [734, 135] width 8 height 14
click at [690, 126] on div "Split Service Amount" at bounding box center [669, 126] width 93 height 17
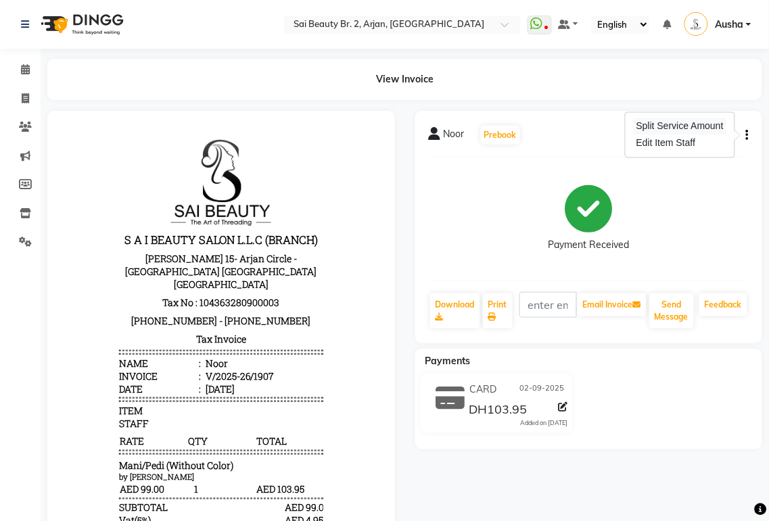
select select "72771"
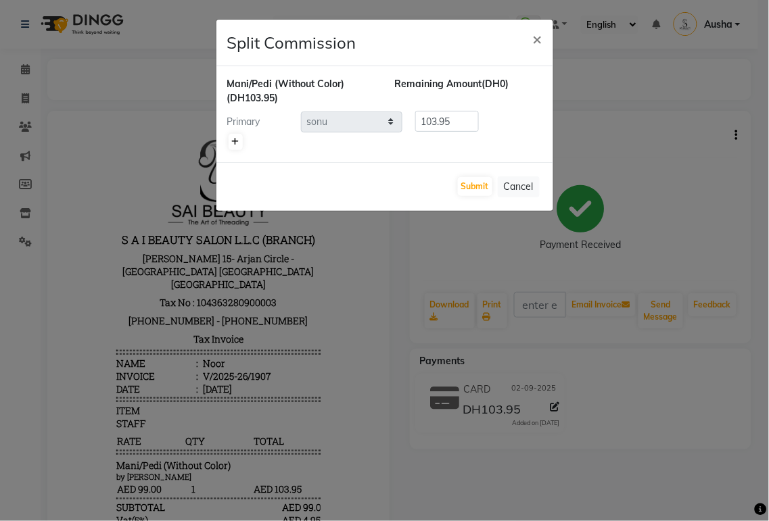
click at [235, 141] on icon at bounding box center [235, 142] width 7 height 8
type input "51.98"
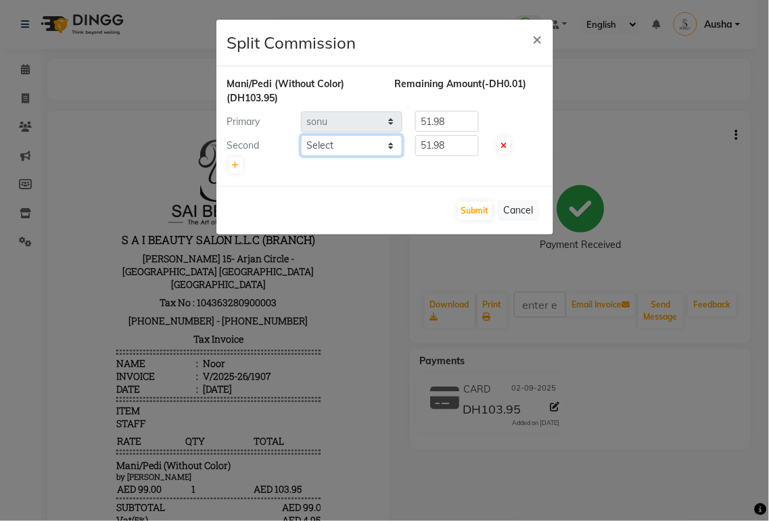
click at [390, 151] on select "Select [PERSON_NAME][MEDICAL_DATA] [PERSON_NAME] [PERSON_NAME] [PERSON_NAME] [P…" at bounding box center [351, 145] width 101 height 21
select select "66493"
click at [301, 135] on select "Select [PERSON_NAME][MEDICAL_DATA] [PERSON_NAME] [PERSON_NAME] [PERSON_NAME] [P…" at bounding box center [351, 145] width 101 height 21
click at [464, 143] on input "51.98" at bounding box center [447, 145] width 64 height 21
type input "5"
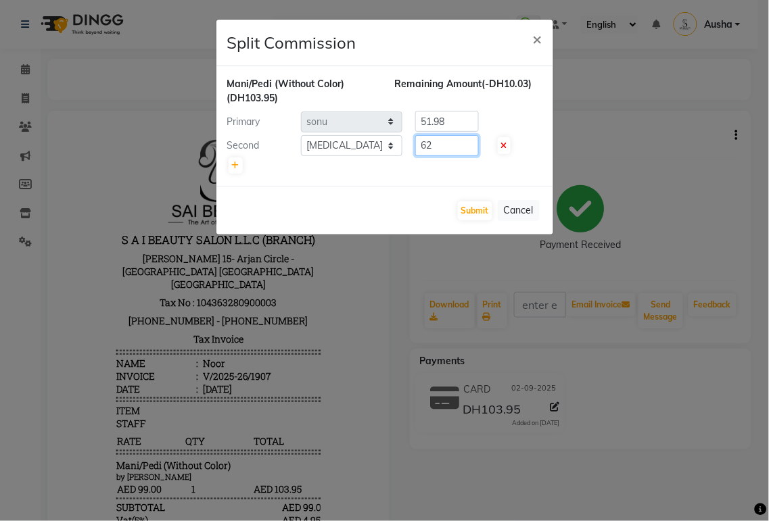
type input "62"
click at [464, 116] on input "51.98" at bounding box center [447, 121] width 64 height 21
type input "5"
type input "41.95"
click at [472, 215] on button "Submit" at bounding box center [475, 210] width 34 height 19
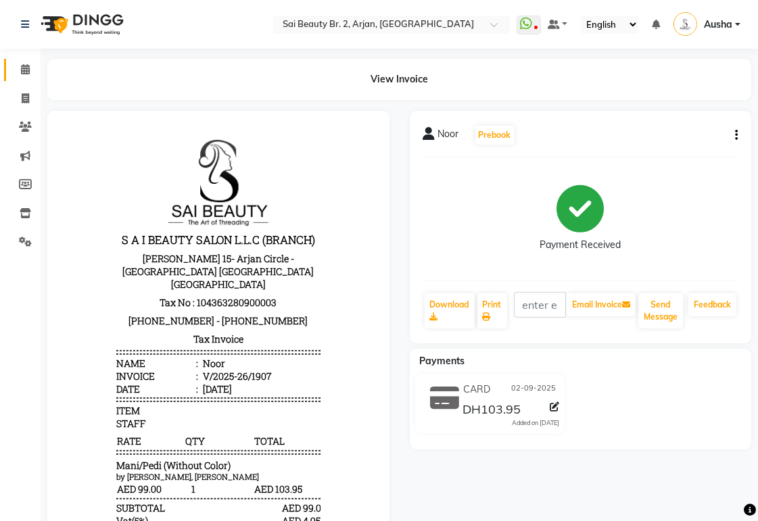
click at [24, 70] on icon at bounding box center [25, 69] width 9 height 10
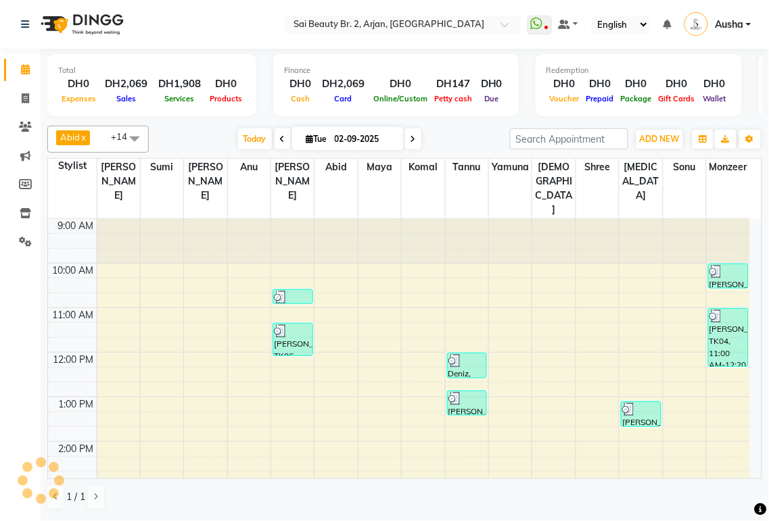
scroll to position [312, 0]
